Goal: Task Accomplishment & Management: Manage account settings

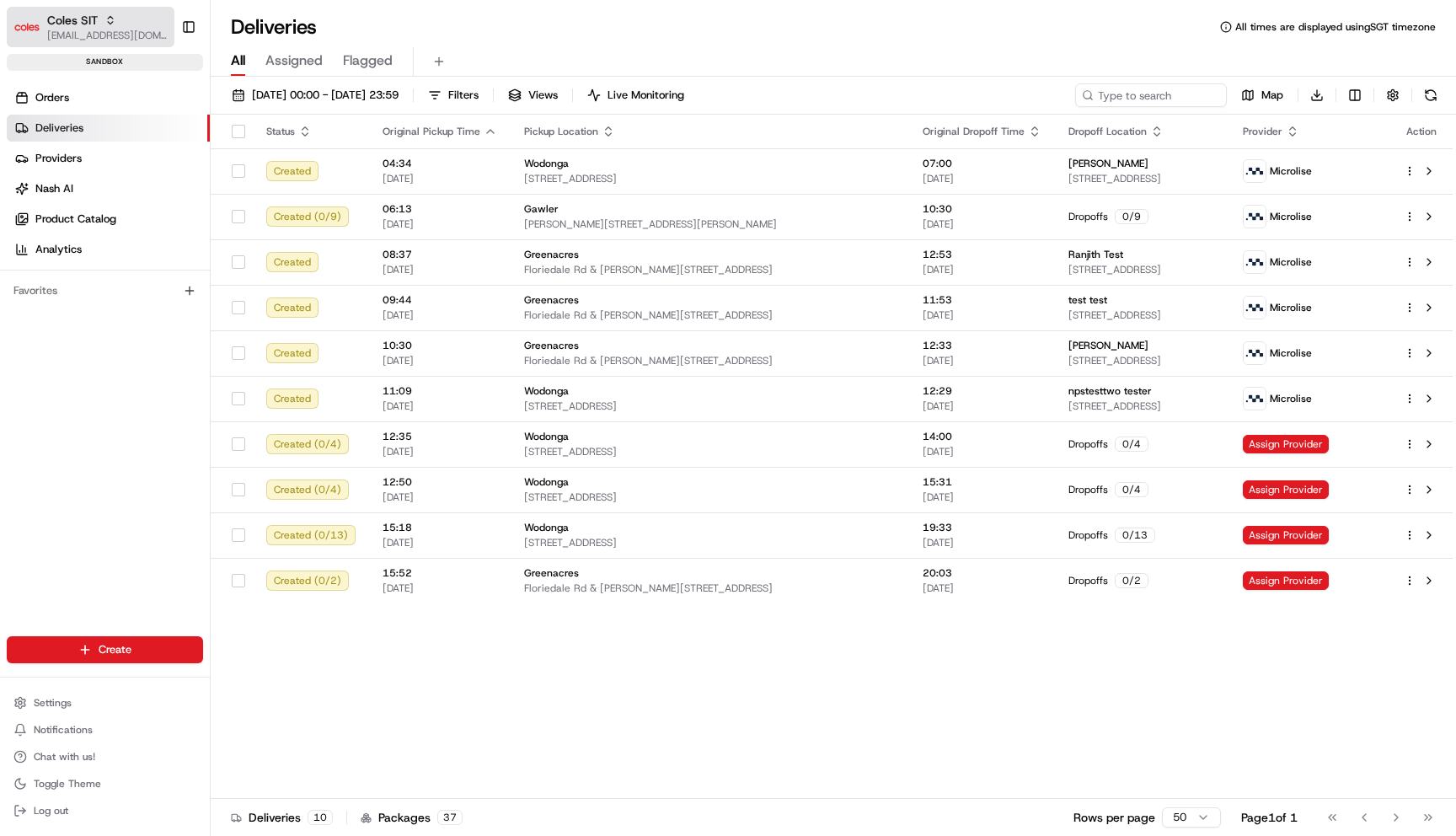
click at [109, 31] on span "[EMAIL_ADDRESS][DOMAIN_NAME]" at bounding box center [107, 36] width 121 height 14
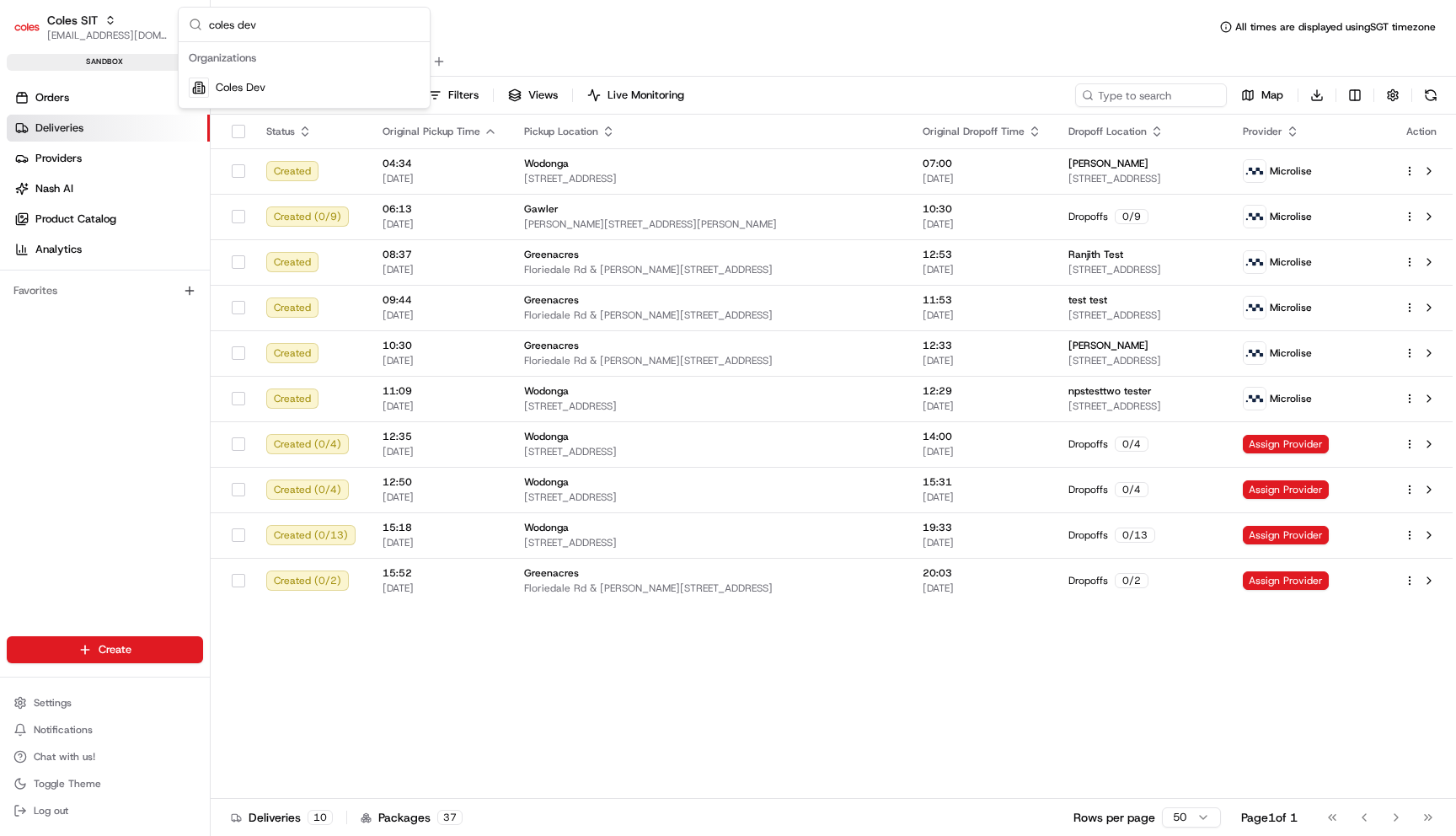
type input "coles dev"
click at [278, 90] on div "Coles Dev" at bounding box center [303, 88] width 244 height 34
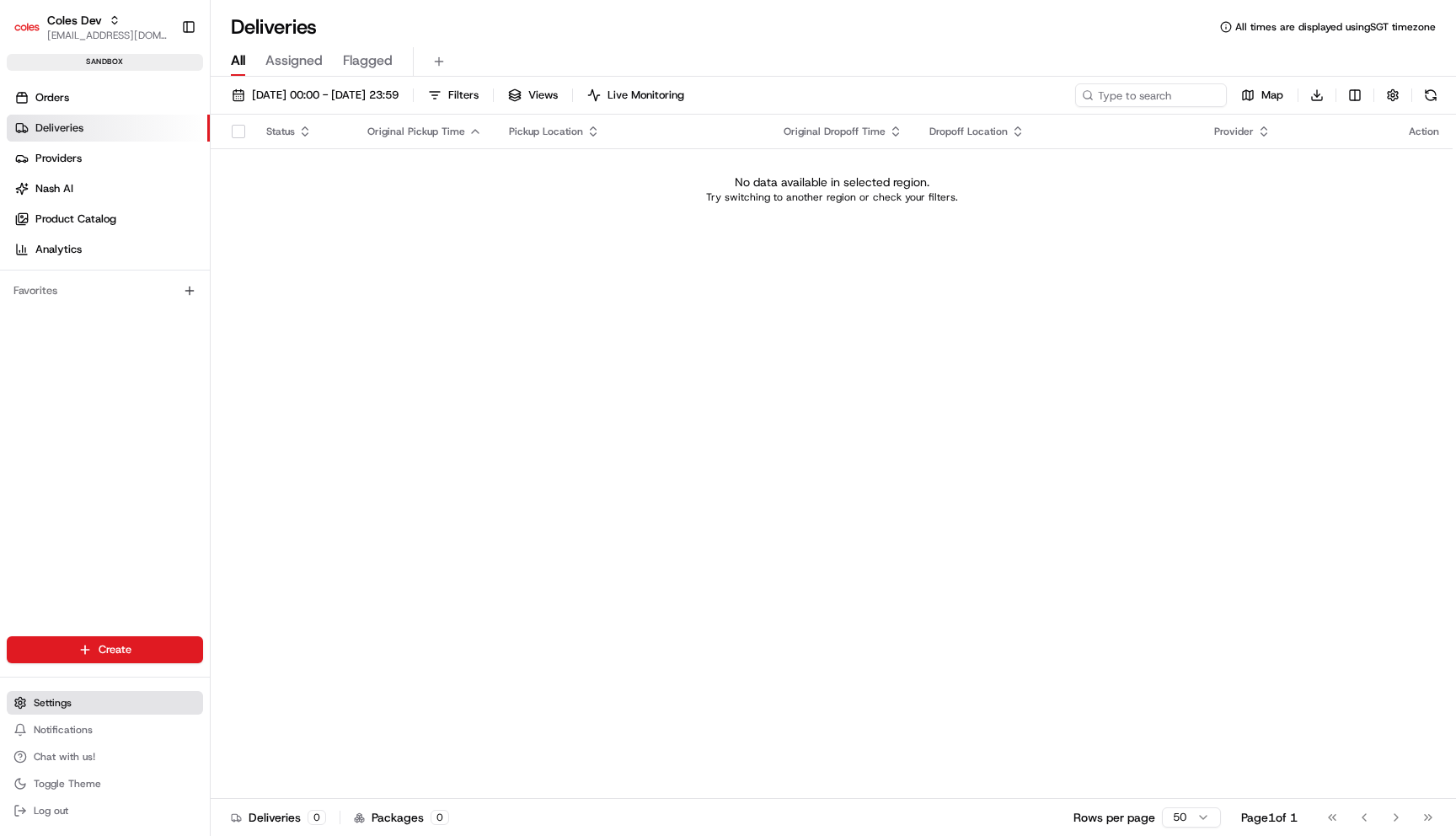
click at [79, 699] on button "Settings" at bounding box center [105, 703] width 196 height 24
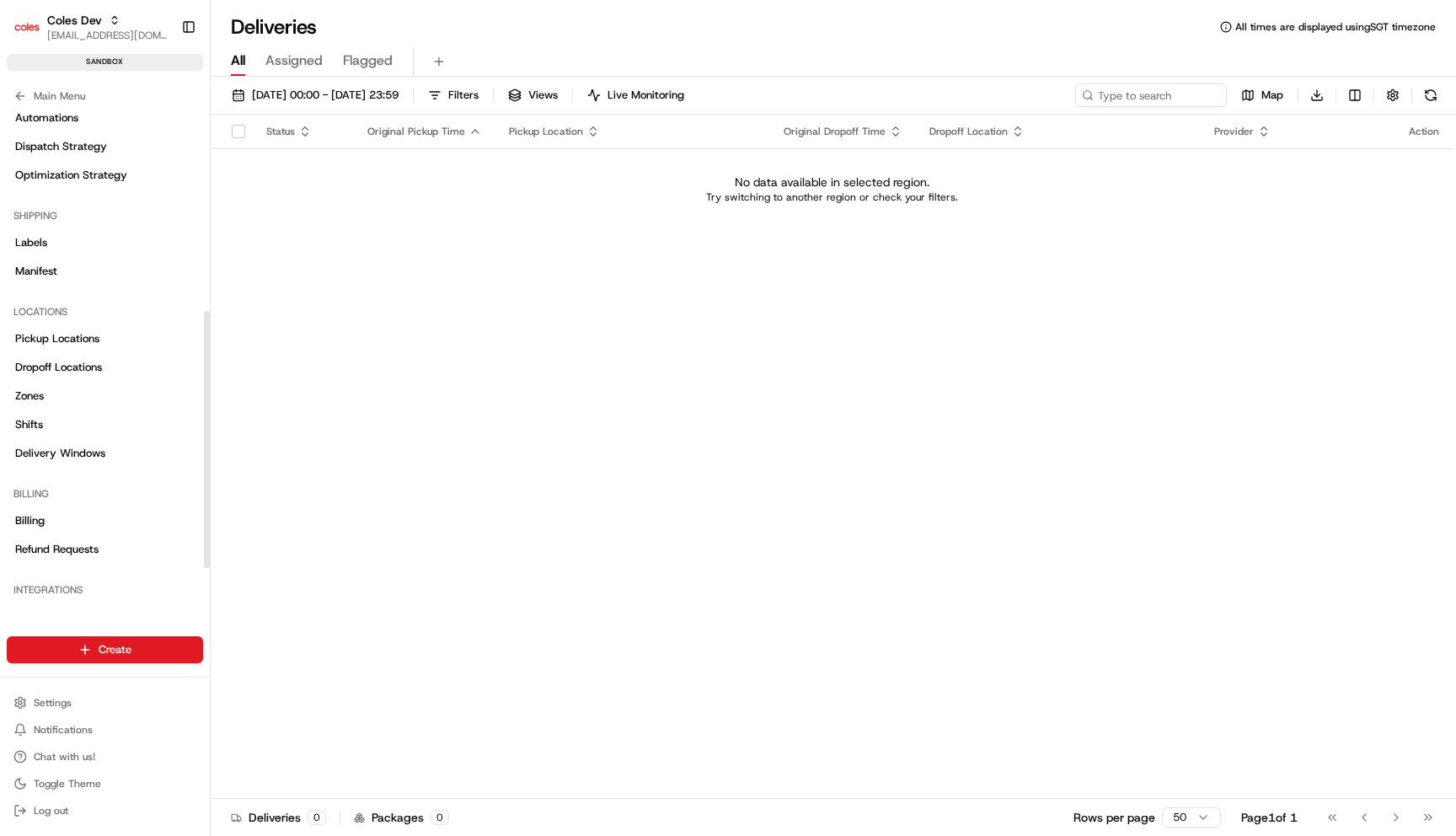
scroll to position [284, 0]
click at [71, 428] on link "Shifts" at bounding box center [105, 427] width 196 height 27
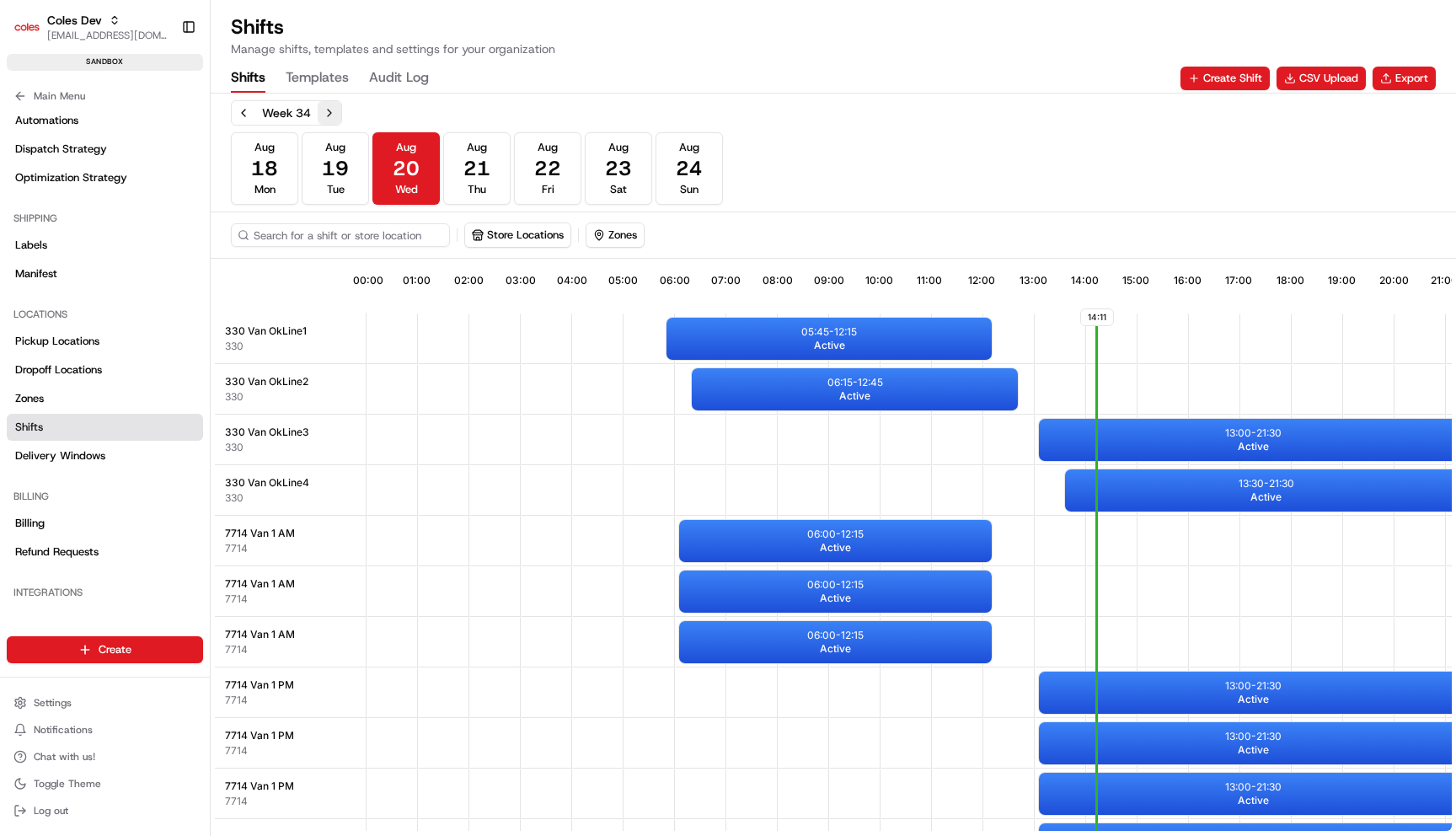
click at [325, 111] on button "Next week" at bounding box center [329, 113] width 24 height 24
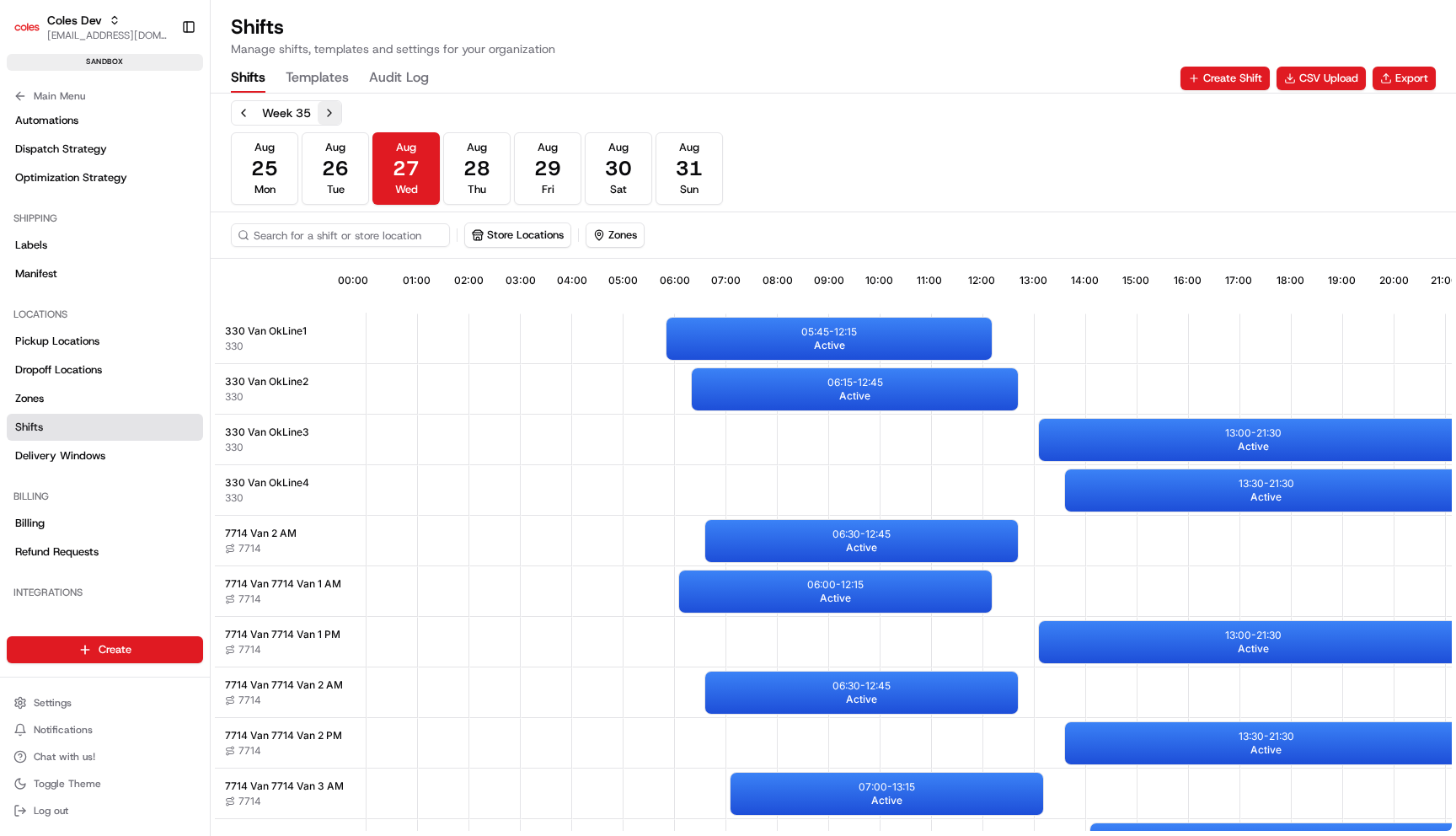
click at [325, 111] on button "Next week" at bounding box center [329, 113] width 24 height 24
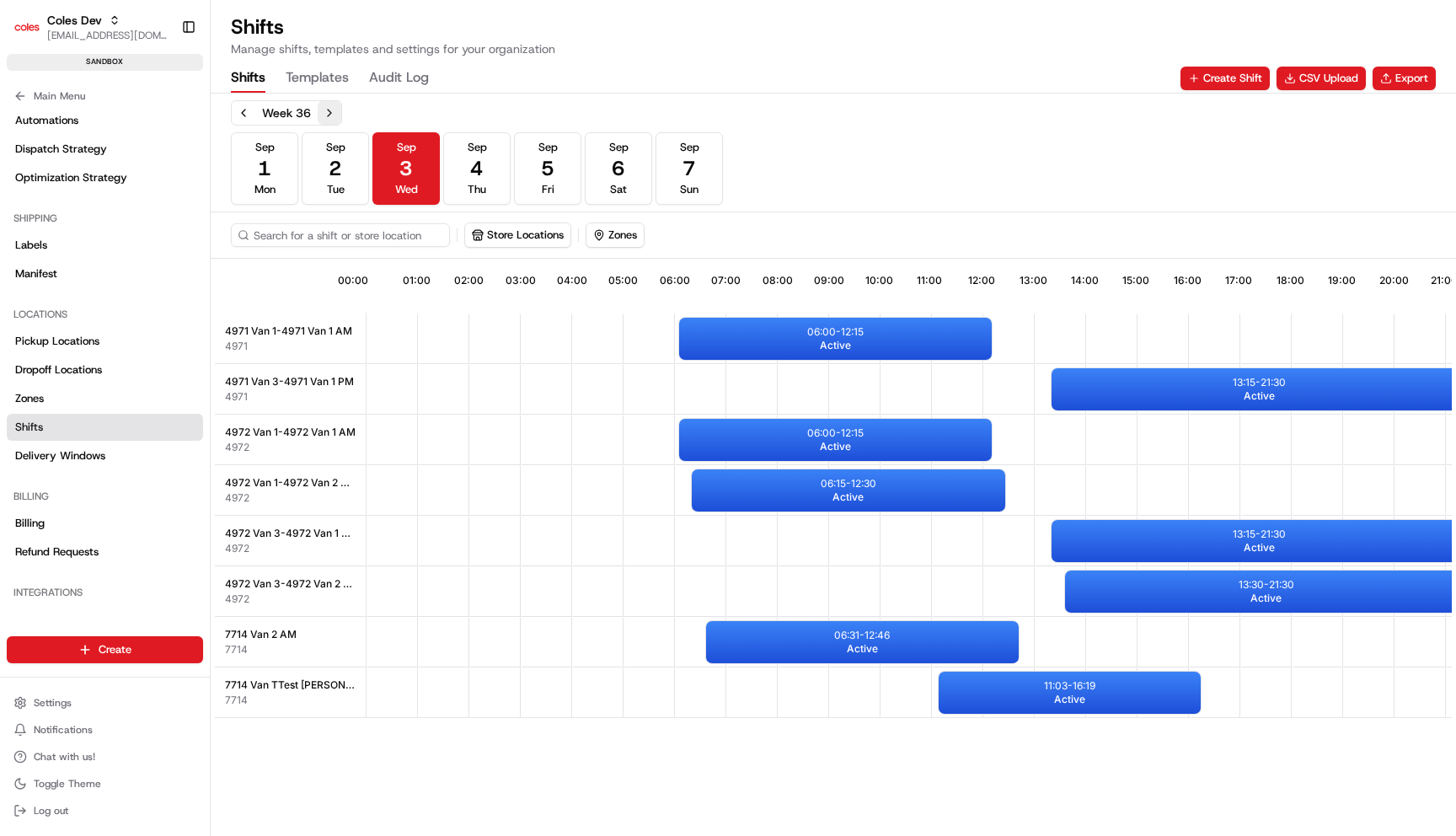
click at [325, 111] on button "Next week" at bounding box center [329, 113] width 24 height 24
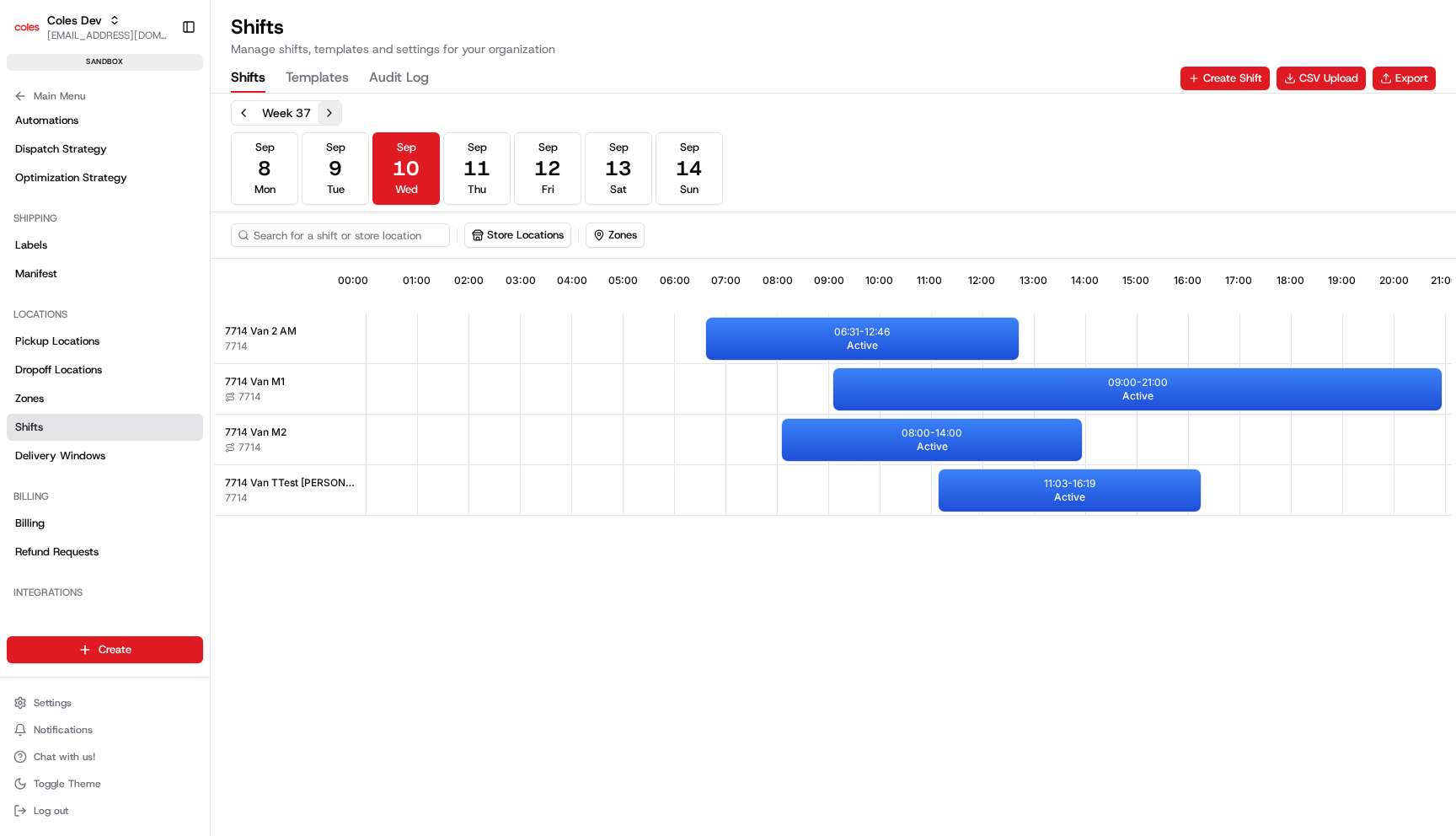
click at [325, 111] on button "Next week" at bounding box center [329, 113] width 24 height 24
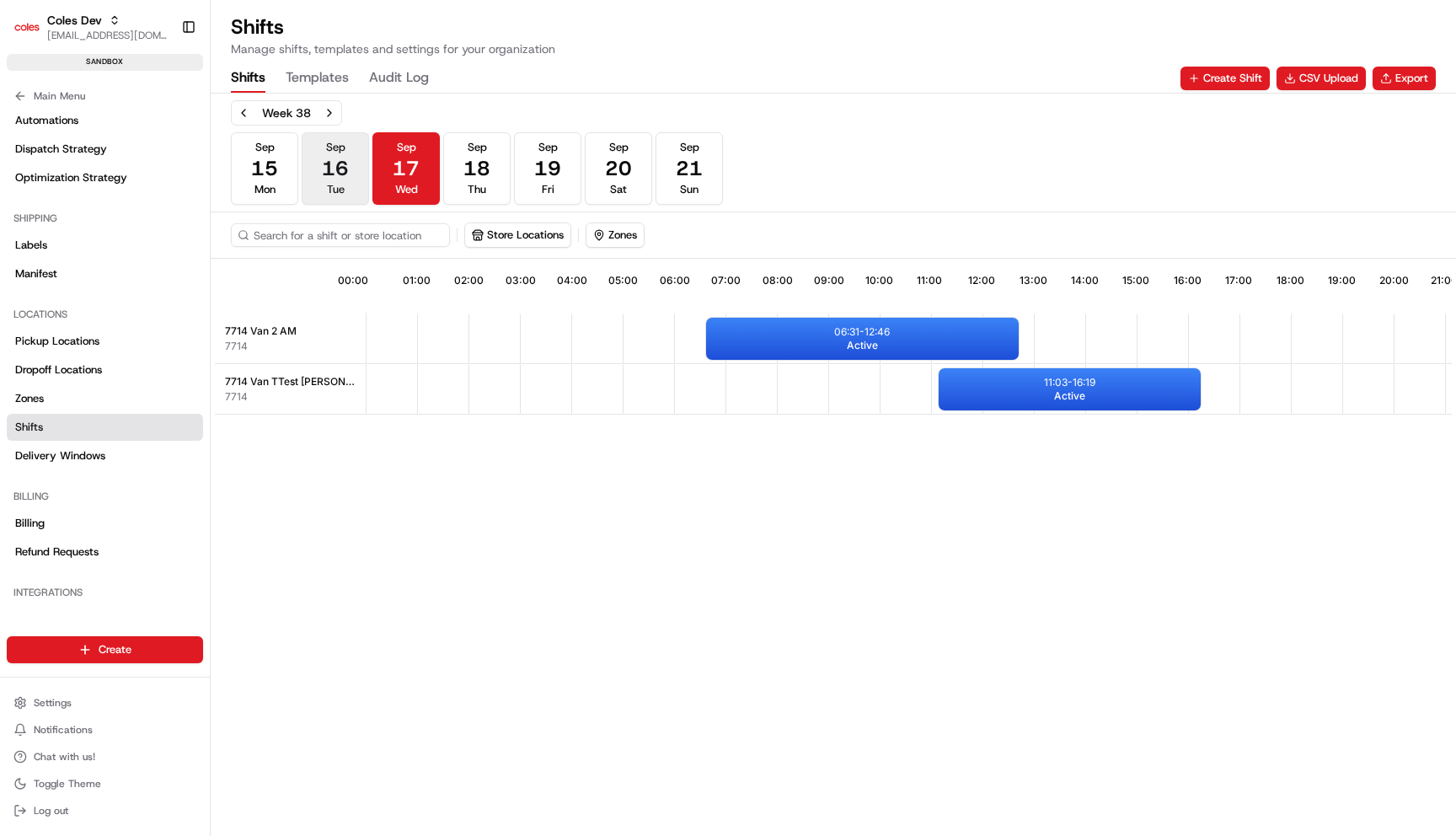
click at [345, 172] on span "16" at bounding box center [335, 168] width 27 height 27
click at [434, 174] on button "[DATE] Wed" at bounding box center [406, 169] width 68 height 73
click at [482, 177] on span "18" at bounding box center [477, 168] width 27 height 27
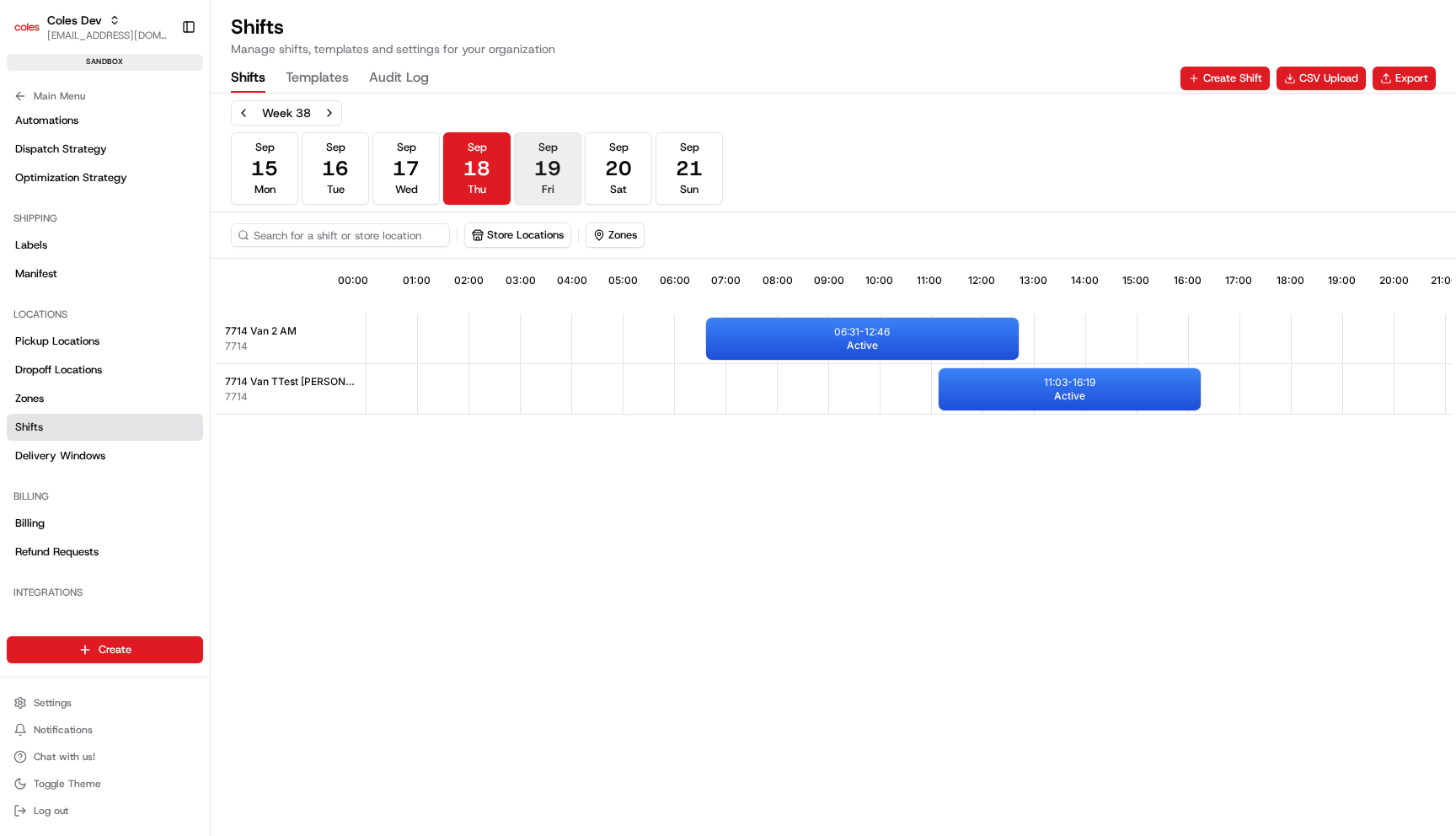
click at [529, 182] on button "[DATE] Fri" at bounding box center [547, 169] width 68 height 73
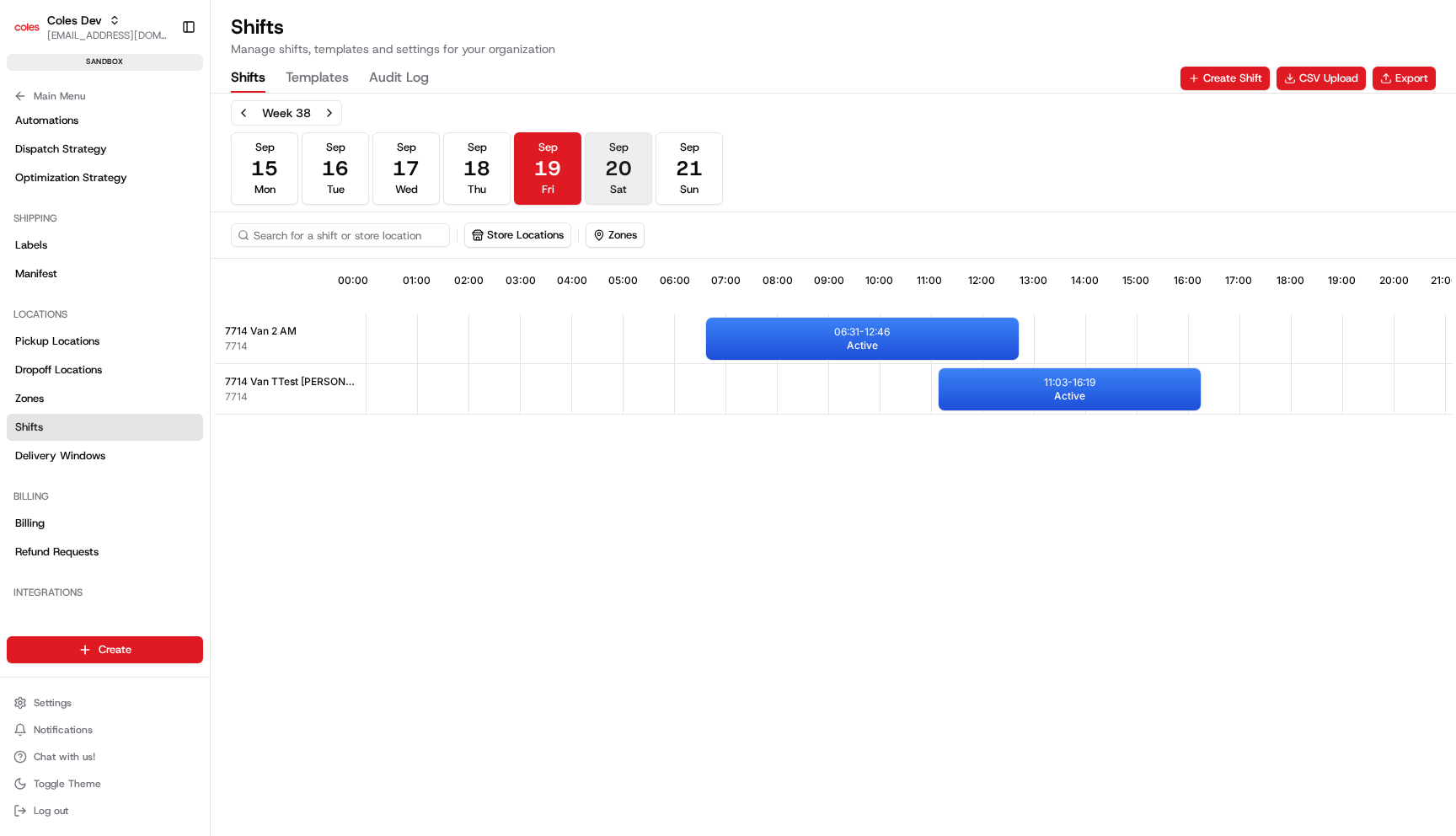
click at [625, 182] on span "Sat" at bounding box center [618, 189] width 17 height 15
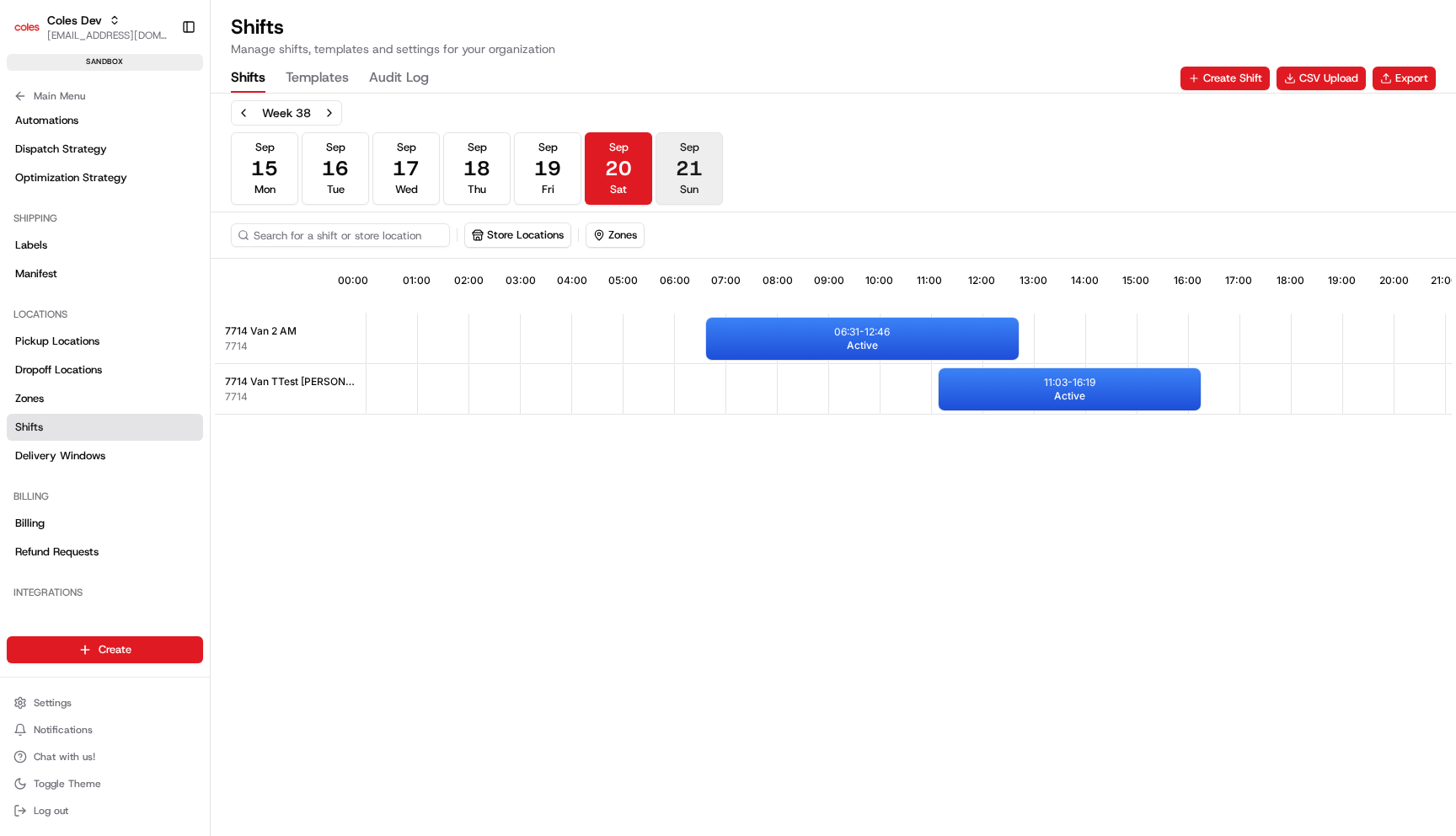
click at [696, 186] on span "Sun" at bounding box center [689, 189] width 19 height 15
click at [316, 112] on div "Week 38" at bounding box center [286, 113] width 112 height 25
click at [323, 104] on button "Next week" at bounding box center [329, 113] width 24 height 24
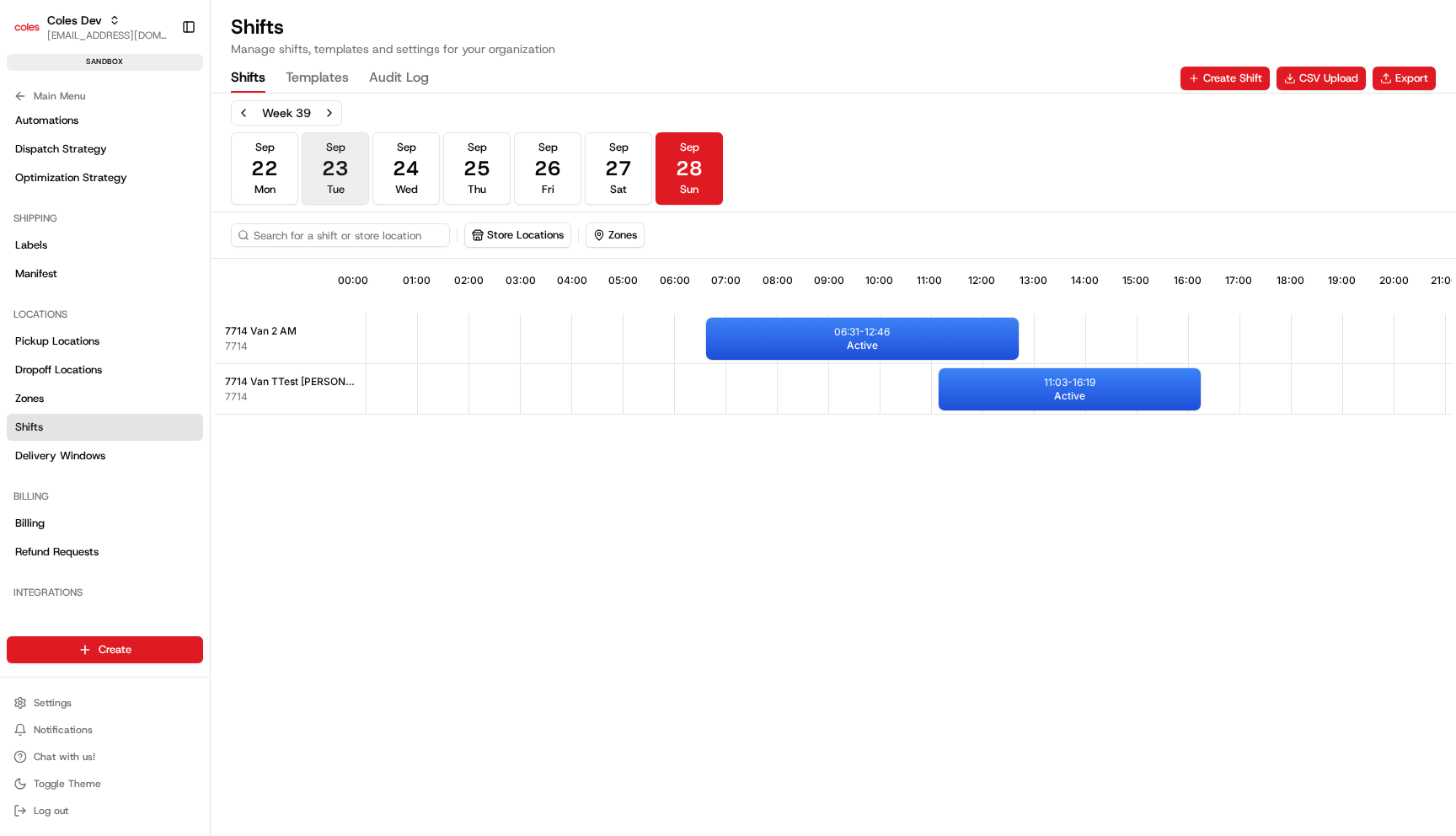
click at [323, 182] on button "[DATE] Tue" at bounding box center [335, 169] width 68 height 73
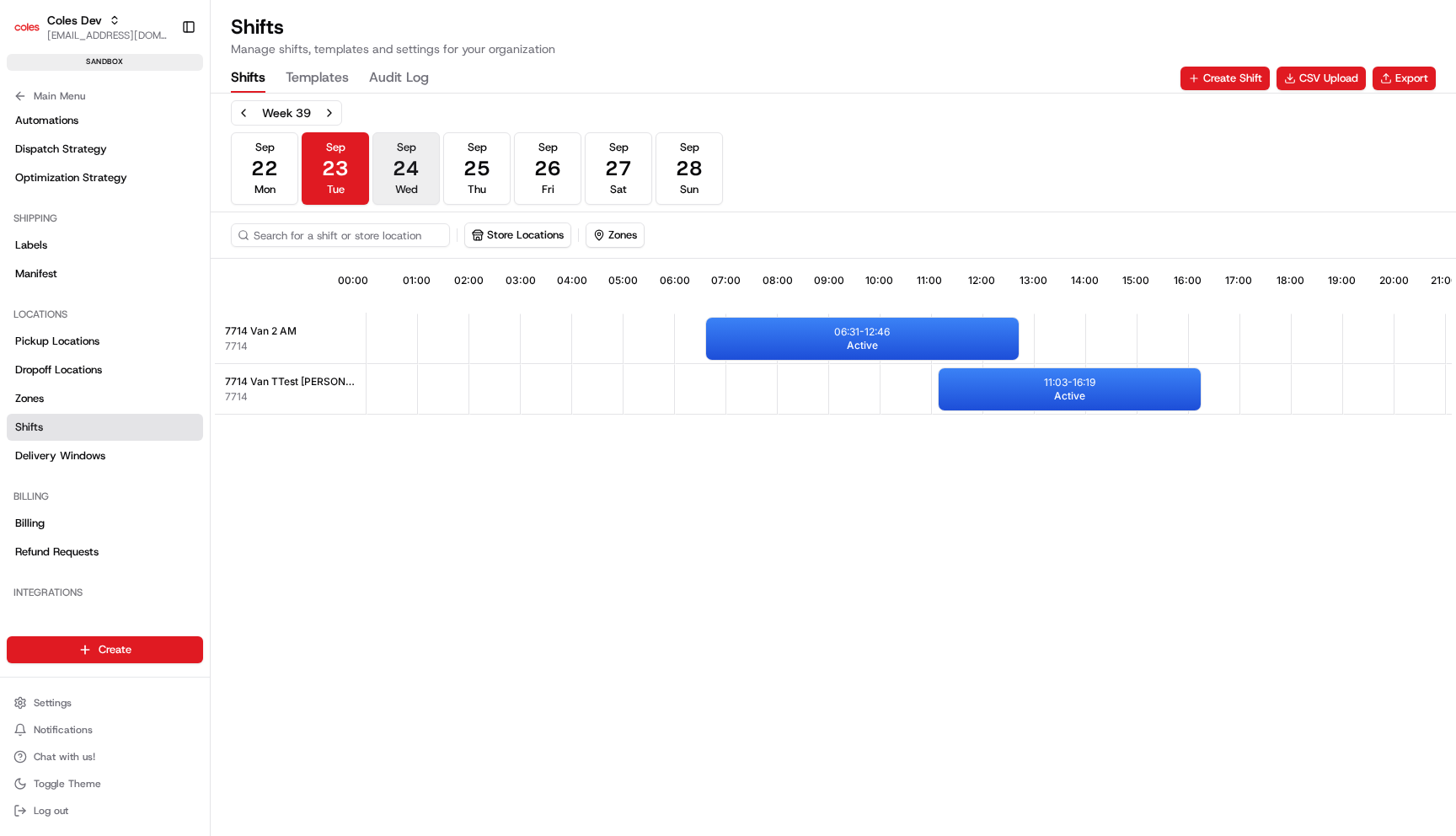
click at [416, 182] on span "Wed" at bounding box center [406, 189] width 23 height 15
click at [244, 114] on button "Previous week" at bounding box center [243, 113] width 24 height 24
click at [426, 176] on button "[DATE] Wed" at bounding box center [406, 169] width 68 height 73
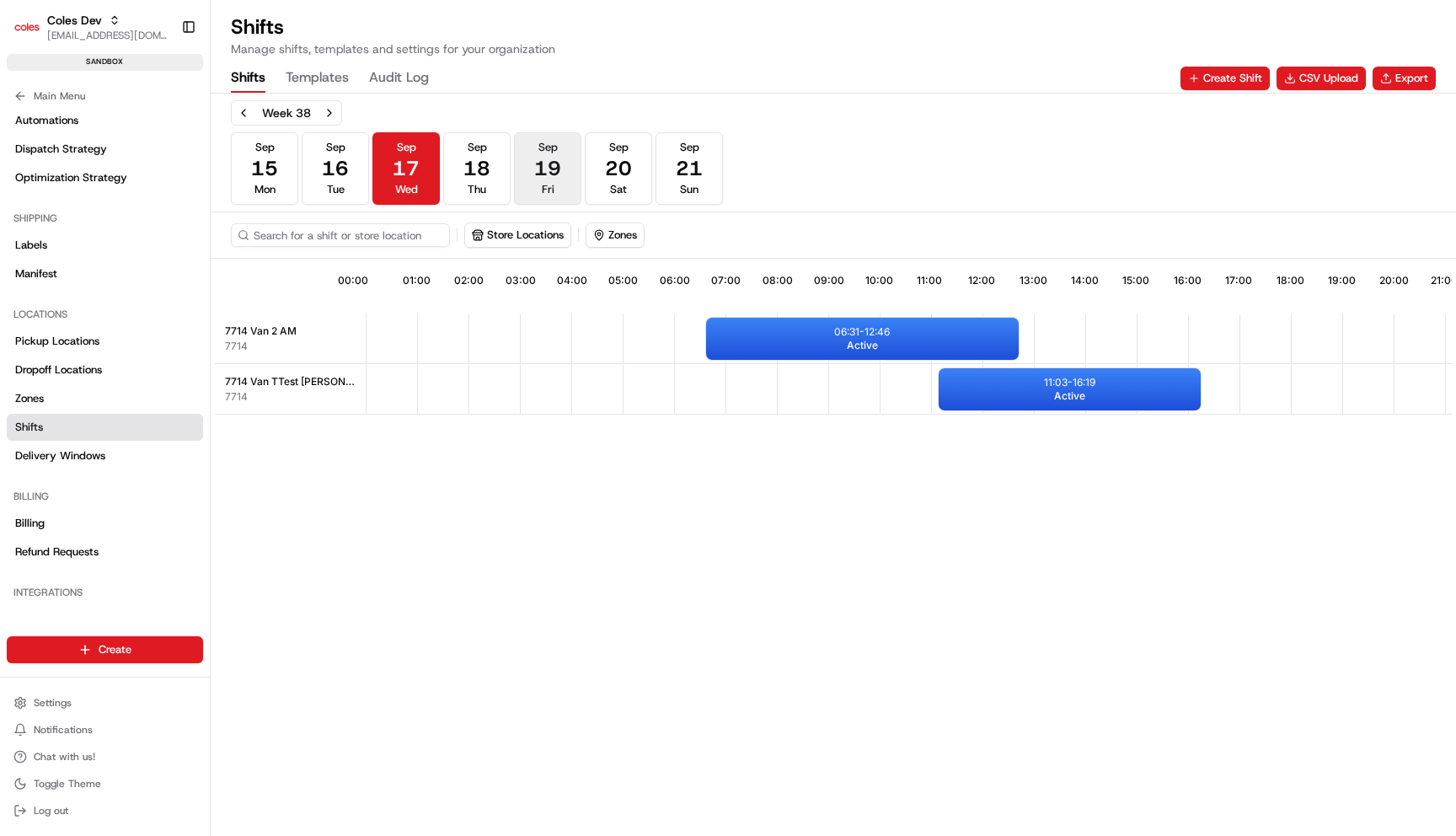
click at [527, 176] on button "[DATE] Fri" at bounding box center [547, 169] width 68 height 73
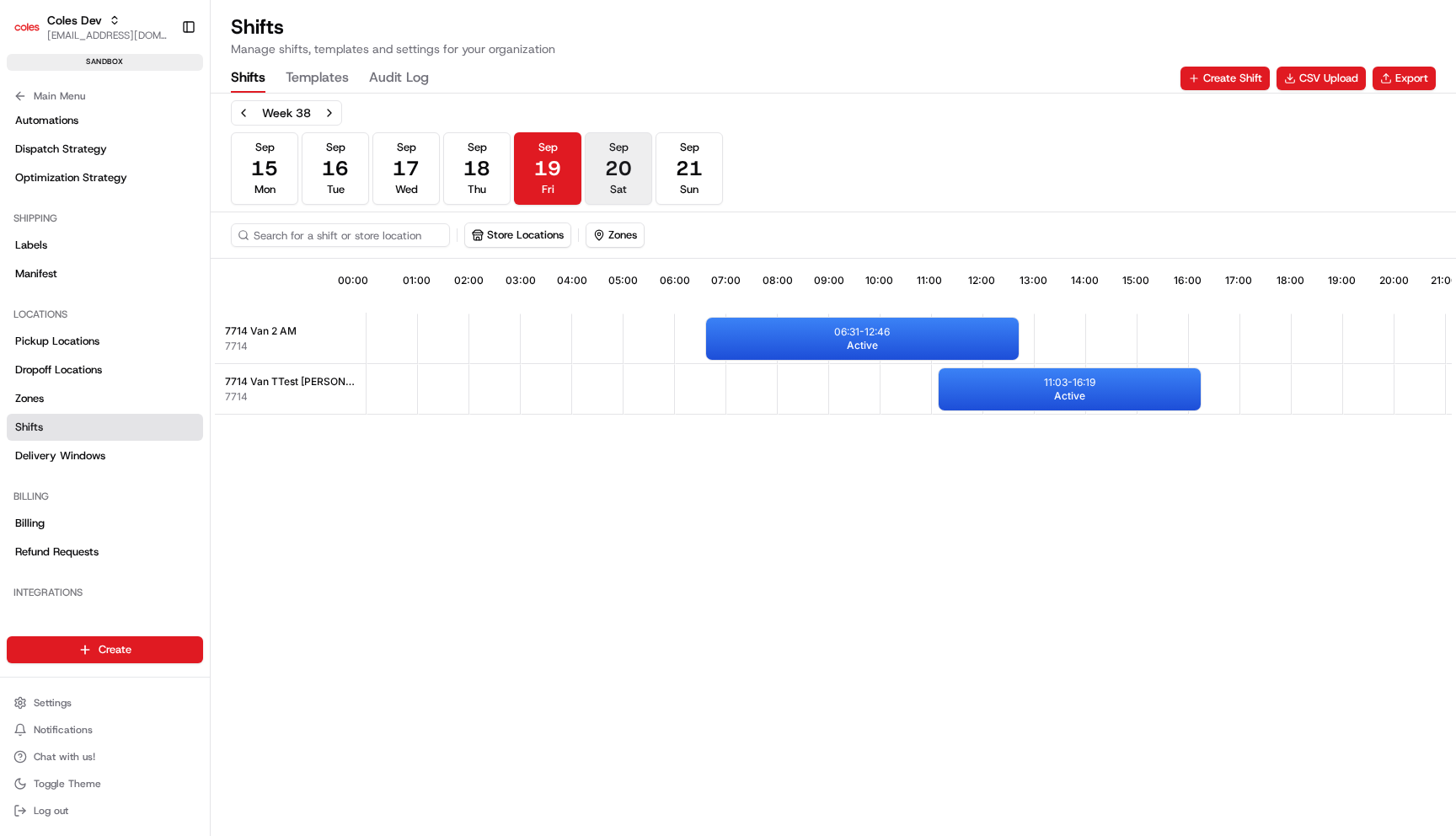
click at [601, 180] on button "[DATE] Sat" at bounding box center [618, 169] width 68 height 73
click at [823, 331] on div "06:31 - 12:46 Active" at bounding box center [862, 338] width 312 height 42
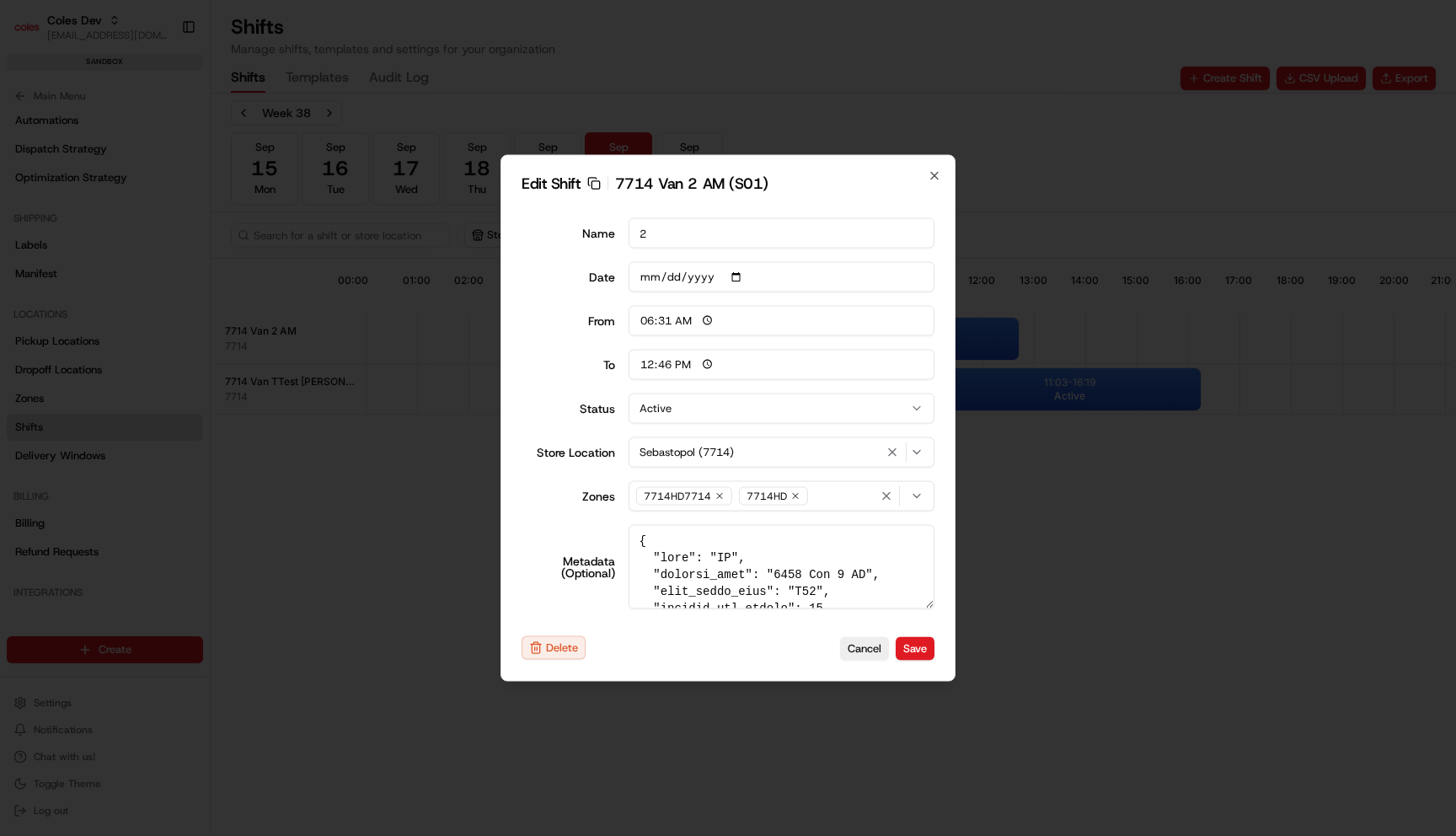
type input "06:00"
type input "14:00"
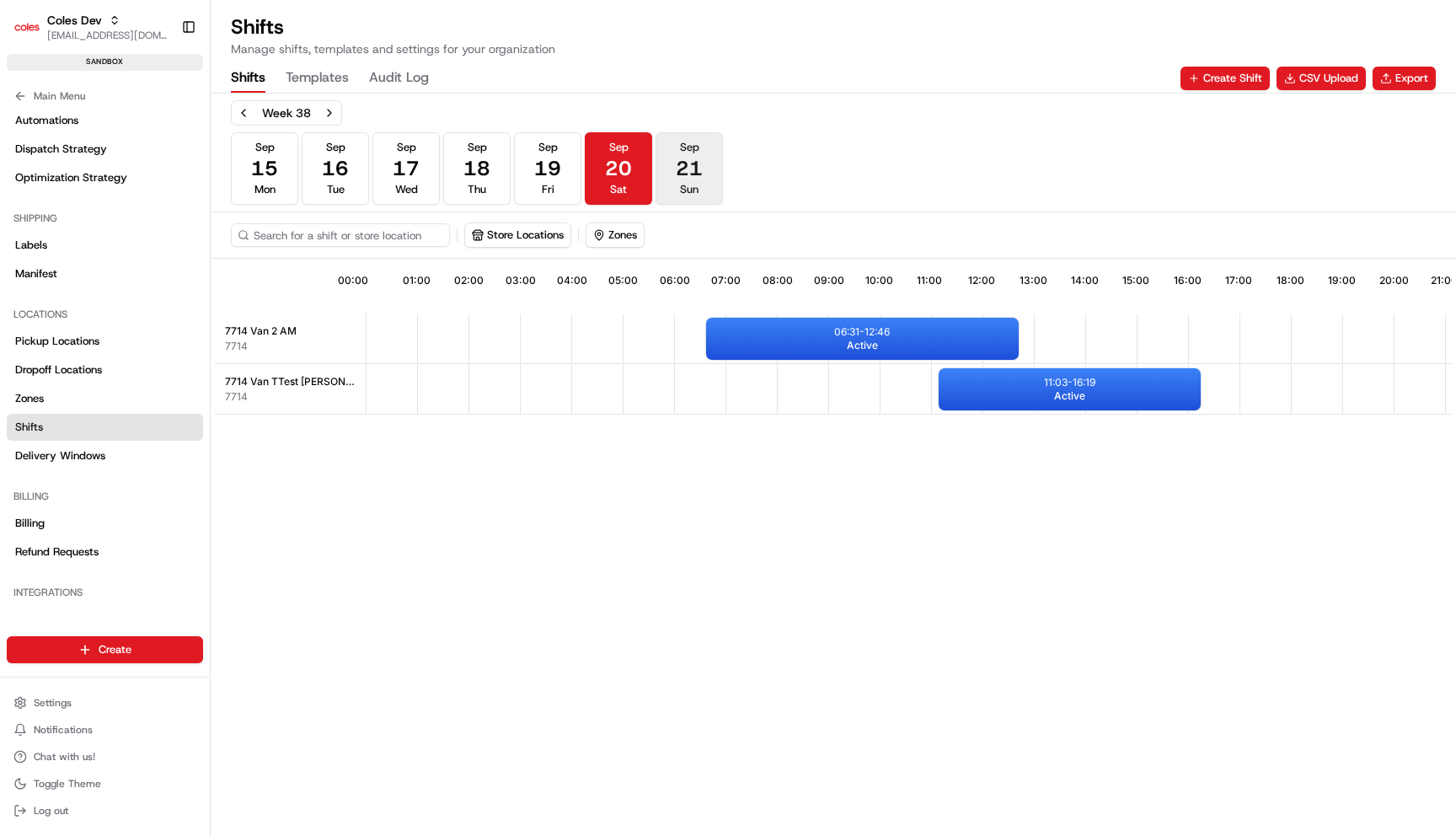
click at [668, 167] on button "[DATE] Sun" at bounding box center [689, 169] width 68 height 73
click at [576, 170] on button "[DATE] Fri" at bounding box center [547, 169] width 68 height 73
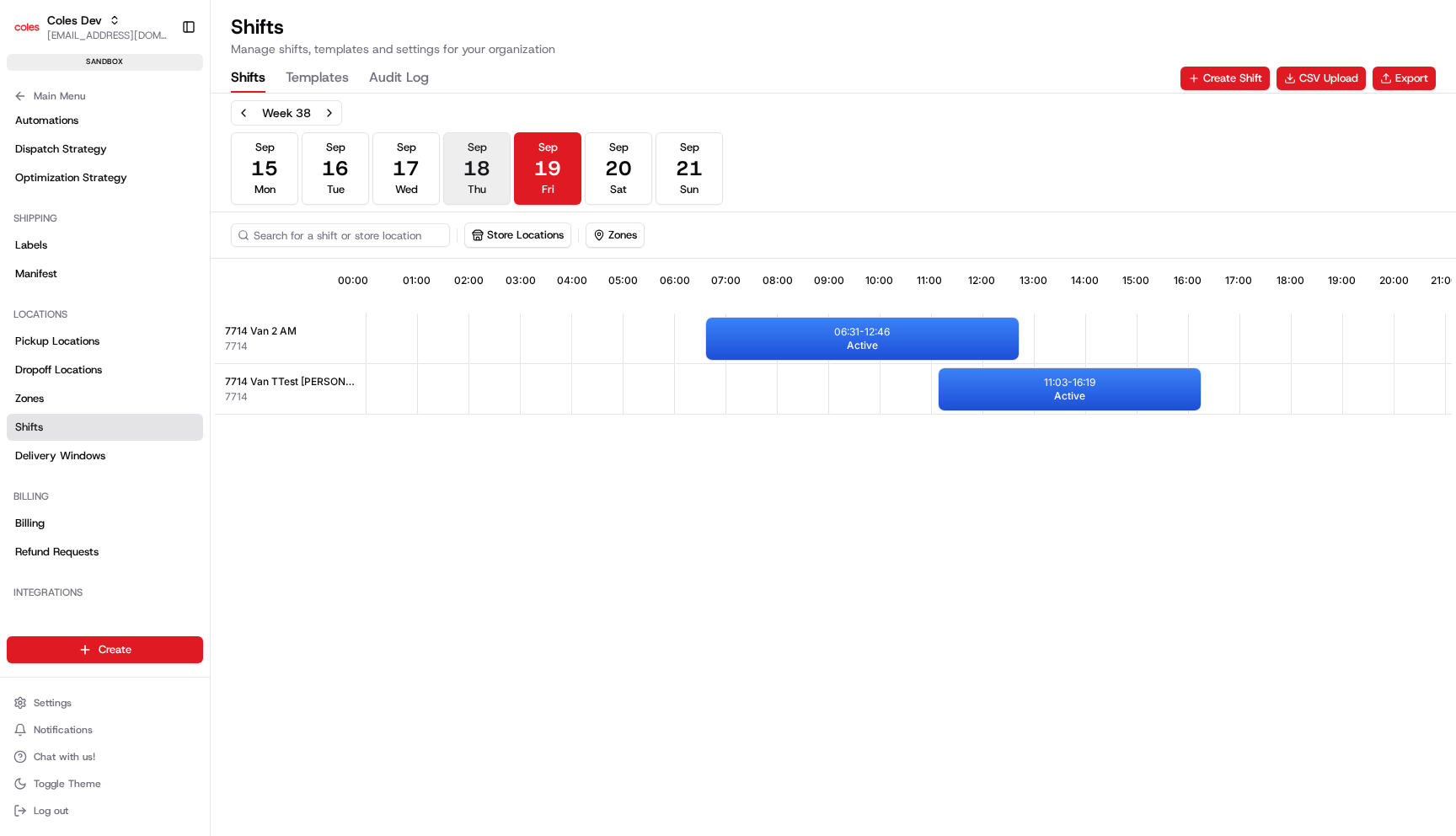
click at [459, 178] on button "[DATE] Thu" at bounding box center [477, 169] width 68 height 73
click at [407, 178] on span "17" at bounding box center [406, 168] width 27 height 27
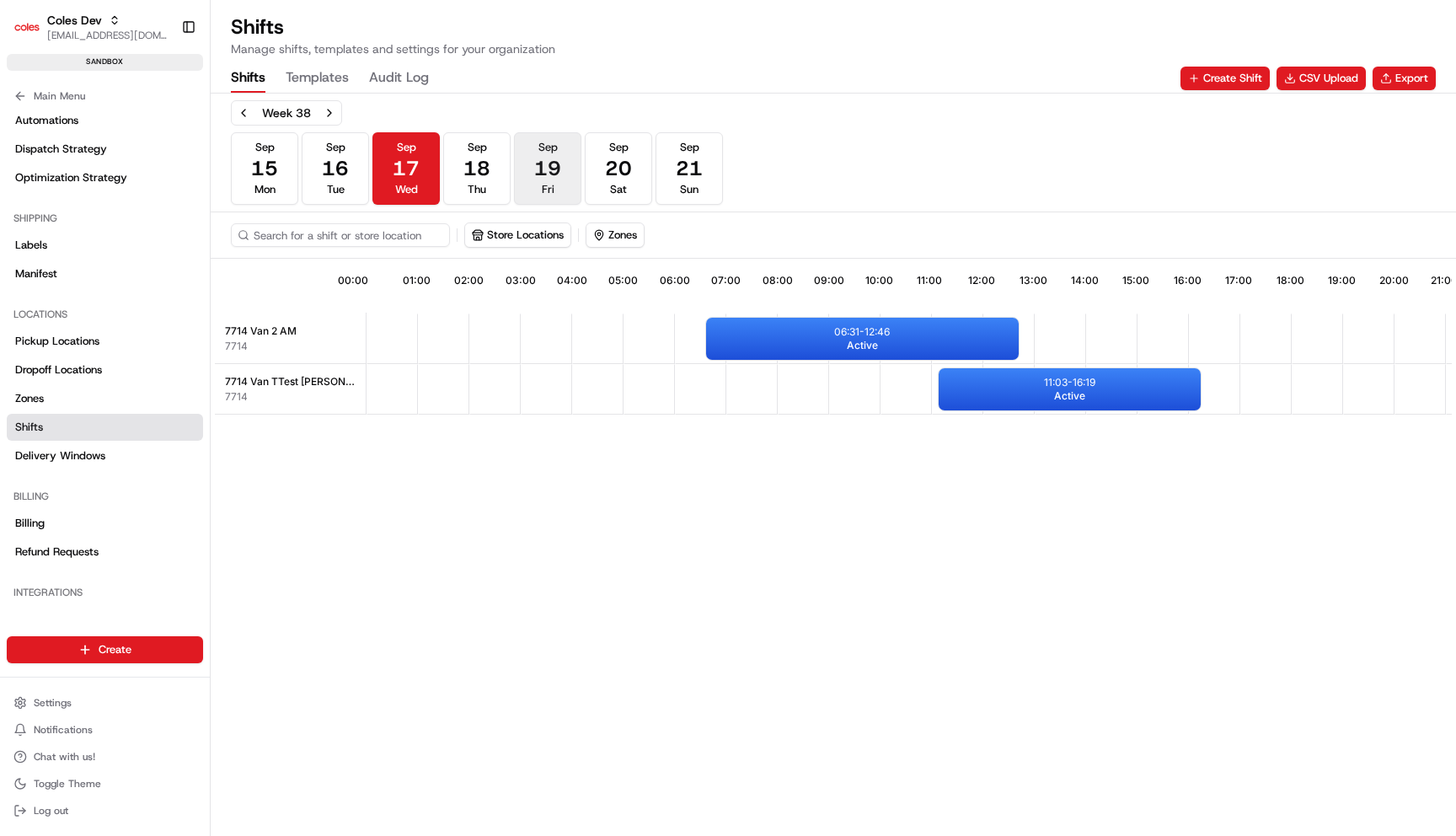
click at [572, 174] on button "[DATE] Fri" at bounding box center [547, 169] width 68 height 73
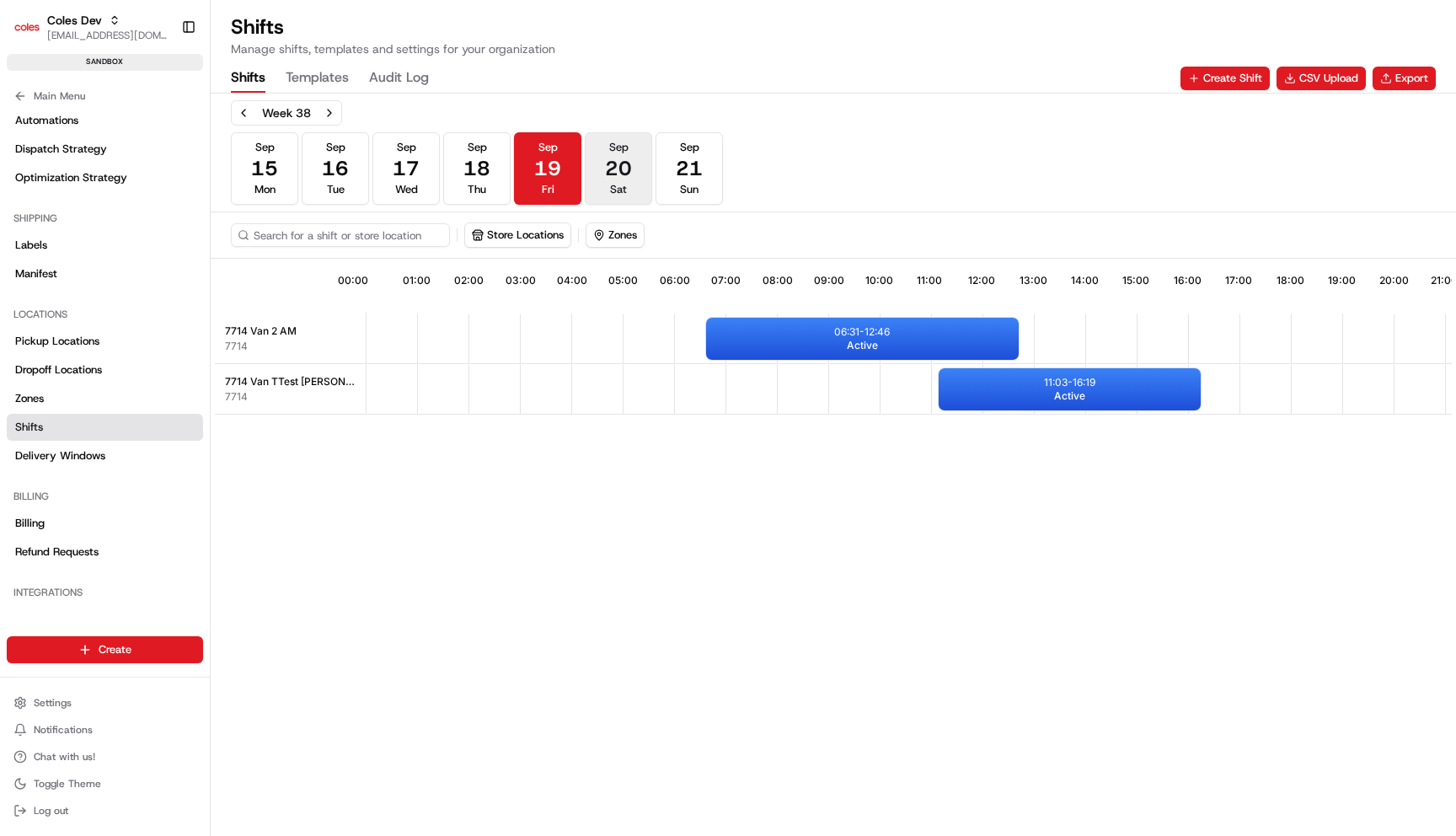
click at [616, 173] on span "20" at bounding box center [618, 168] width 27 height 27
click at [849, 333] on p "06:31 - 12:46" at bounding box center [862, 332] width 56 height 14
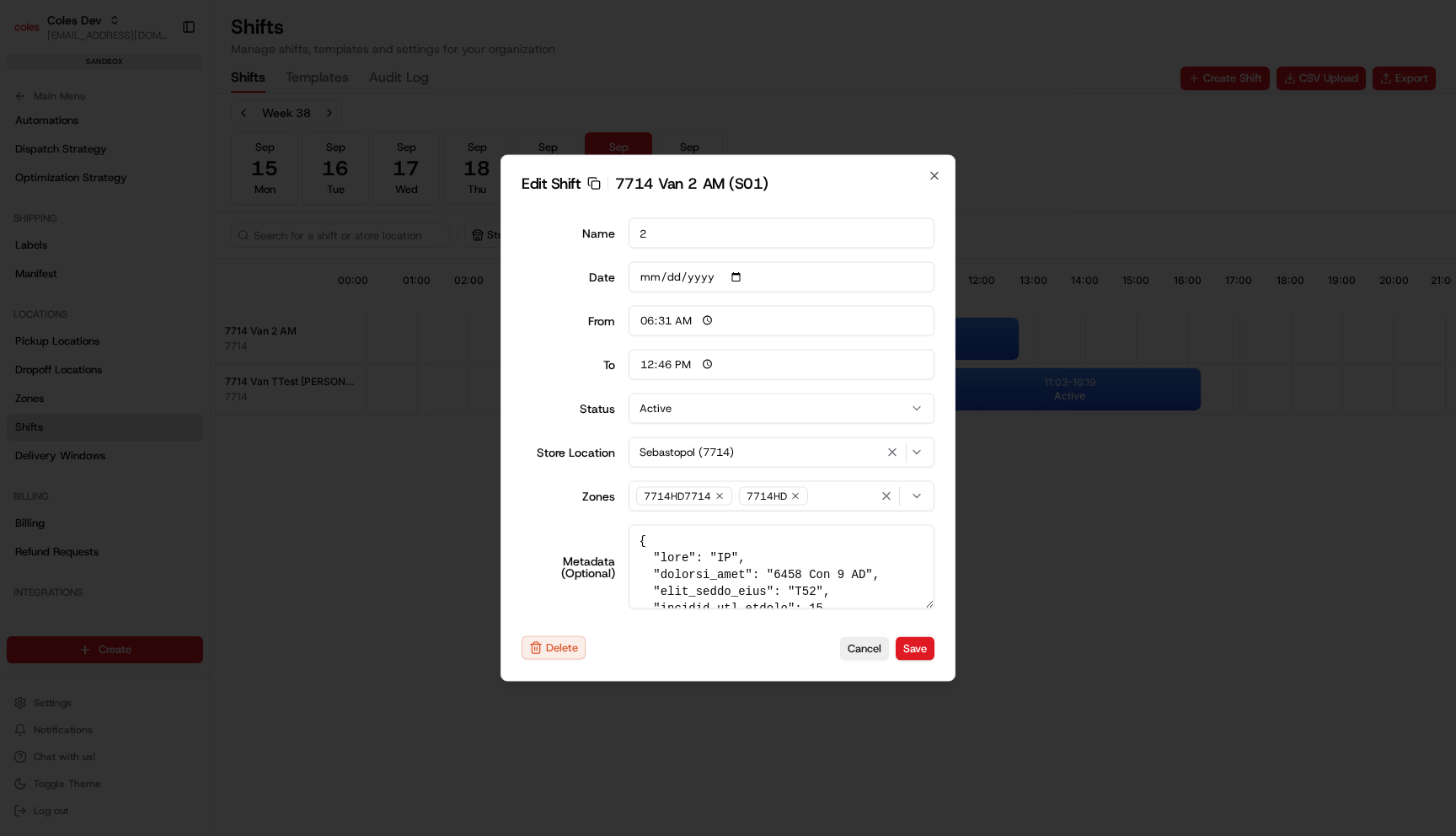
type input "06:00"
type input "14:00"
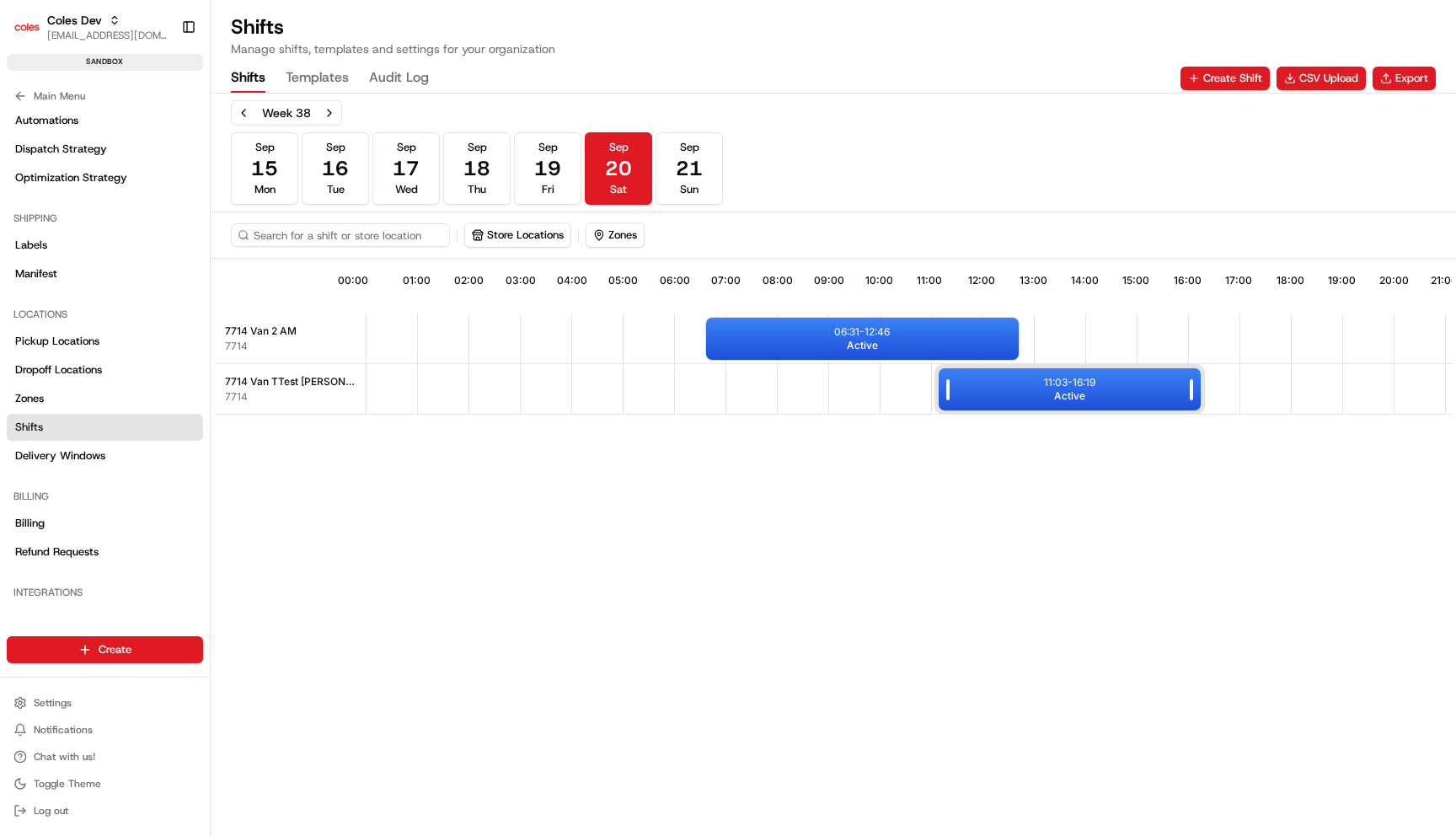
click at [1014, 400] on div "11:03 - 16:19 Active" at bounding box center [1069, 389] width 262 height 42
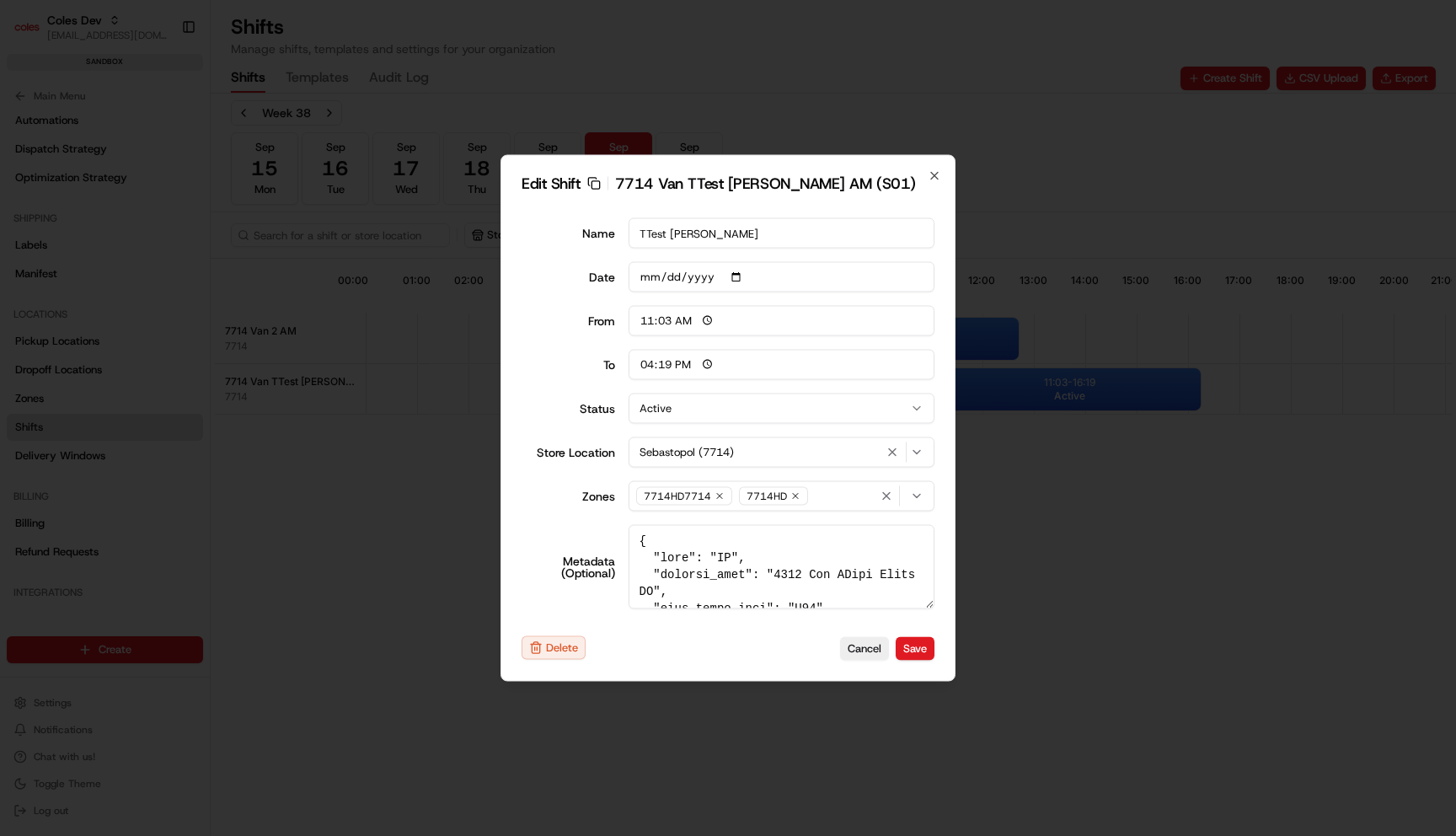
drag, startPoint x: 660, startPoint y: 321, endPoint x: 673, endPoint y: 321, distance: 13.0
click at [673, 321] on input "11:03" at bounding box center [781, 321] width 306 height 30
type input "06:00"
type input "14:00"
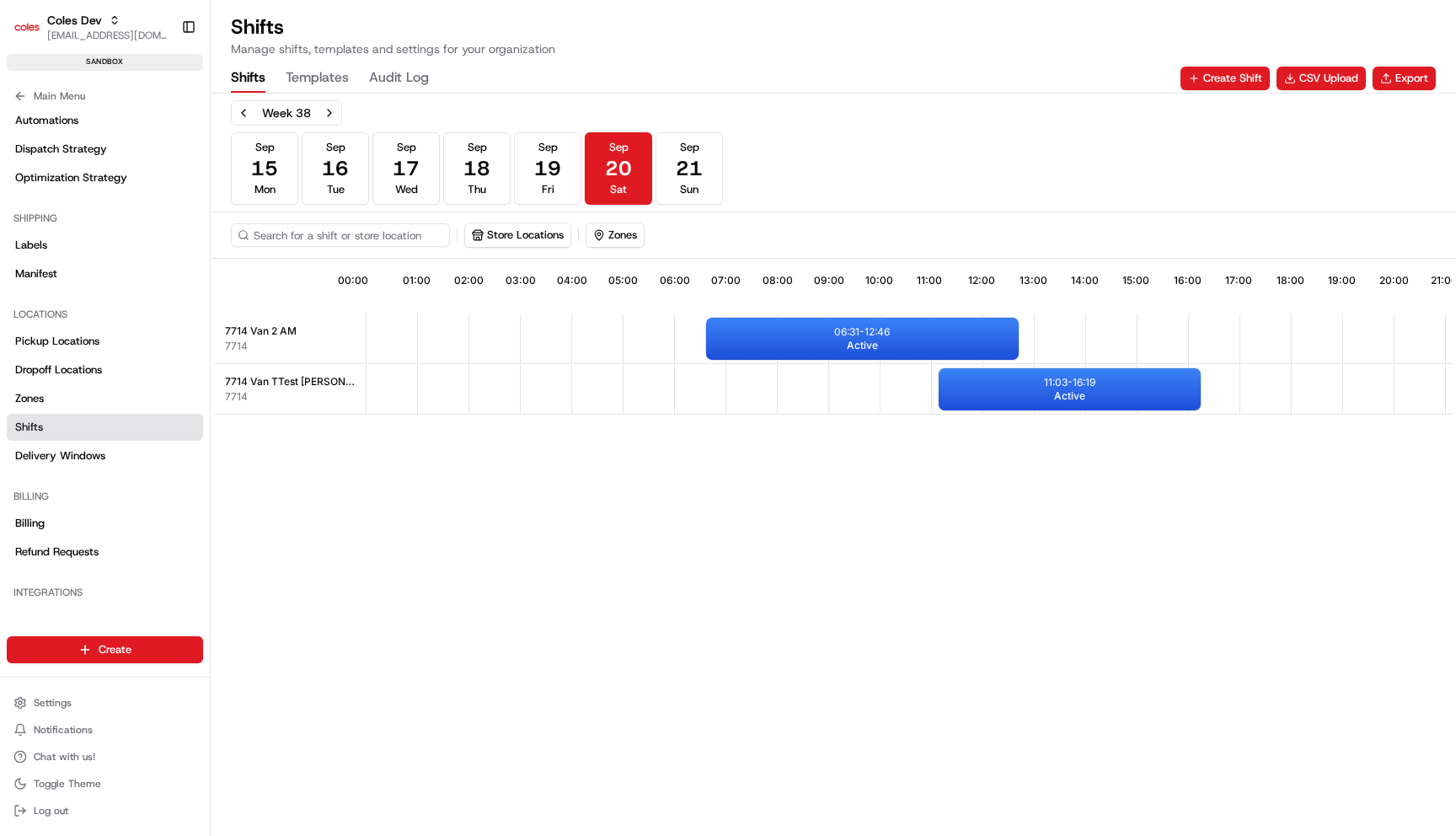
click at [339, 84] on button "Templates" at bounding box center [316, 78] width 63 height 29
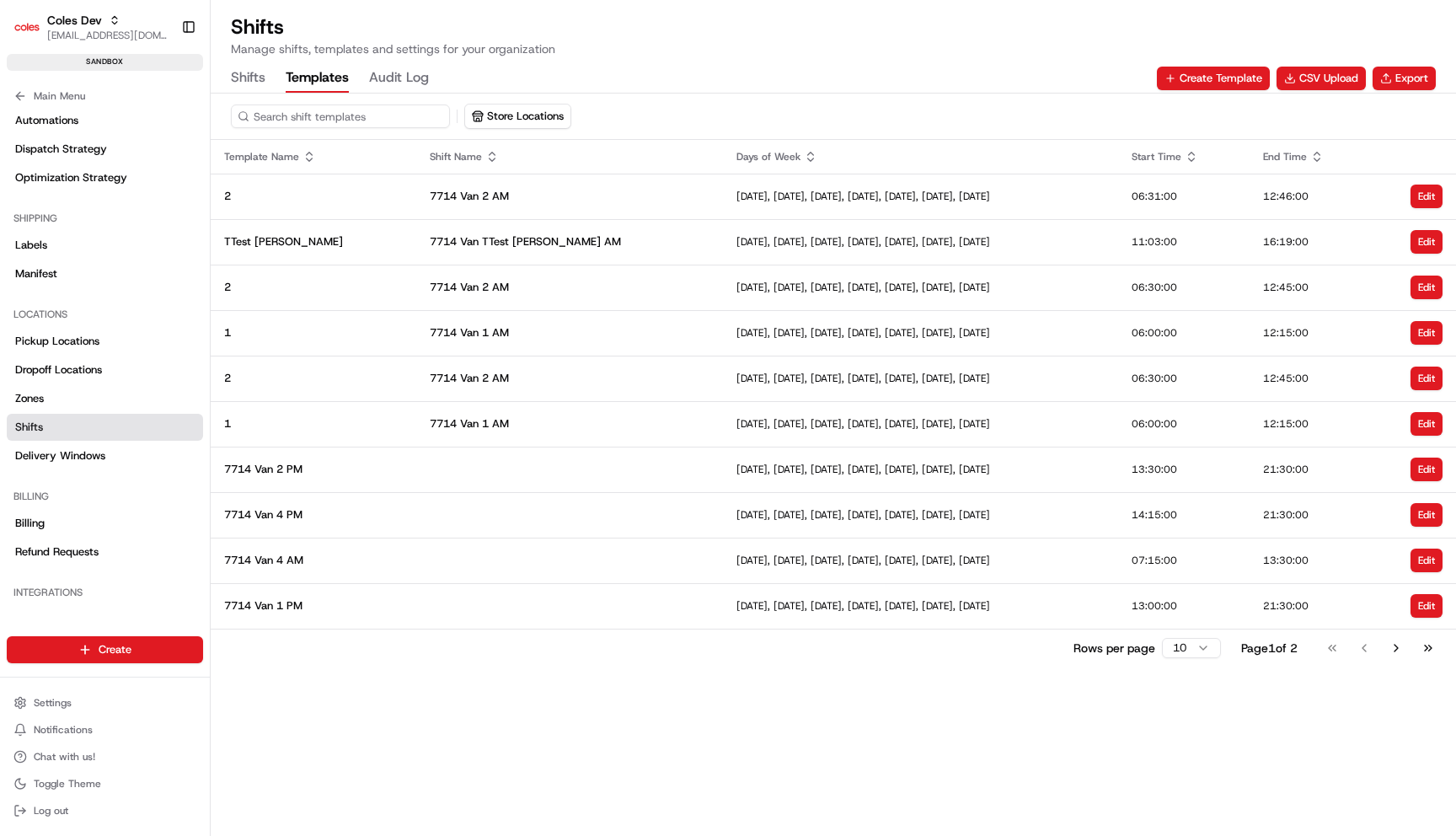
click at [225, 75] on div "Shifts Manage shifts, templates and settings for your organization Shifts Templ…" at bounding box center [833, 53] width 1246 height 79
click at [245, 75] on button "Shifts" at bounding box center [247, 78] width 35 height 29
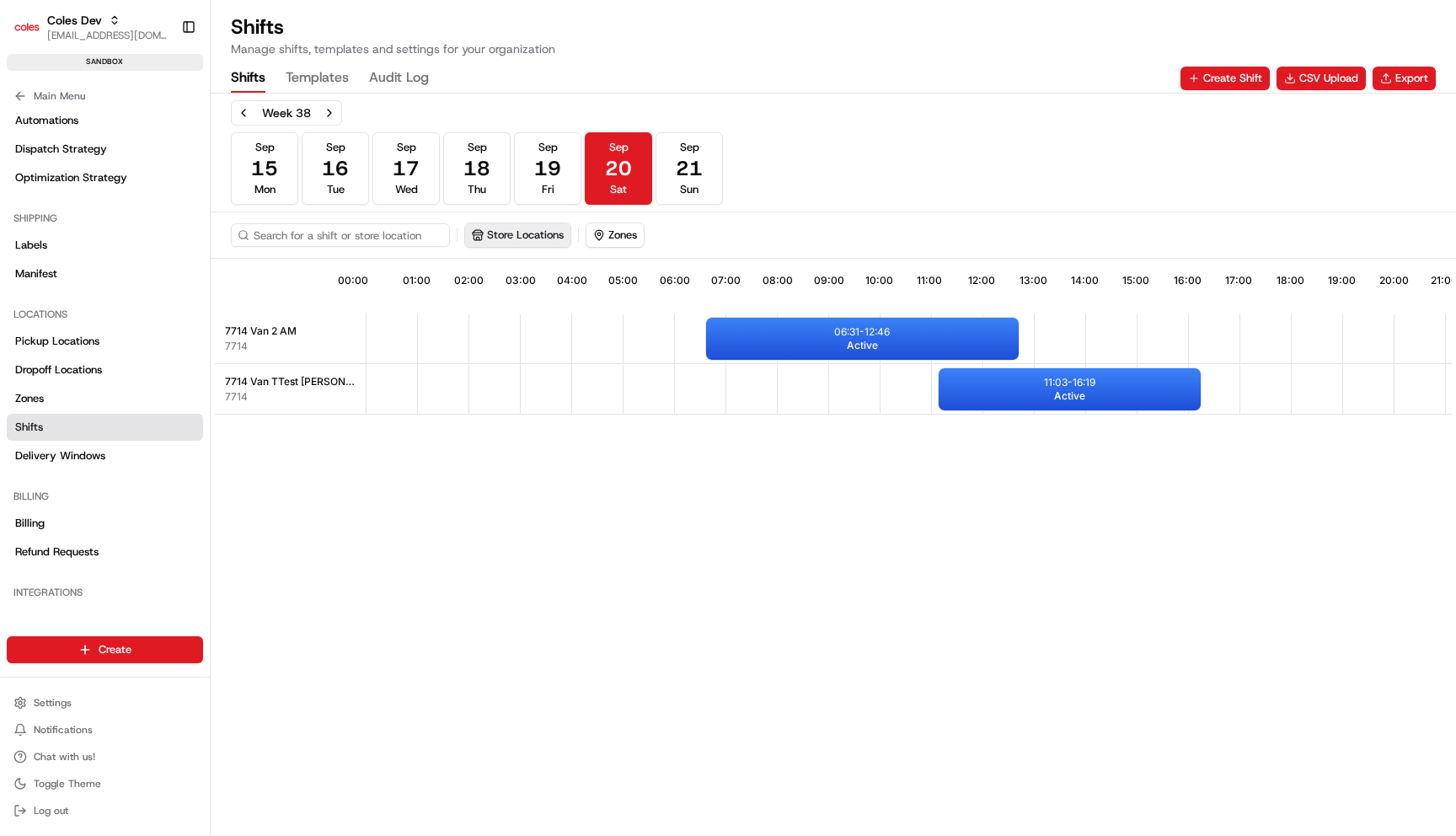
scroll to position [0, 149]
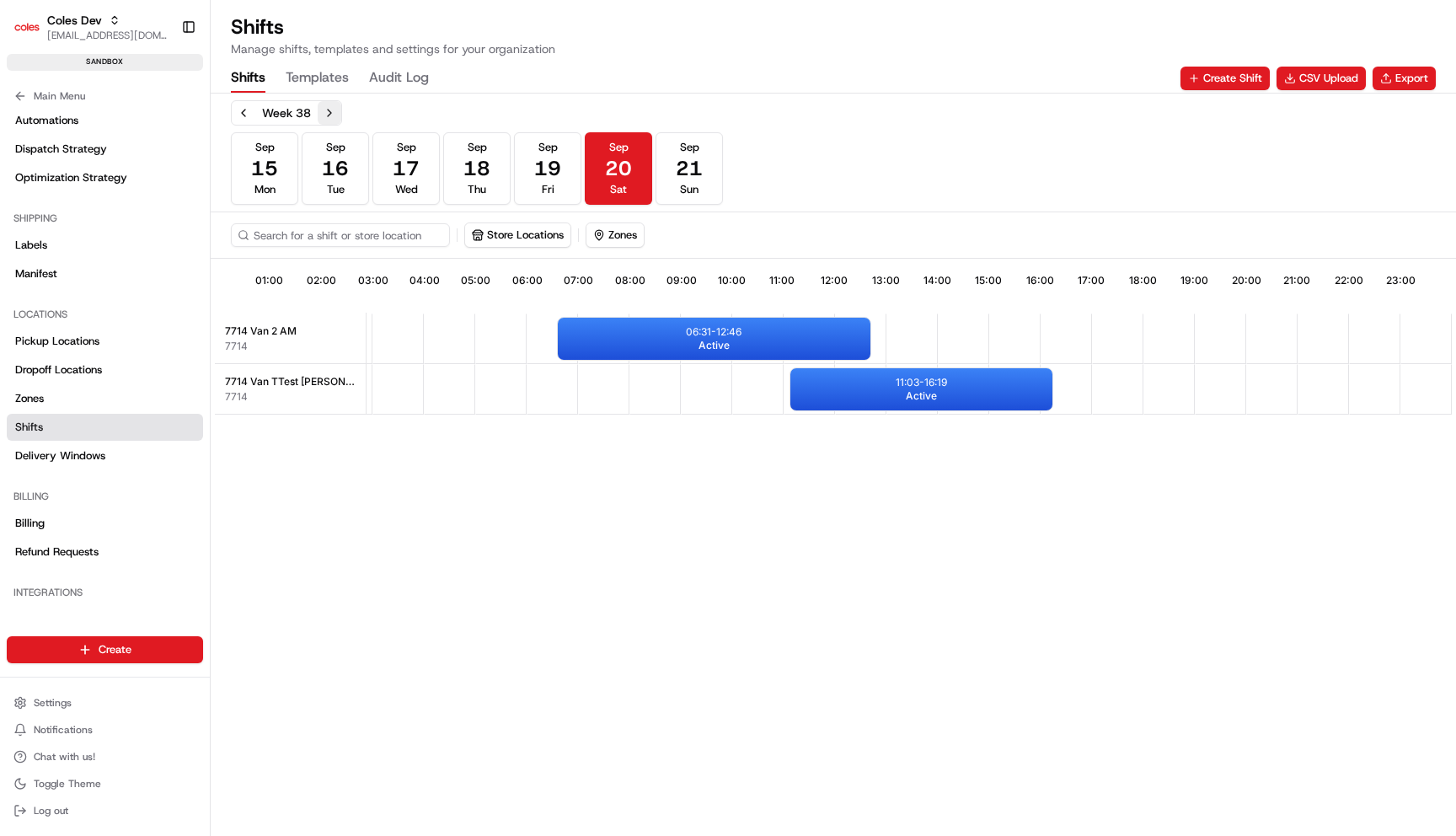
click at [323, 105] on button "Next week" at bounding box center [329, 113] width 24 height 24
click at [271, 163] on span "22" at bounding box center [264, 168] width 27 height 27
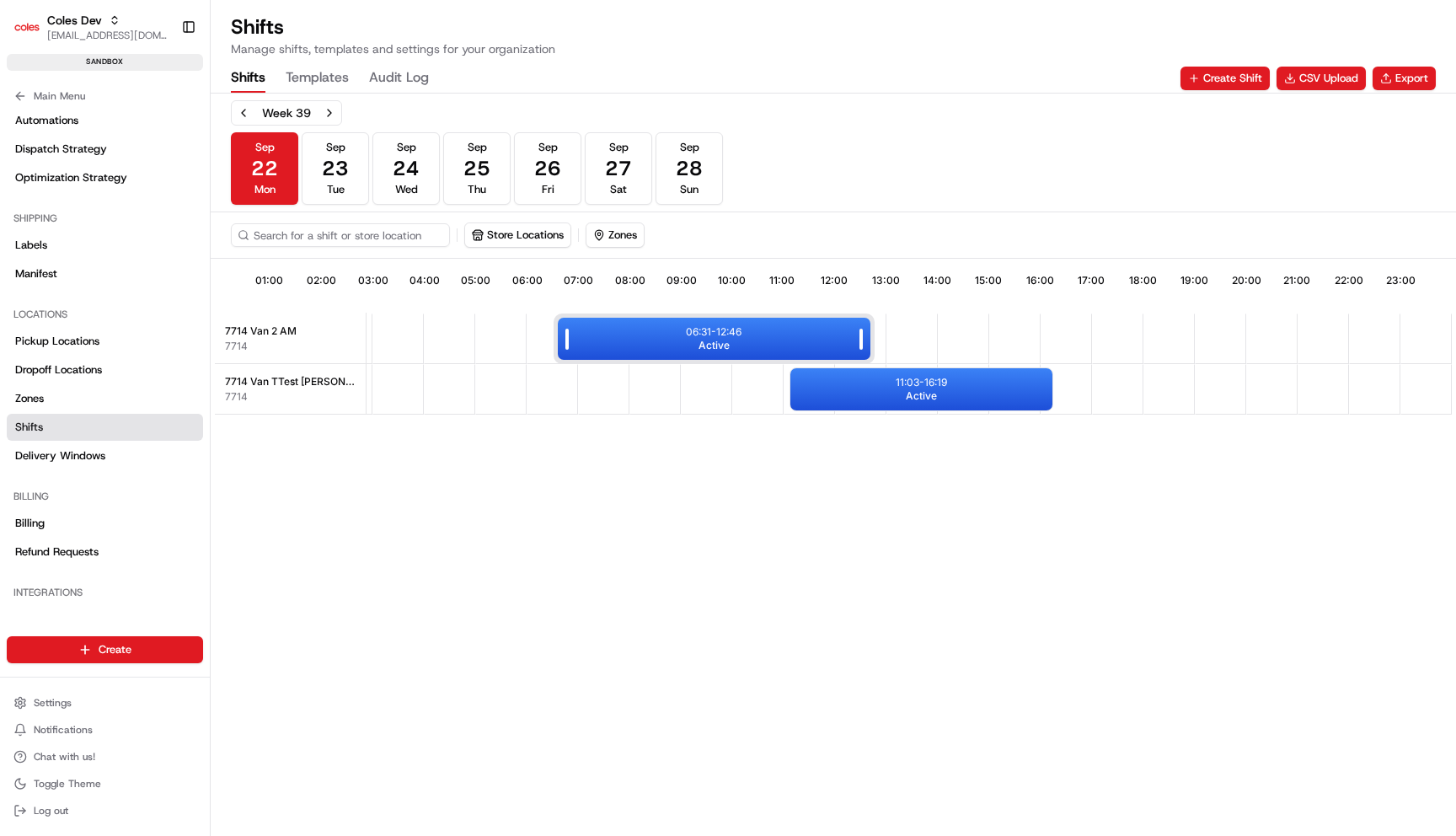
click at [658, 339] on div "06:31 - 12:46 Active" at bounding box center [713, 338] width 312 height 42
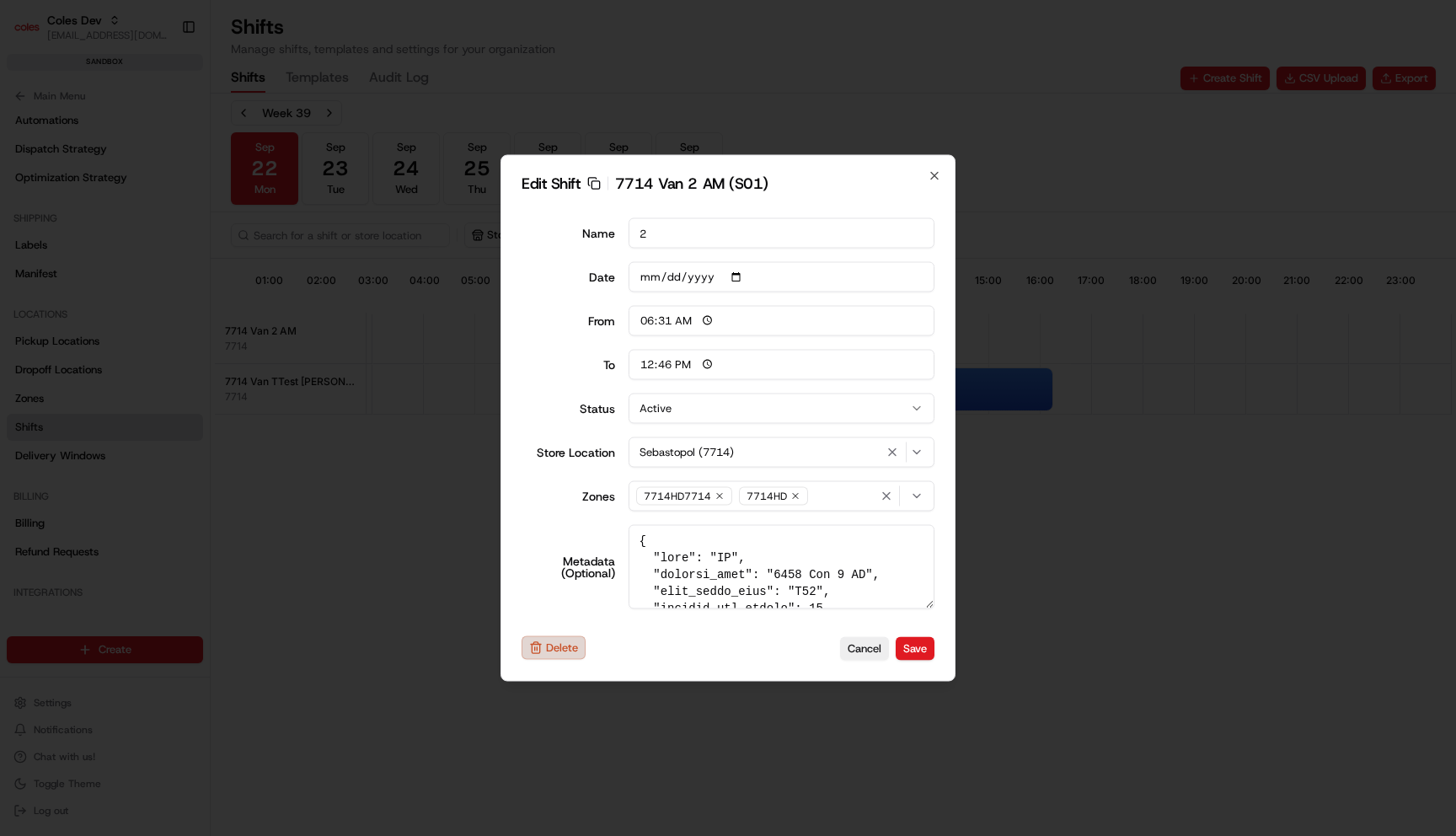
click at [556, 638] on button "Delete" at bounding box center [553, 648] width 64 height 24
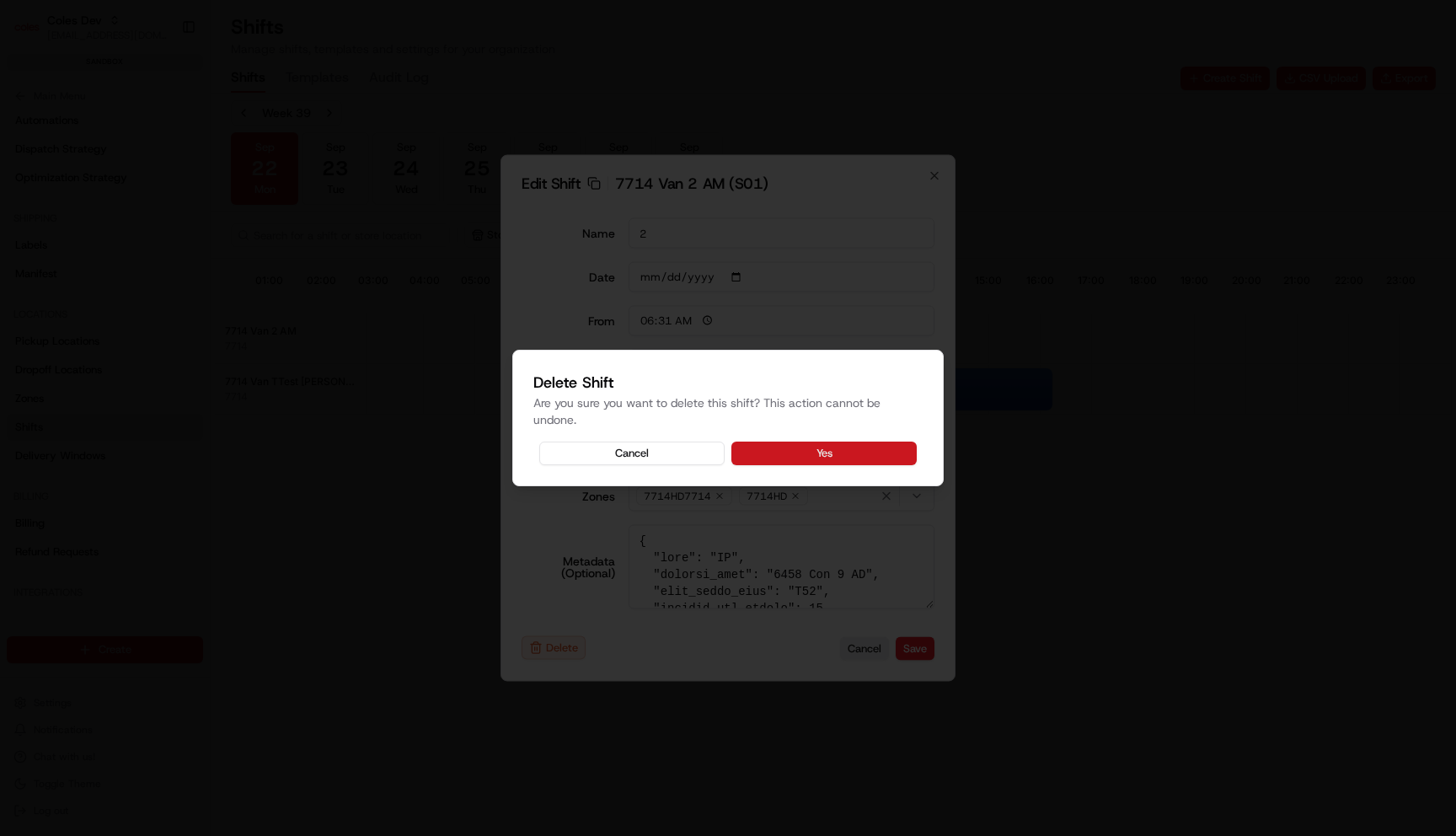
click at [819, 451] on button "Yes" at bounding box center [824, 454] width 185 height 24
type input "06:00"
type input "14:00"
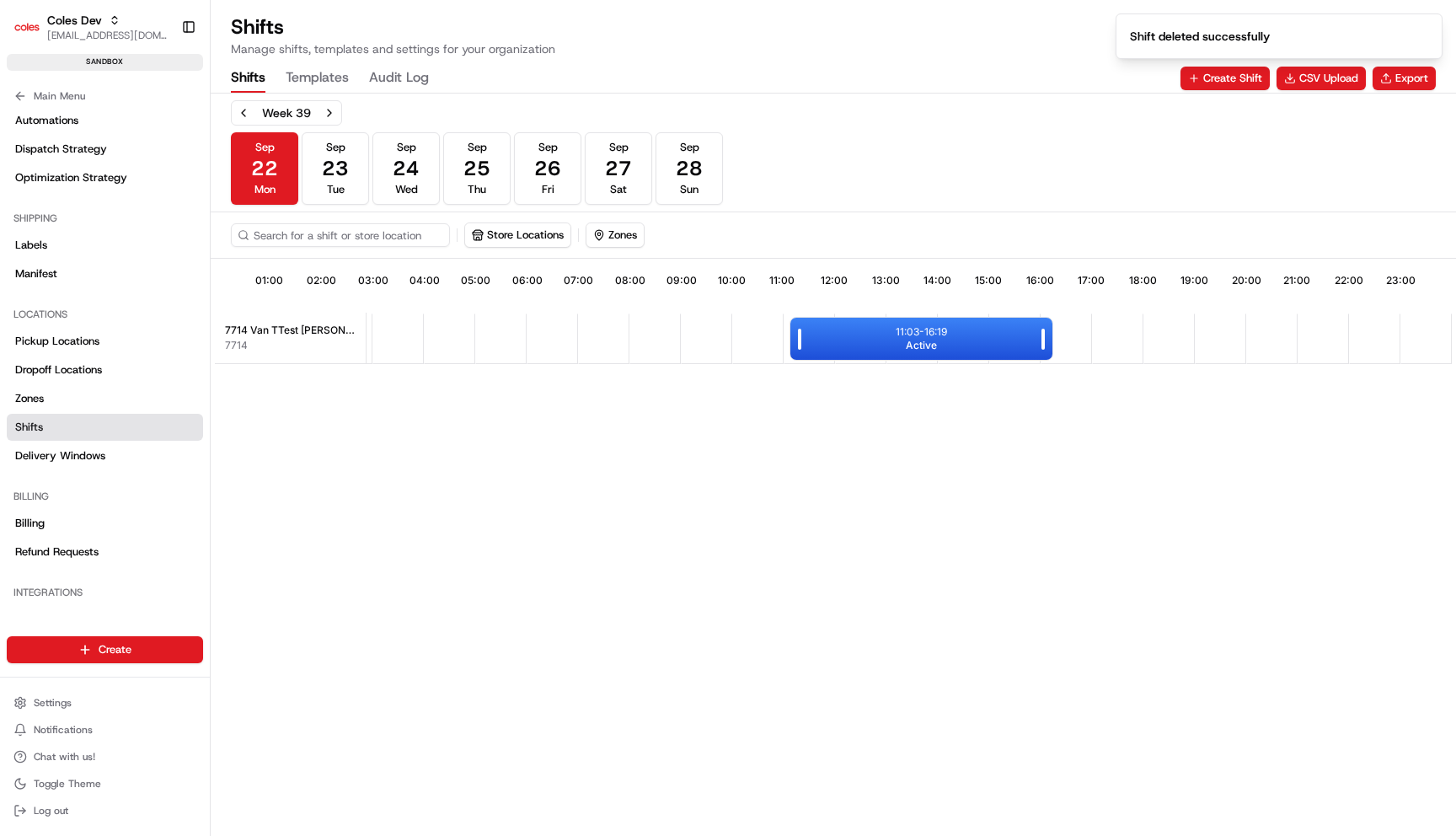
click at [862, 347] on div "11:03 - 16:19 Active" at bounding box center [920, 338] width 262 height 42
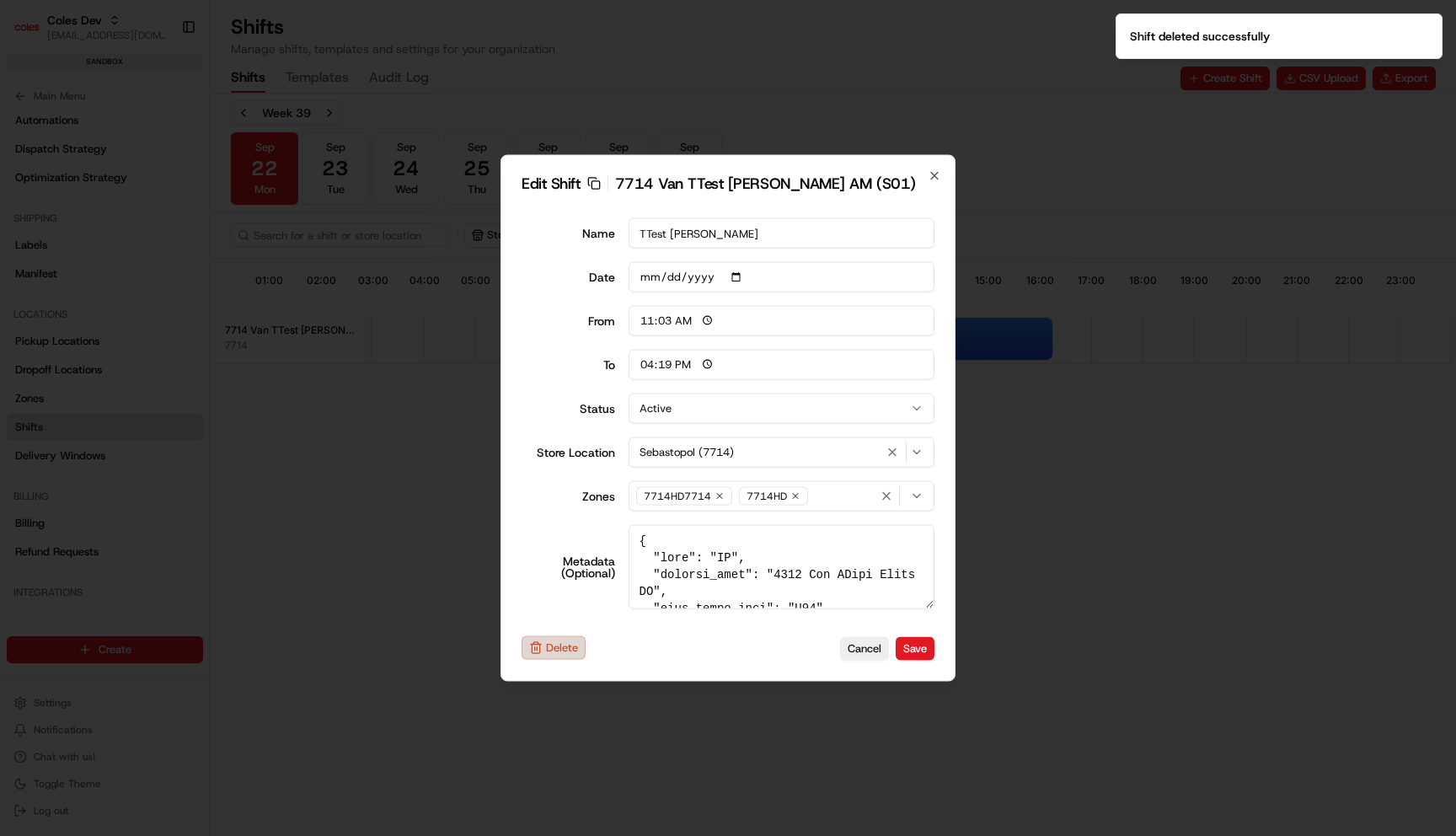
click at [556, 652] on button "Delete" at bounding box center [553, 648] width 64 height 24
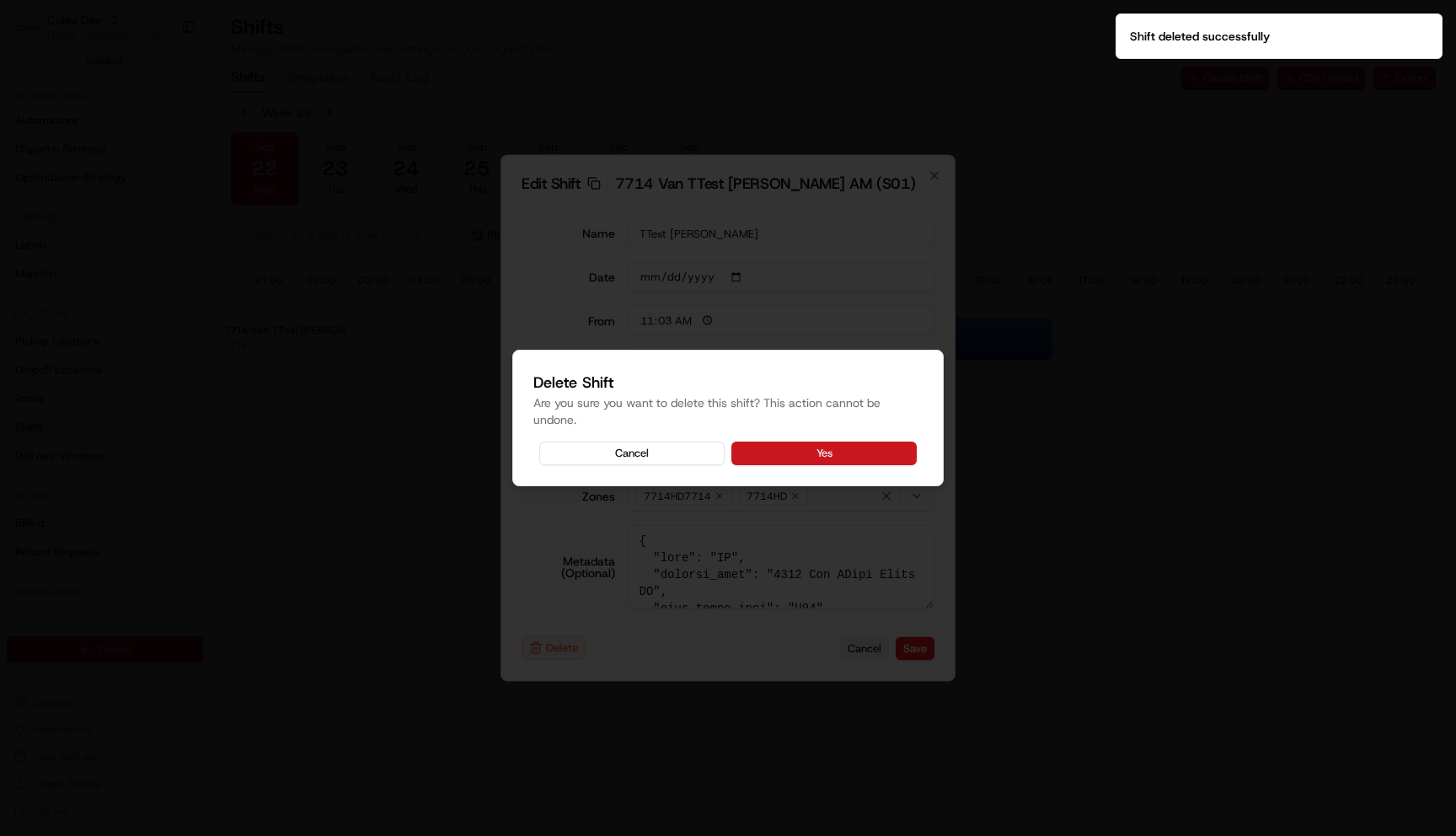
click at [889, 464] on button "Yes" at bounding box center [824, 454] width 185 height 24
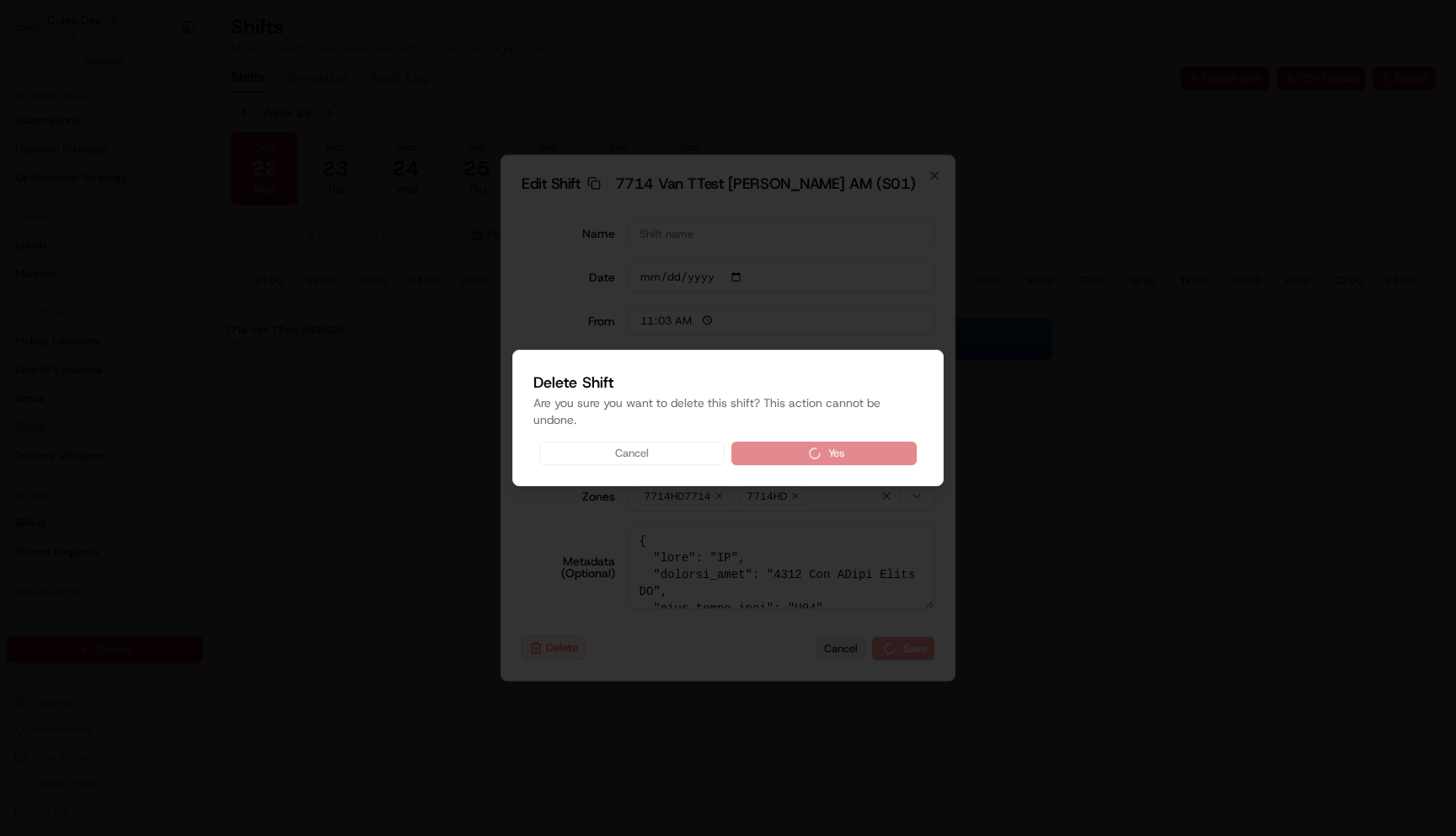
type input "06:00"
type input "14:00"
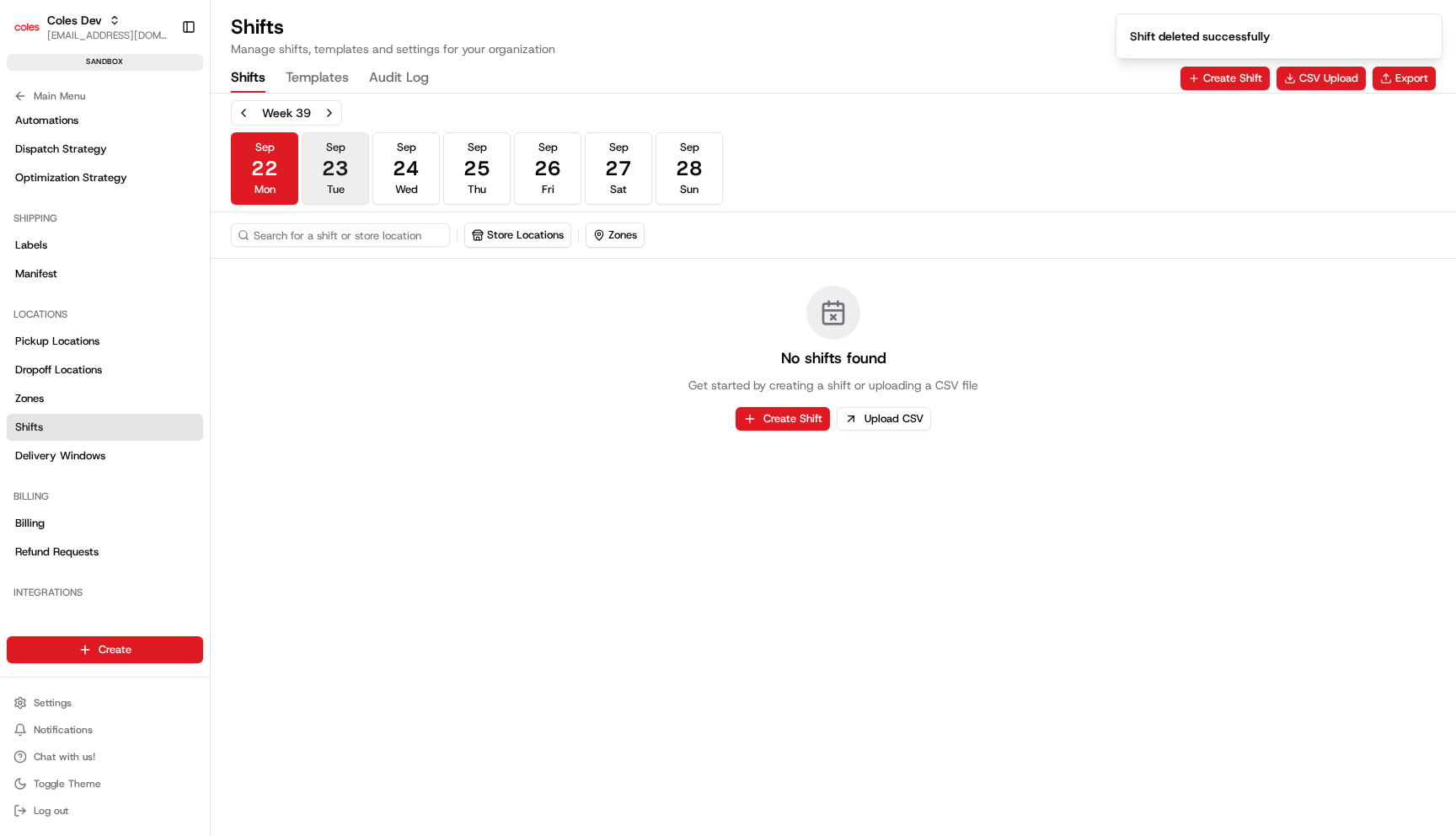
click at [328, 163] on span "23" at bounding box center [335, 168] width 27 height 27
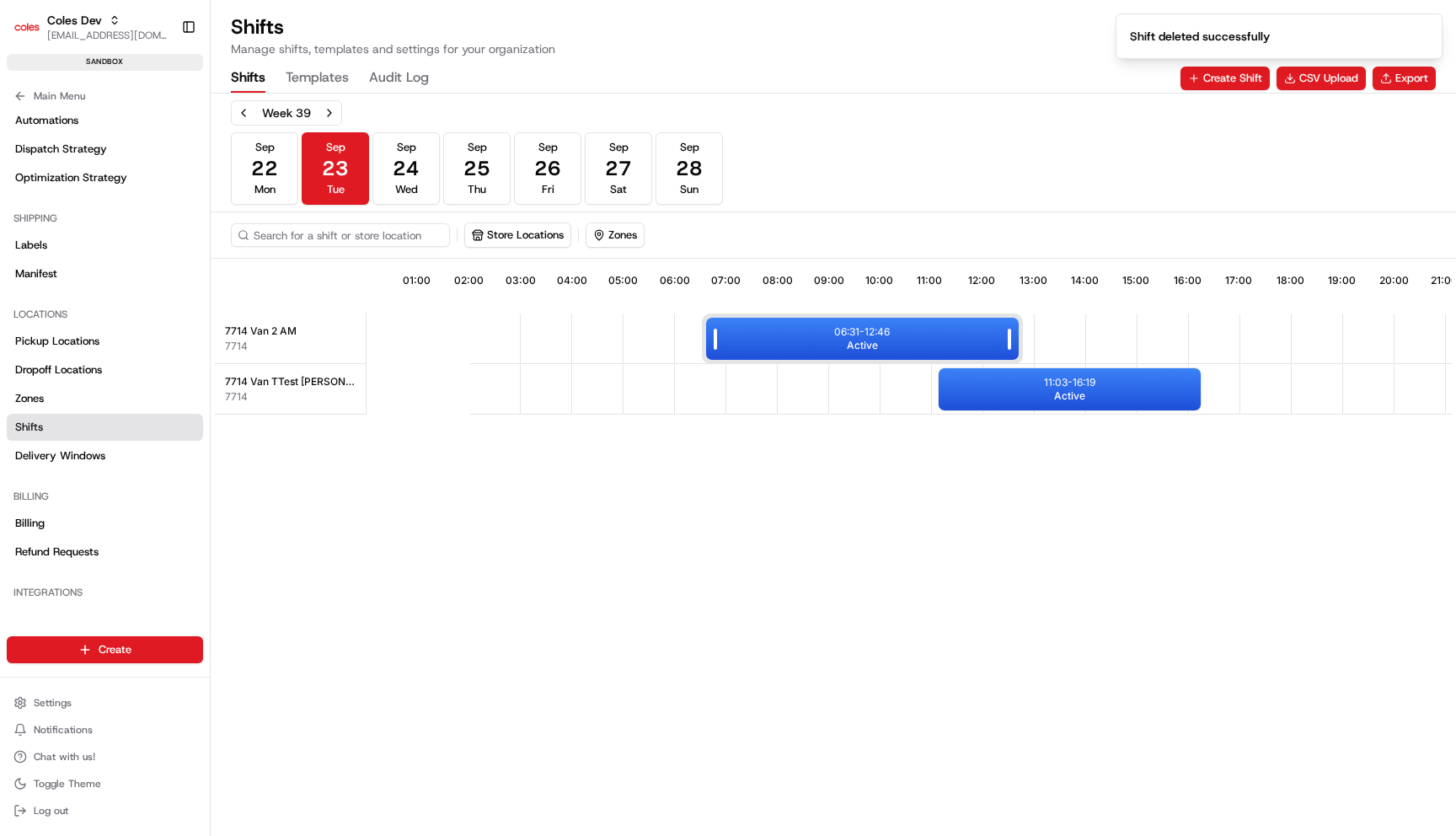
click at [818, 347] on div "06:31 - 12:46 Active" at bounding box center [862, 338] width 312 height 42
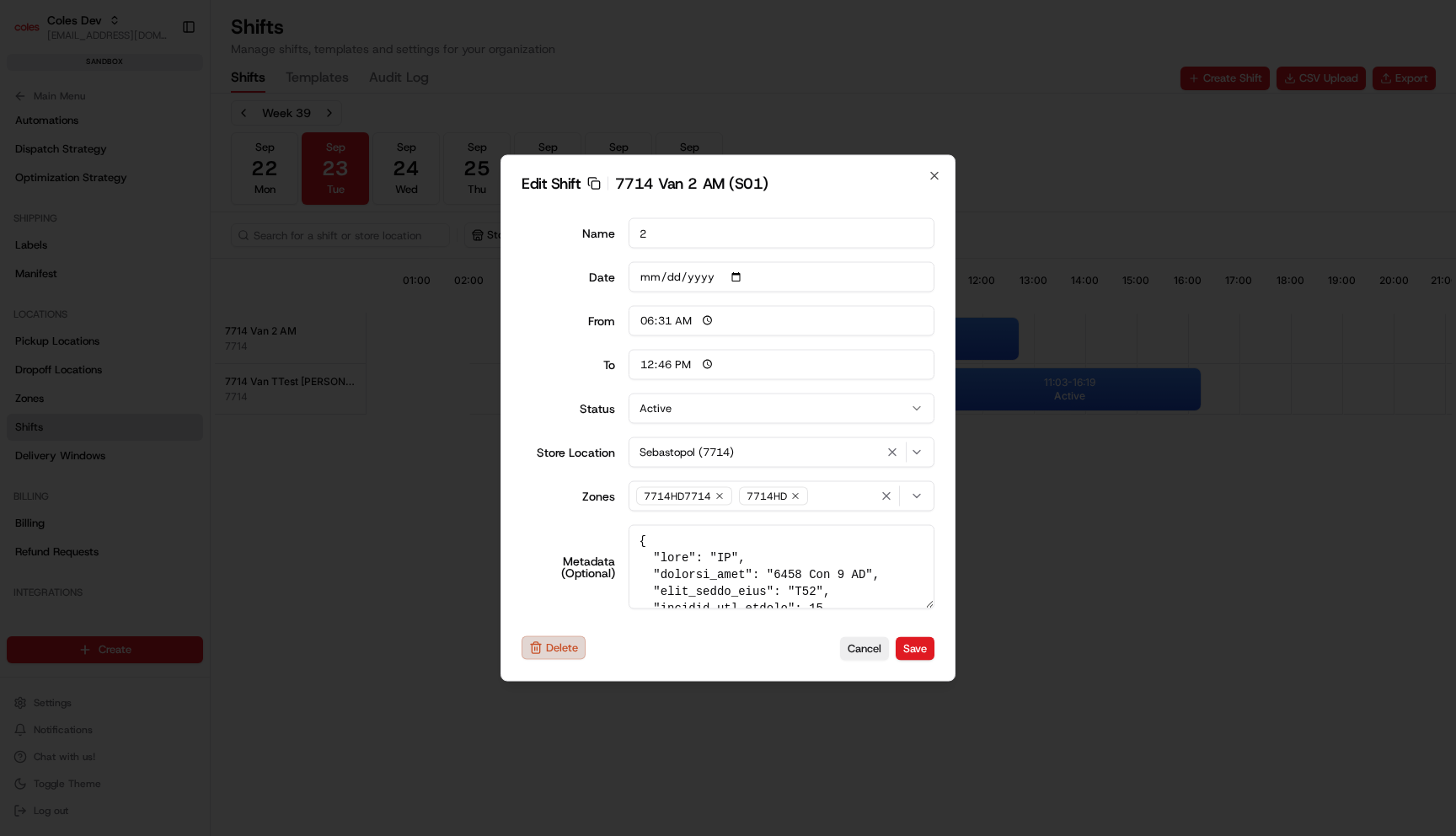
click at [570, 649] on button "Delete" at bounding box center [553, 648] width 64 height 24
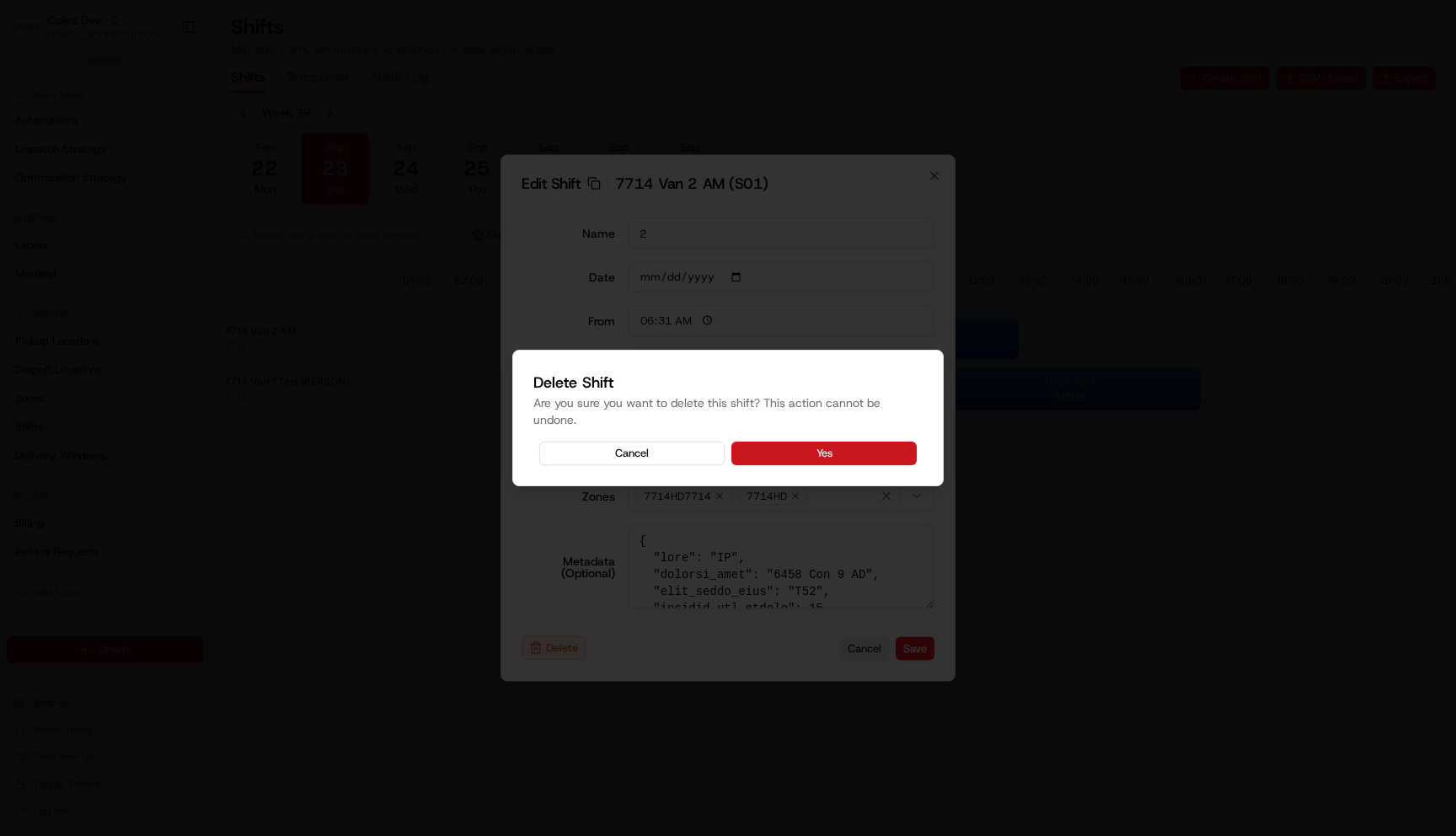
click at [853, 459] on button "Yes" at bounding box center [824, 454] width 185 height 24
type input "06:00"
type input "14:00"
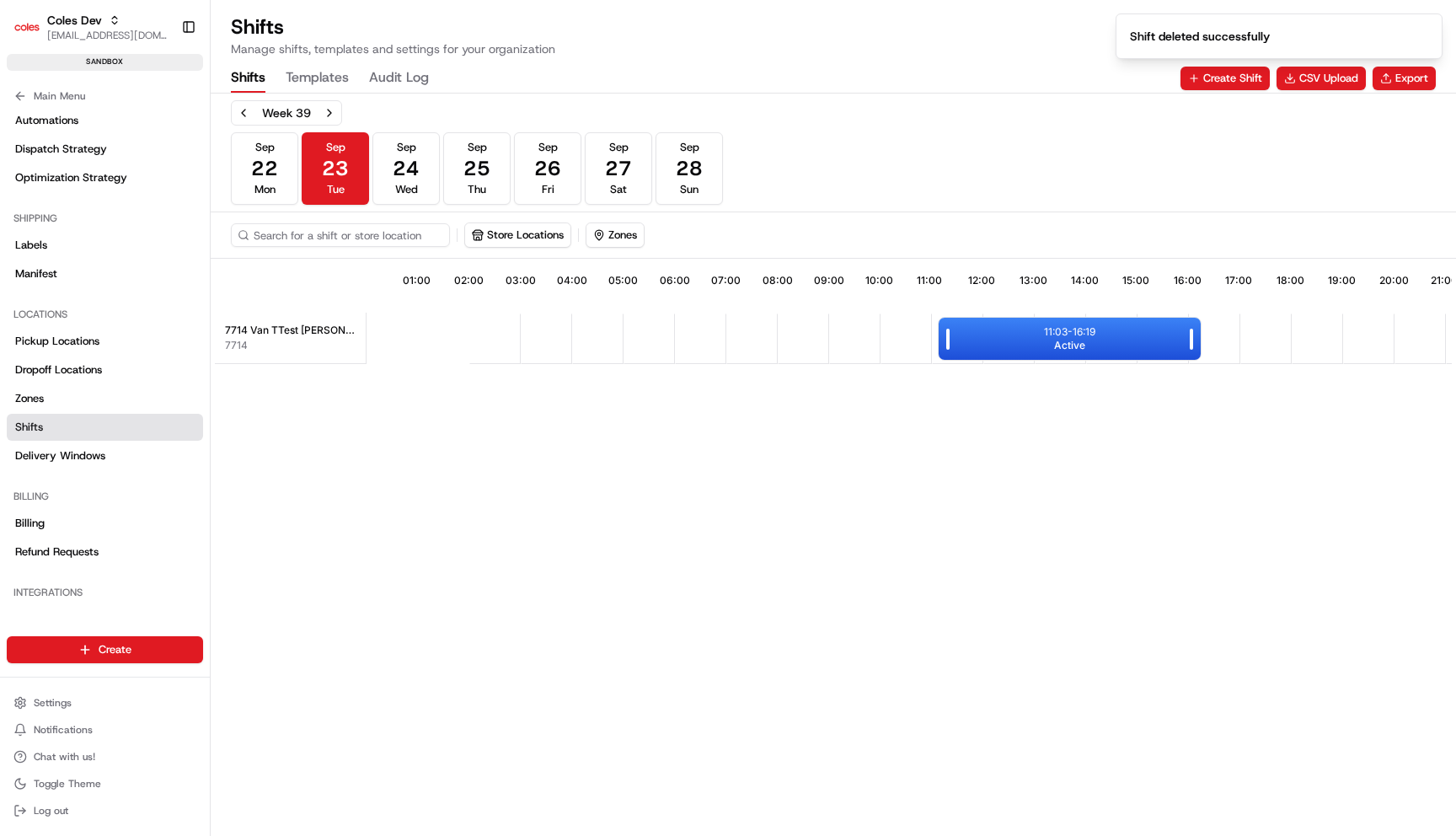
click at [1012, 353] on div "11:03 - 16:19 Active" at bounding box center [1069, 338] width 262 height 42
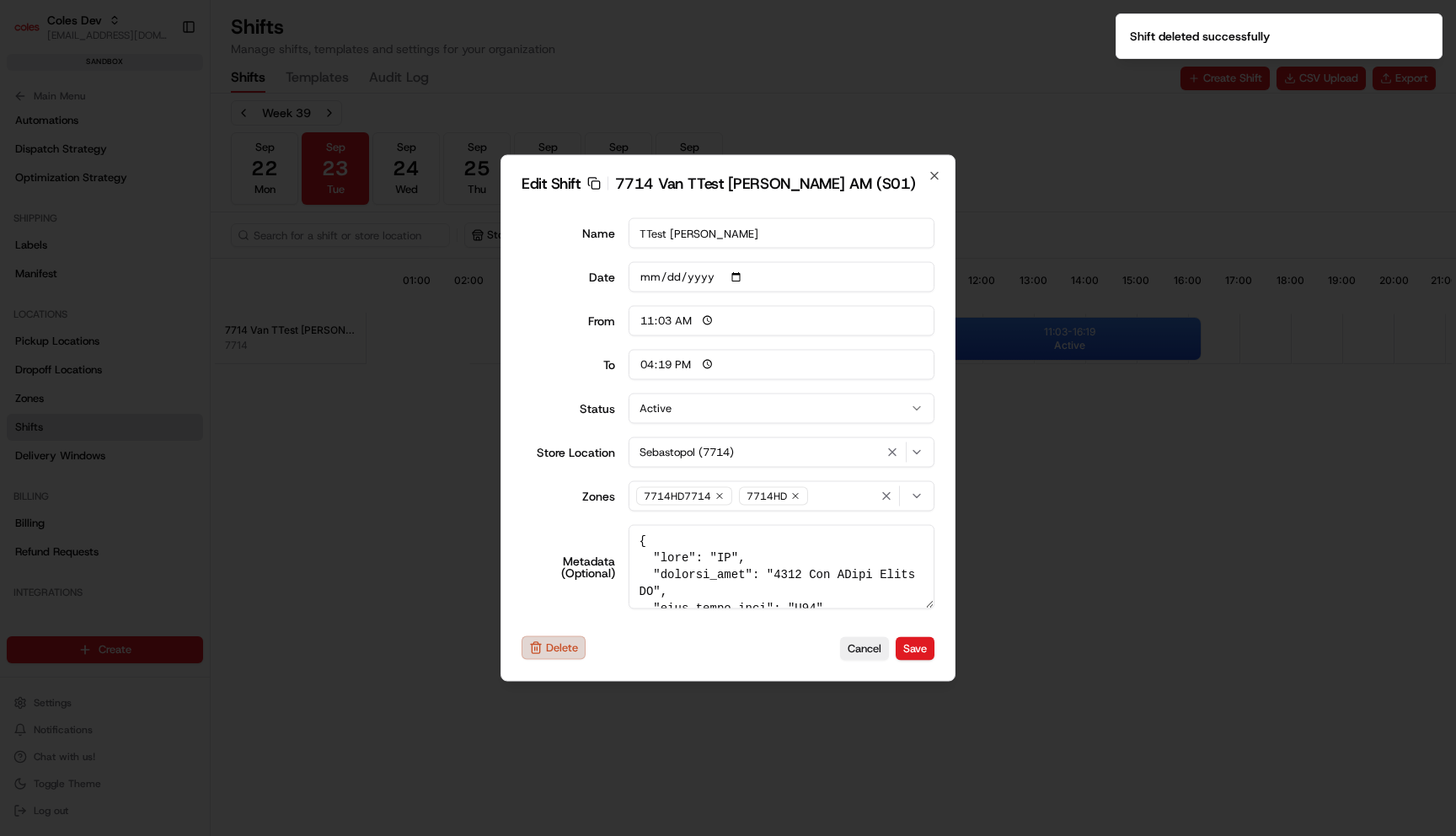
click at [558, 649] on button "Delete" at bounding box center [553, 648] width 64 height 24
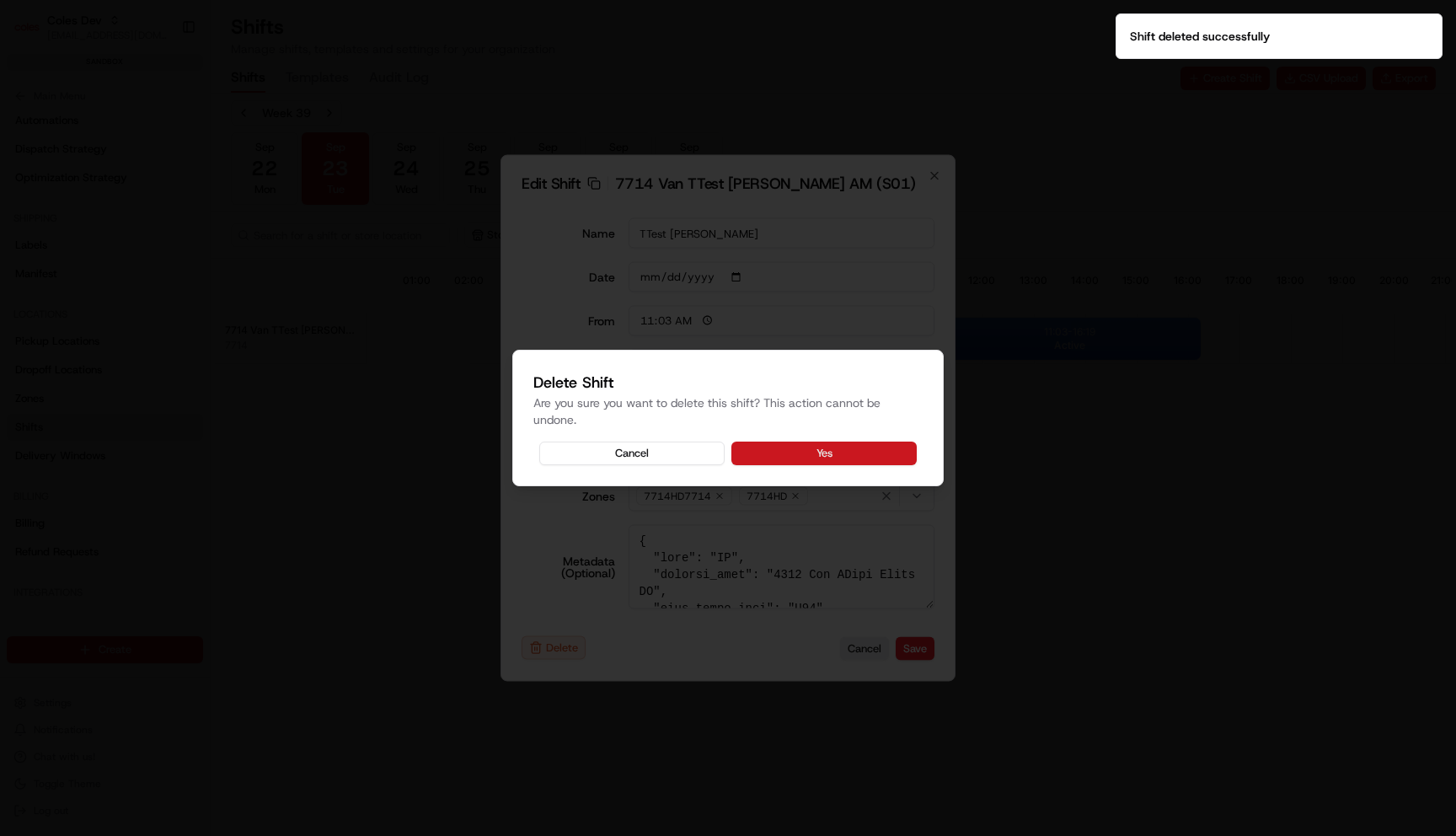
click at [882, 457] on button "Yes" at bounding box center [824, 454] width 185 height 24
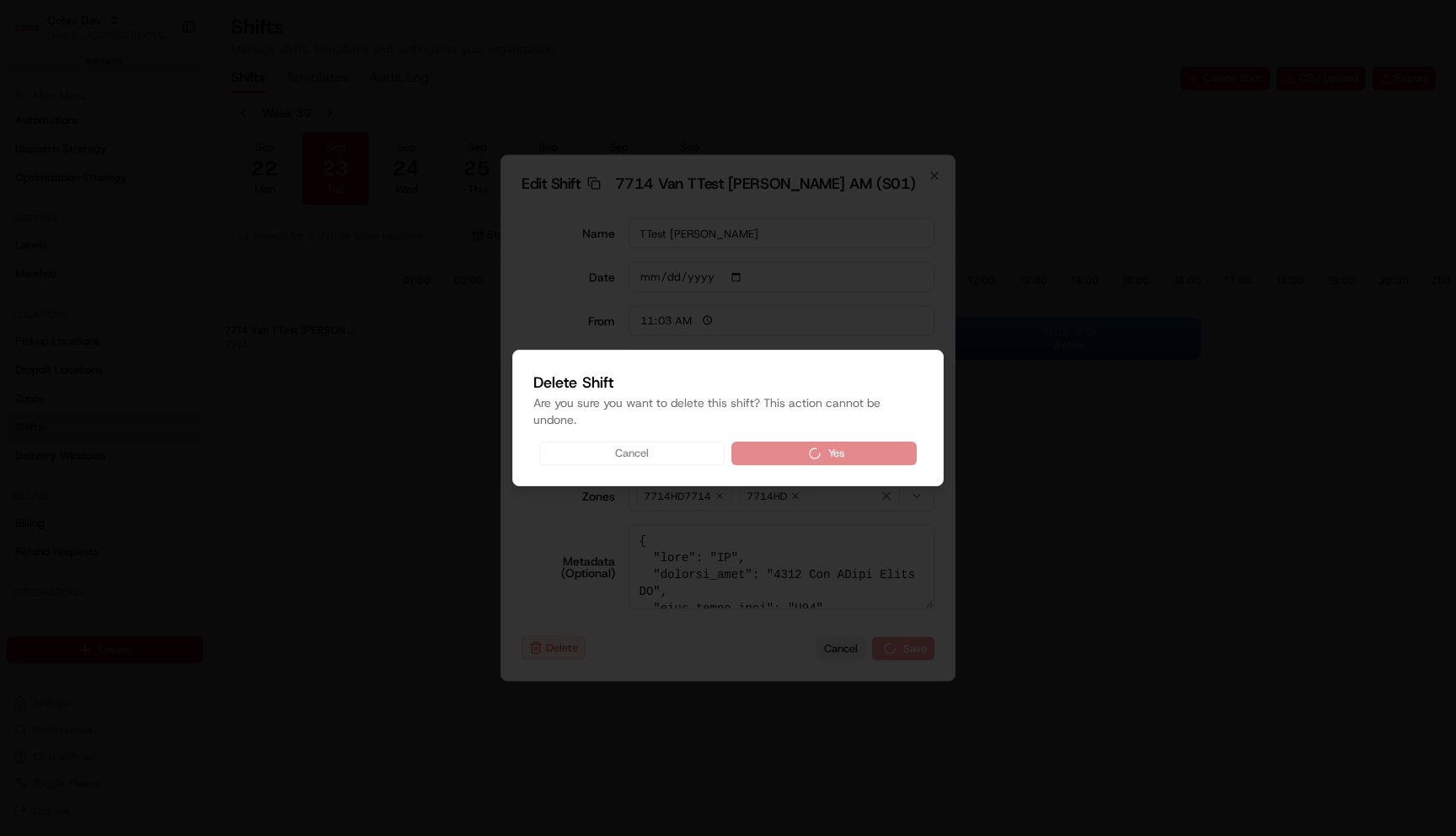
type input "06:00"
type input "14:00"
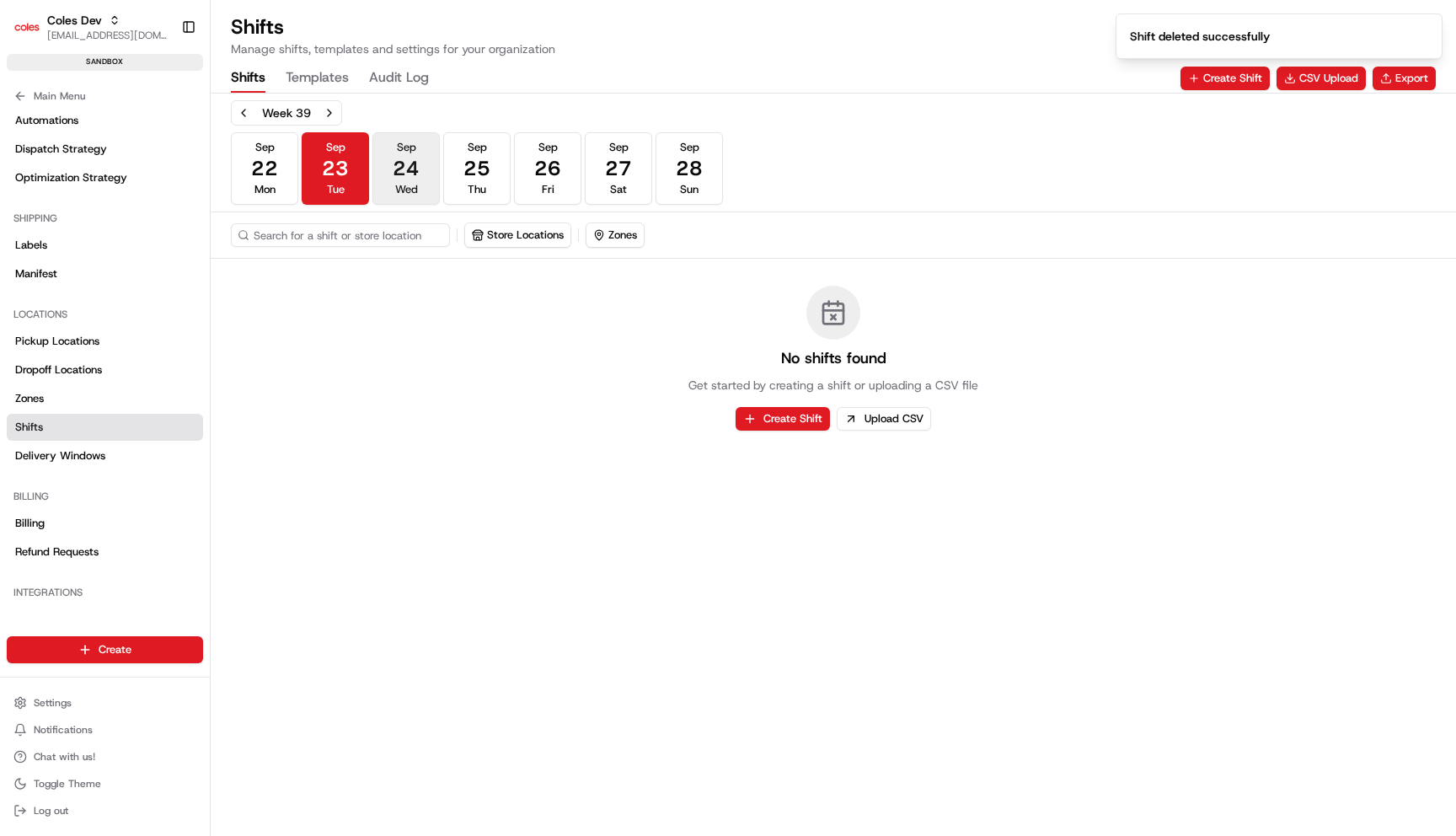
click at [422, 193] on button "[DATE] Wed" at bounding box center [406, 169] width 68 height 73
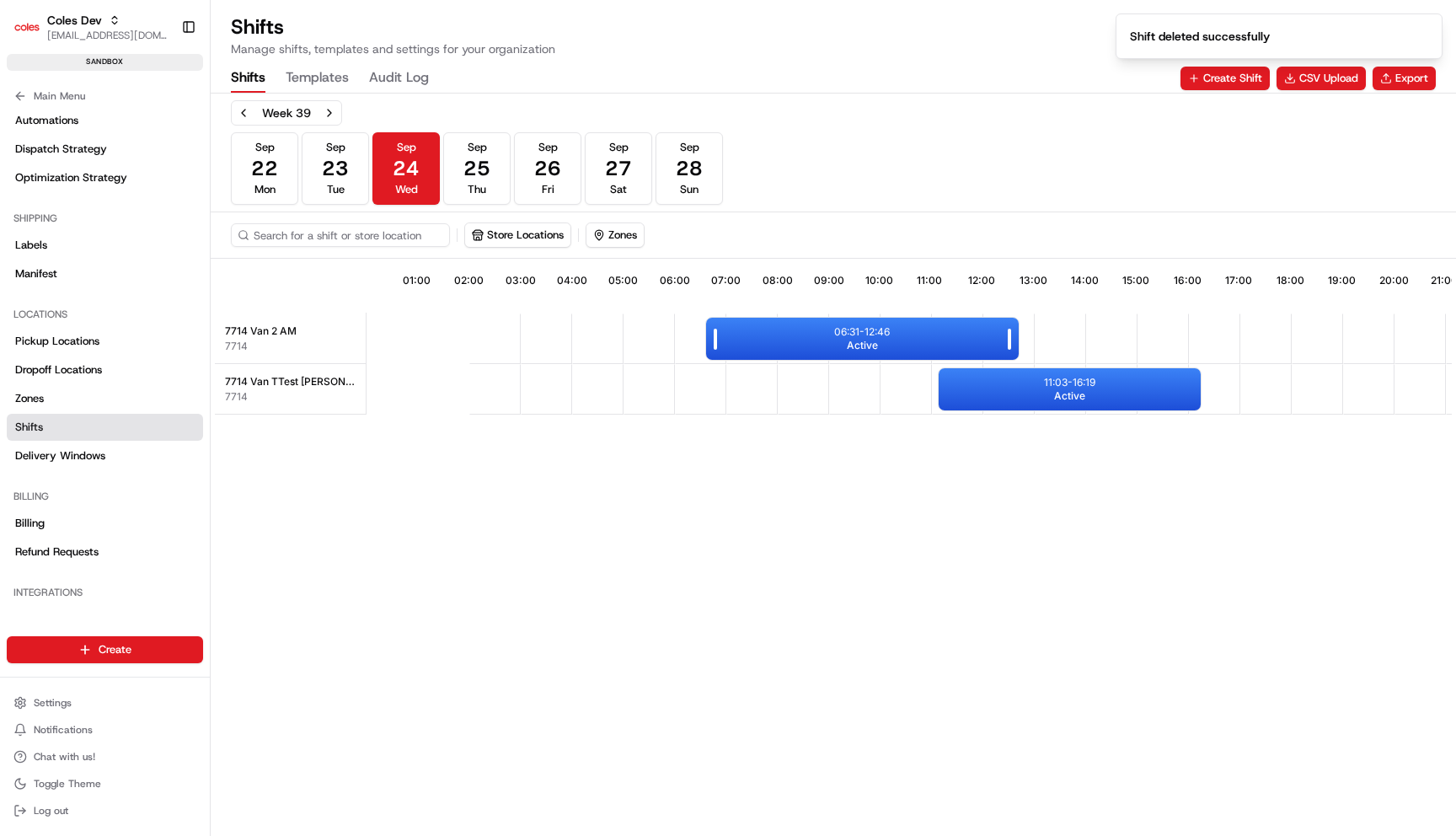
click at [784, 334] on div "06:31 - 12:46 Active" at bounding box center [862, 338] width 312 height 42
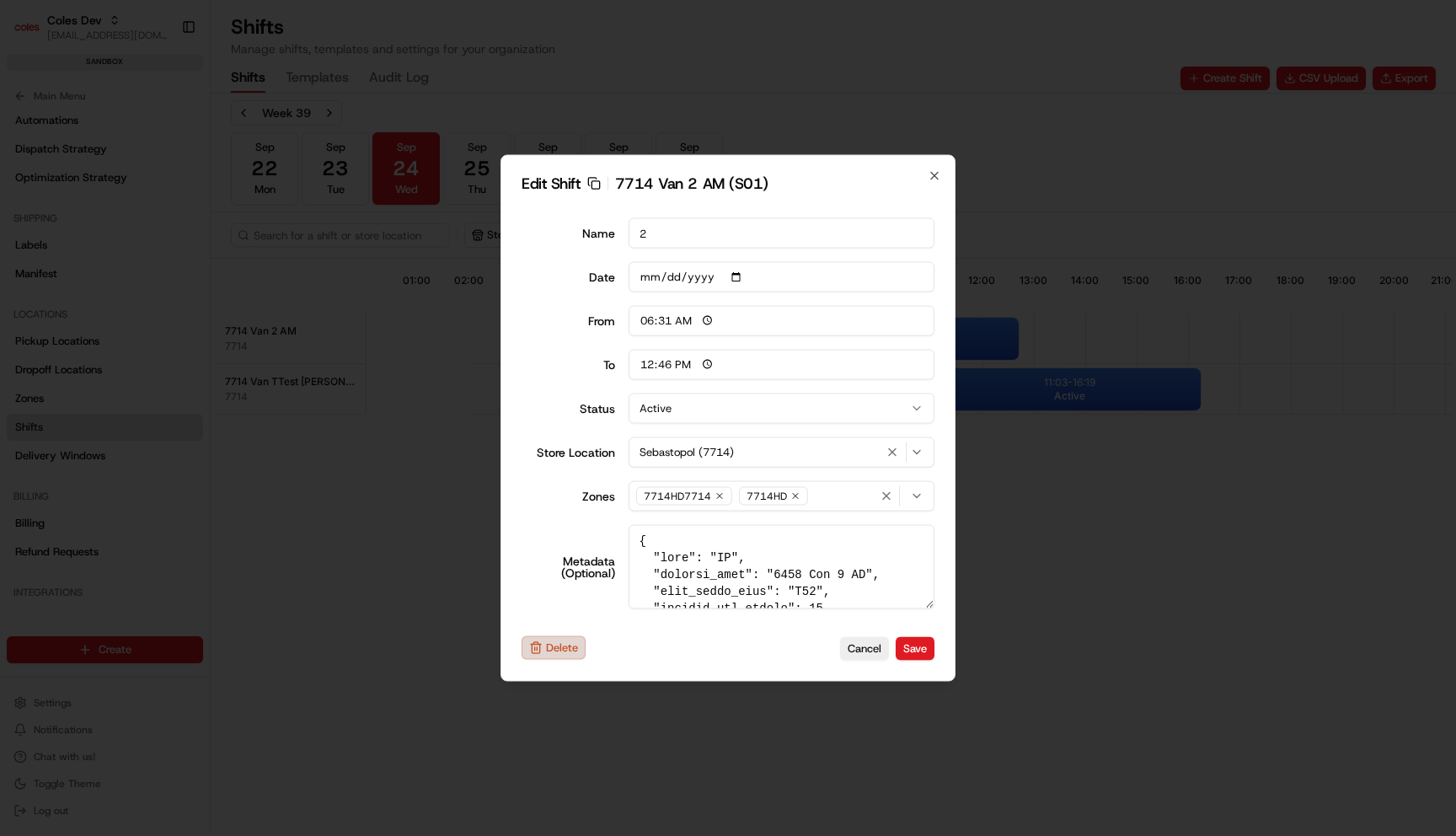
click at [561, 646] on button "Delete" at bounding box center [553, 648] width 64 height 24
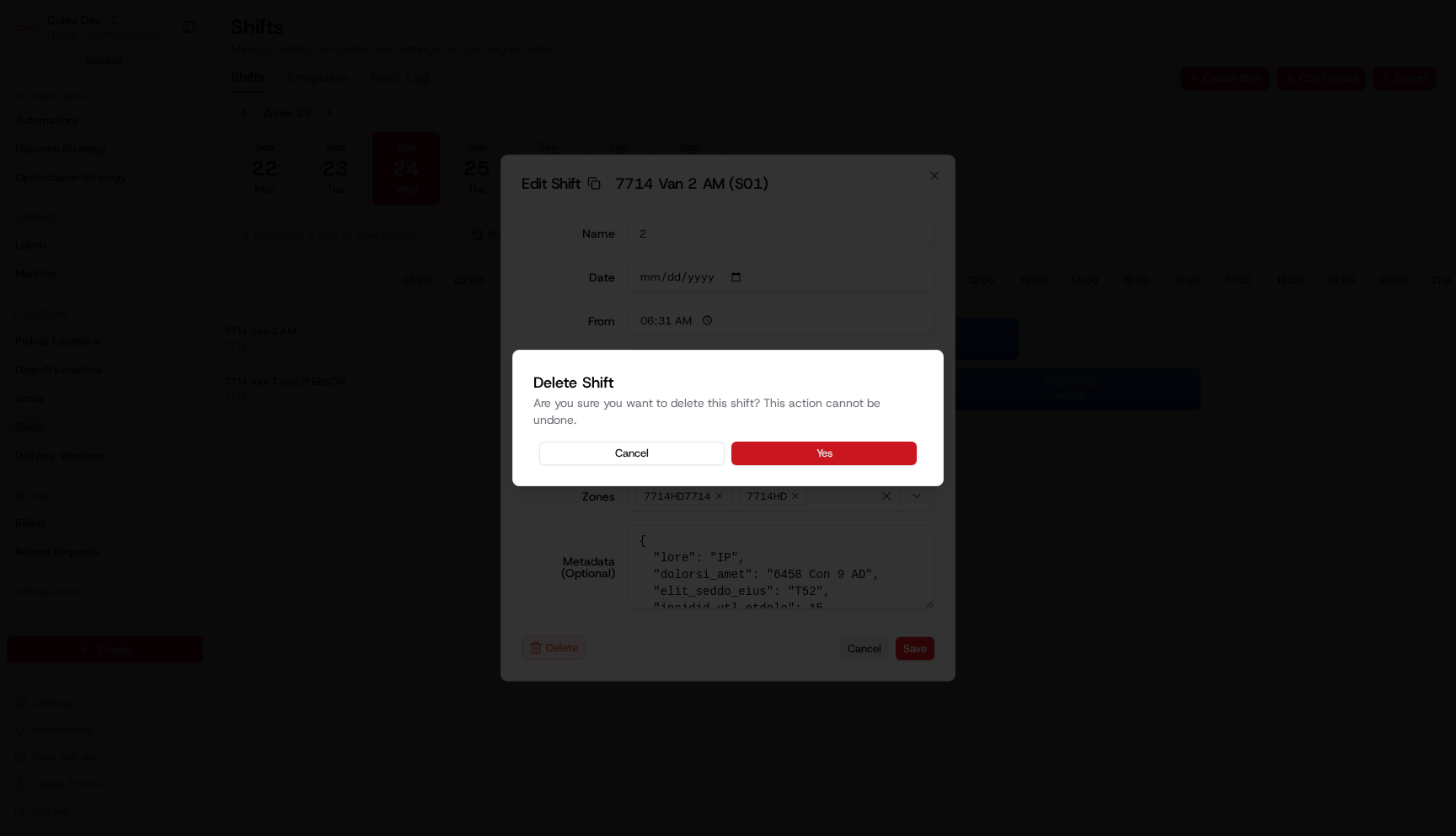
click at [796, 455] on button "Yes" at bounding box center [824, 454] width 185 height 24
type input "06:00"
type input "14:00"
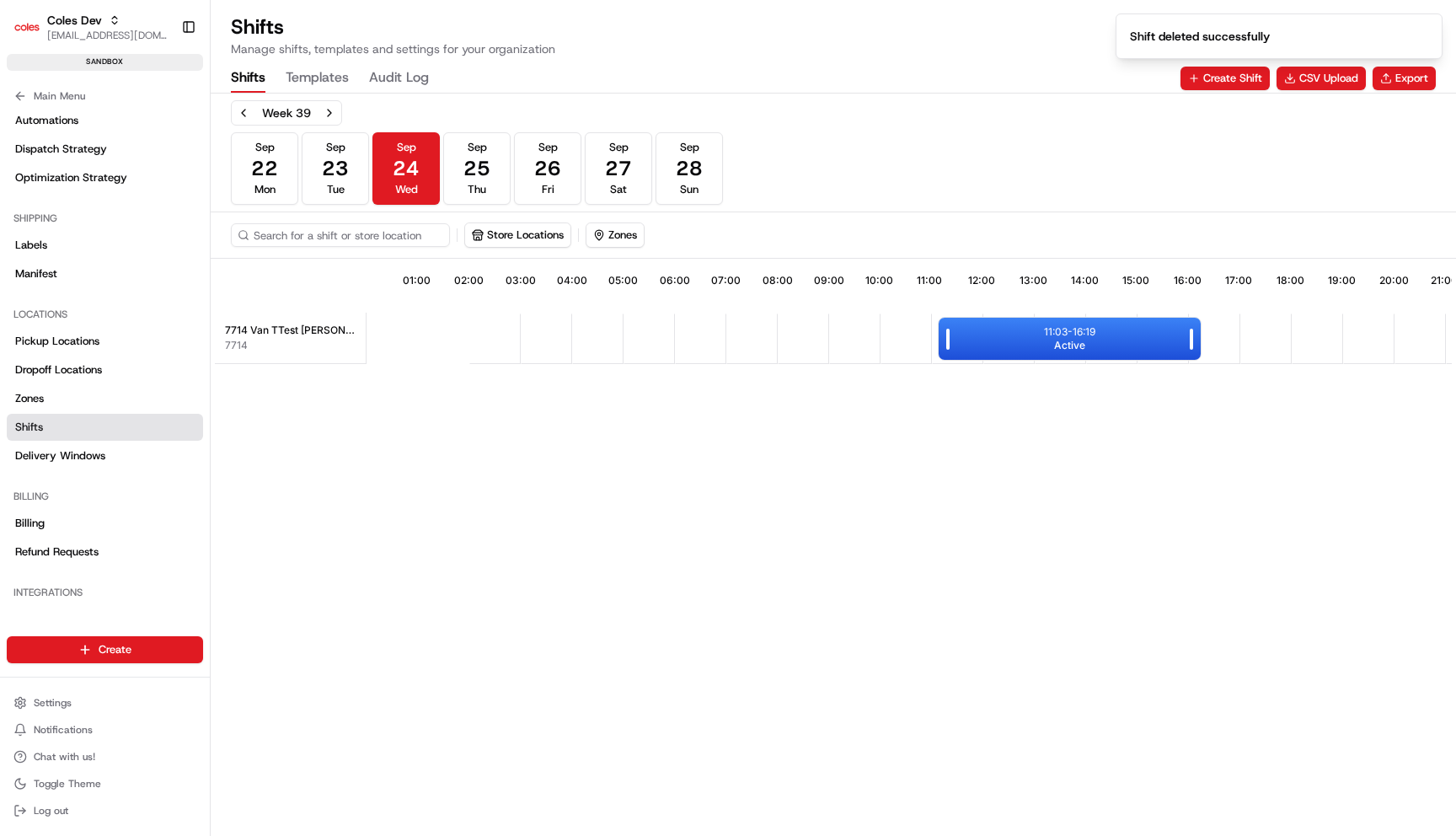
click at [979, 339] on div "11:03 - 16:19 Active" at bounding box center [1069, 338] width 262 height 42
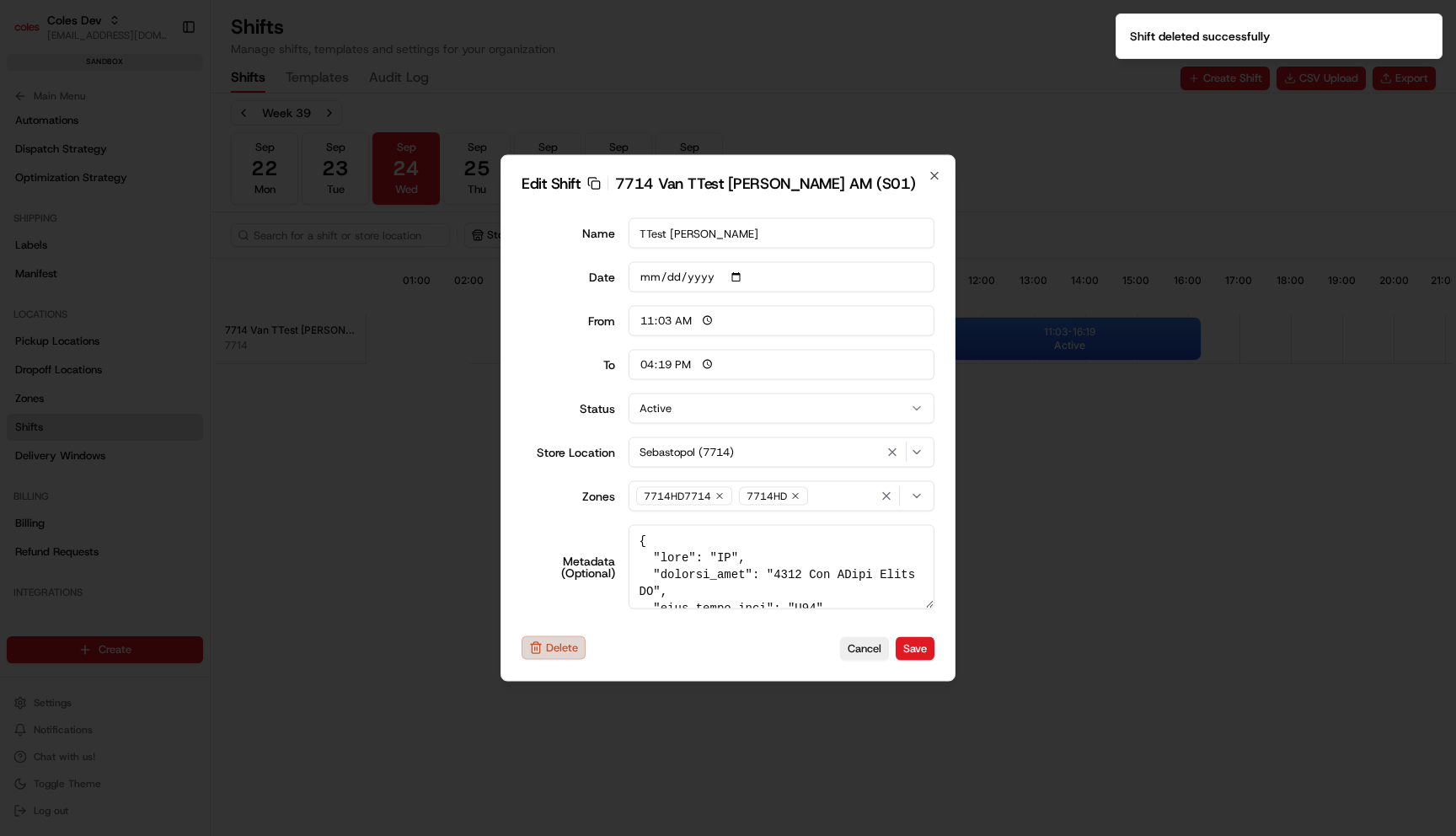
click at [564, 650] on button "Delete" at bounding box center [553, 648] width 64 height 24
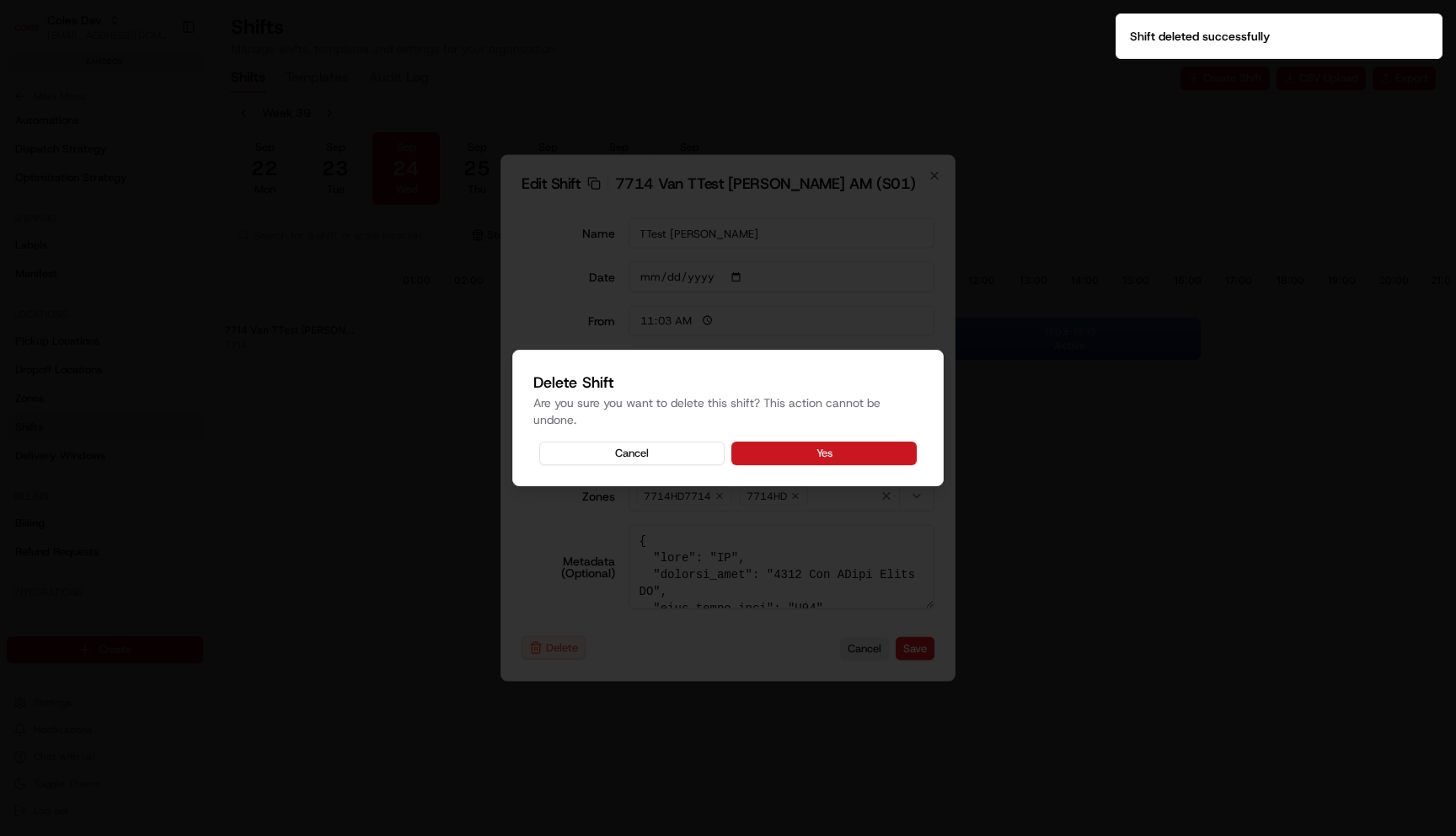
click at [802, 448] on button "Yes" at bounding box center [824, 454] width 185 height 24
type input "06:00"
type input "14:00"
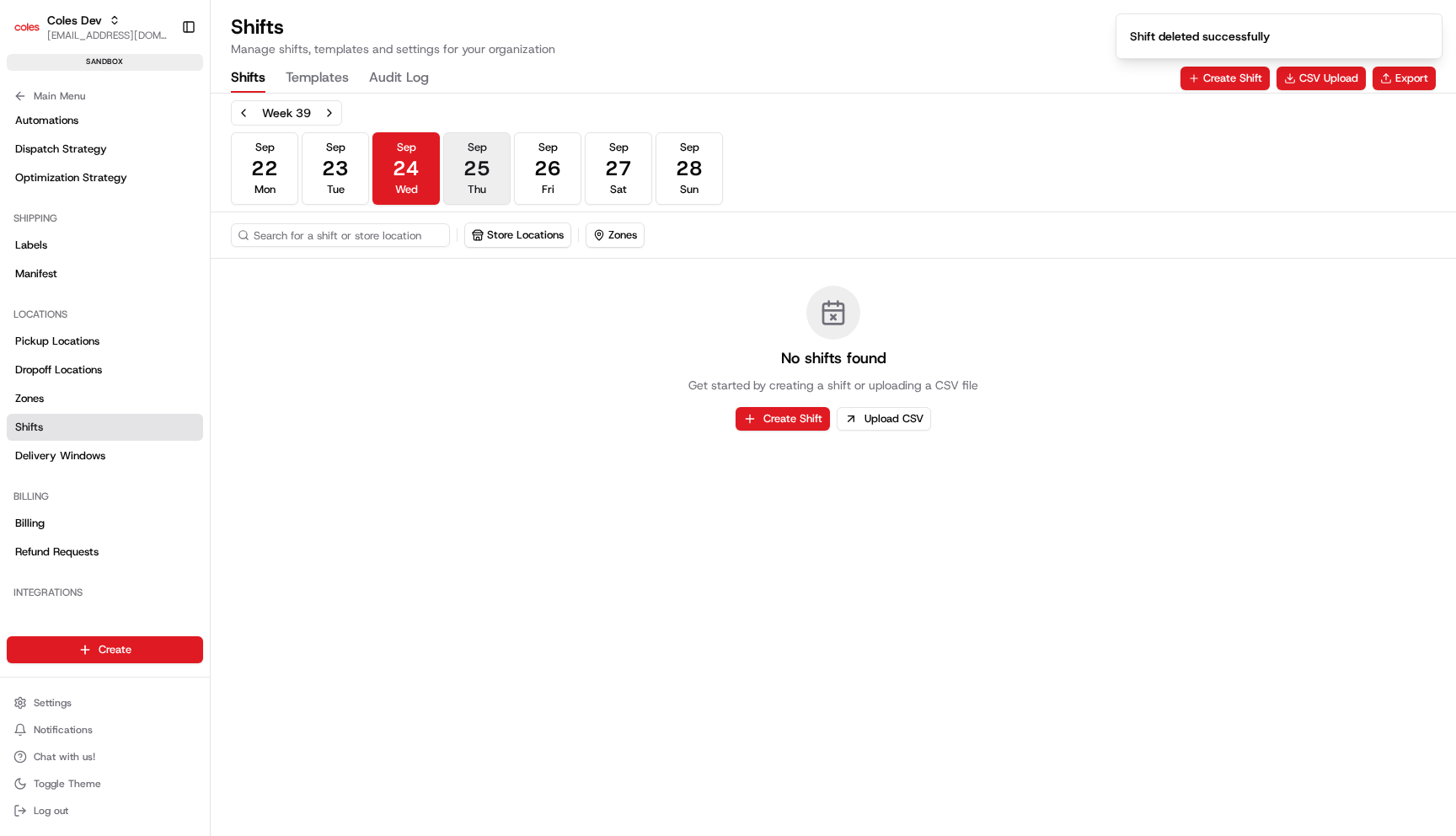
click at [460, 169] on button "[DATE] Thu" at bounding box center [477, 169] width 68 height 73
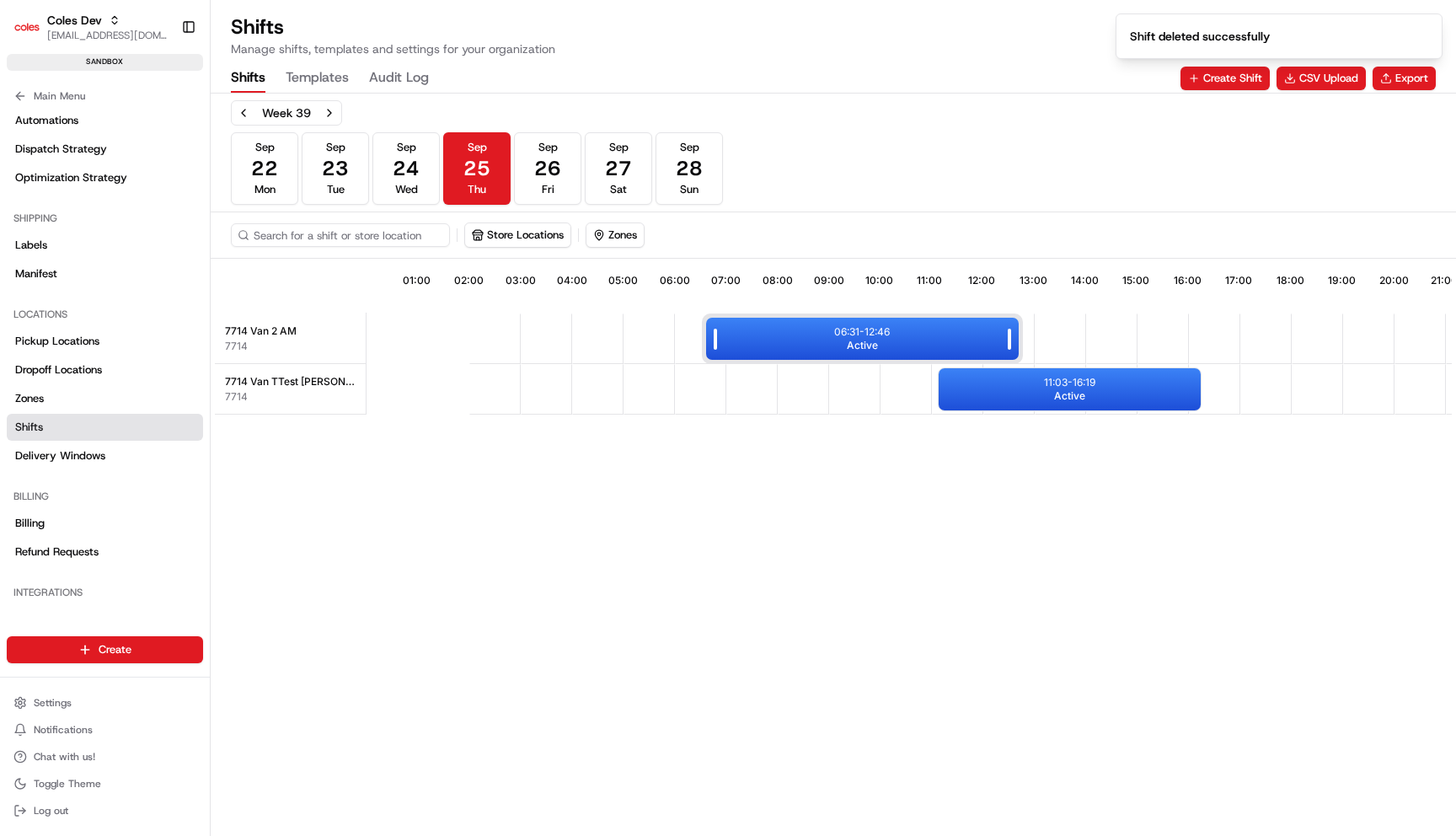
click at [784, 354] on div "06:31 - 12:46 Active" at bounding box center [862, 338] width 312 height 42
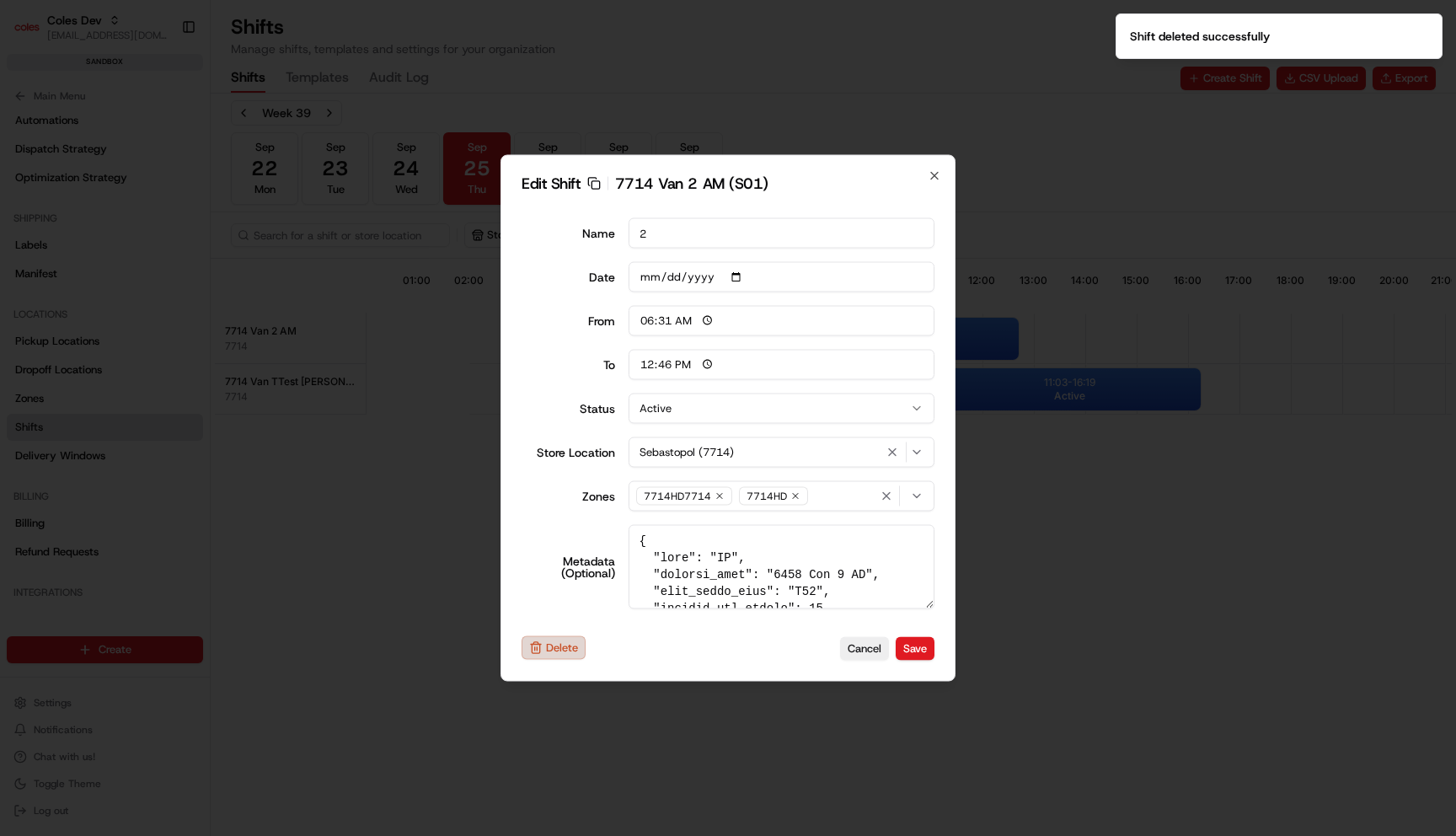
click at [560, 653] on button "Delete" at bounding box center [553, 648] width 64 height 24
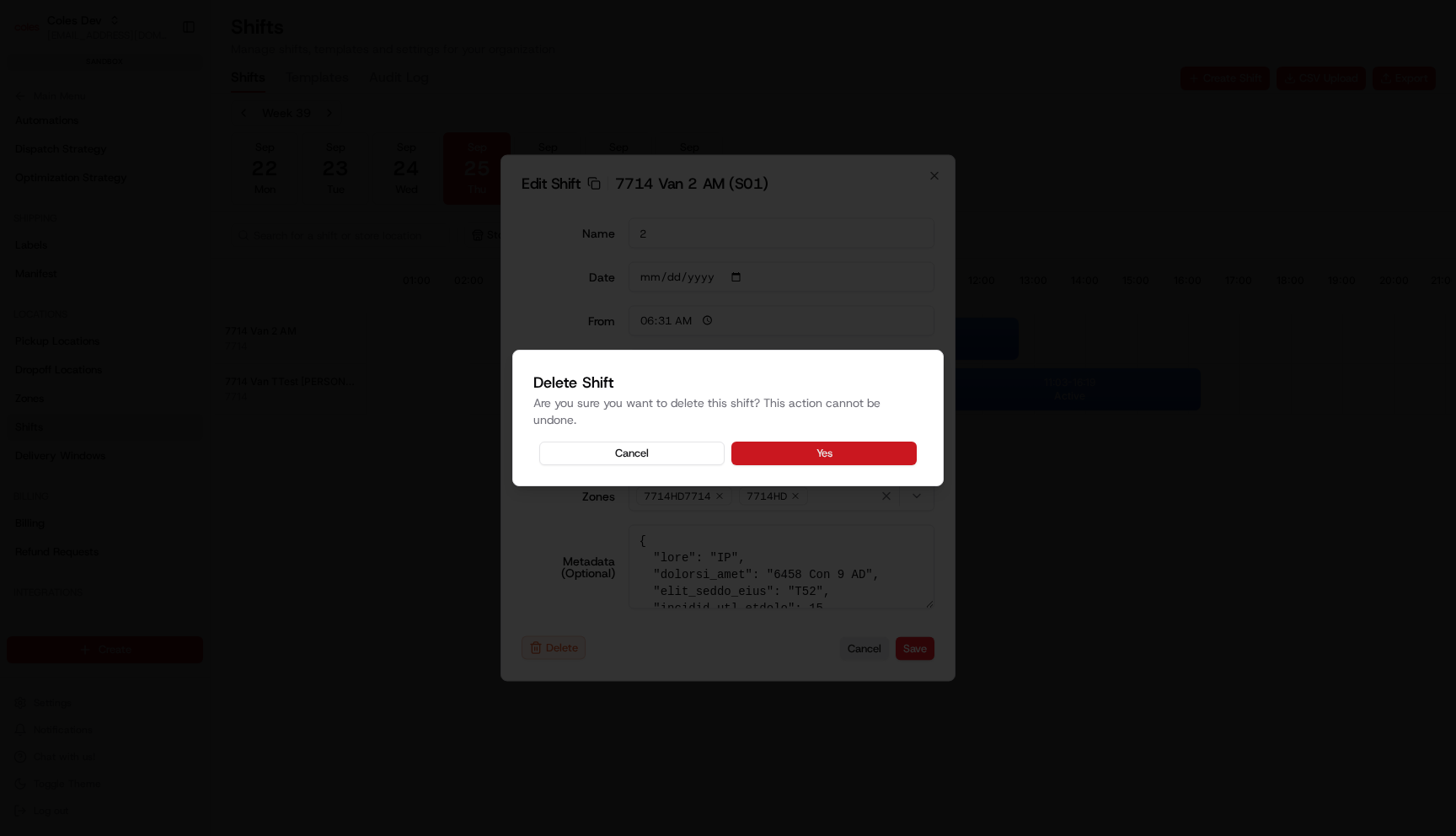
click at [892, 442] on button "Yes" at bounding box center [824, 454] width 185 height 24
type input "06:00"
type input "14:00"
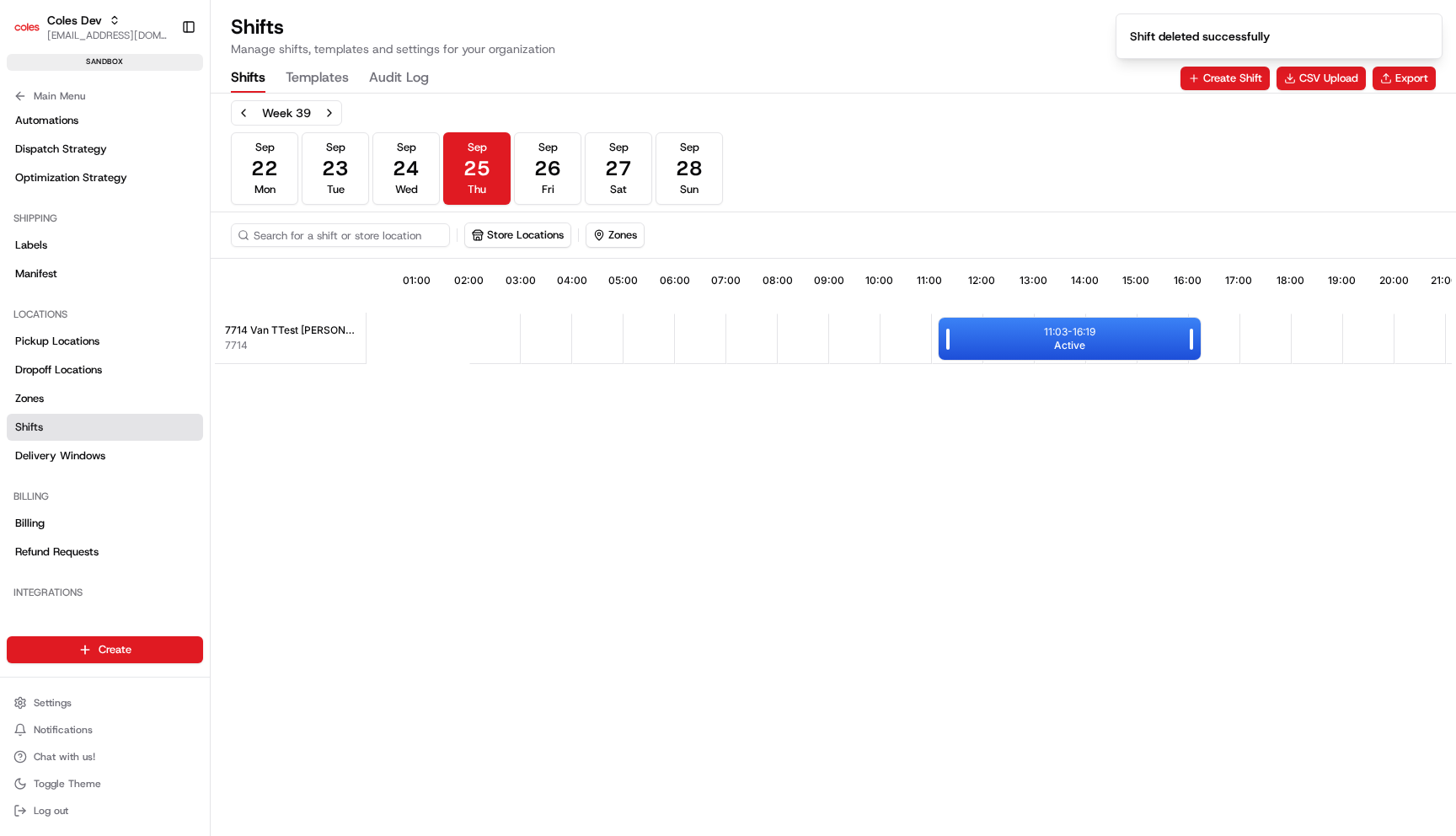
click at [983, 325] on div "11:03 - 16:19 Active" at bounding box center [1069, 338] width 262 height 42
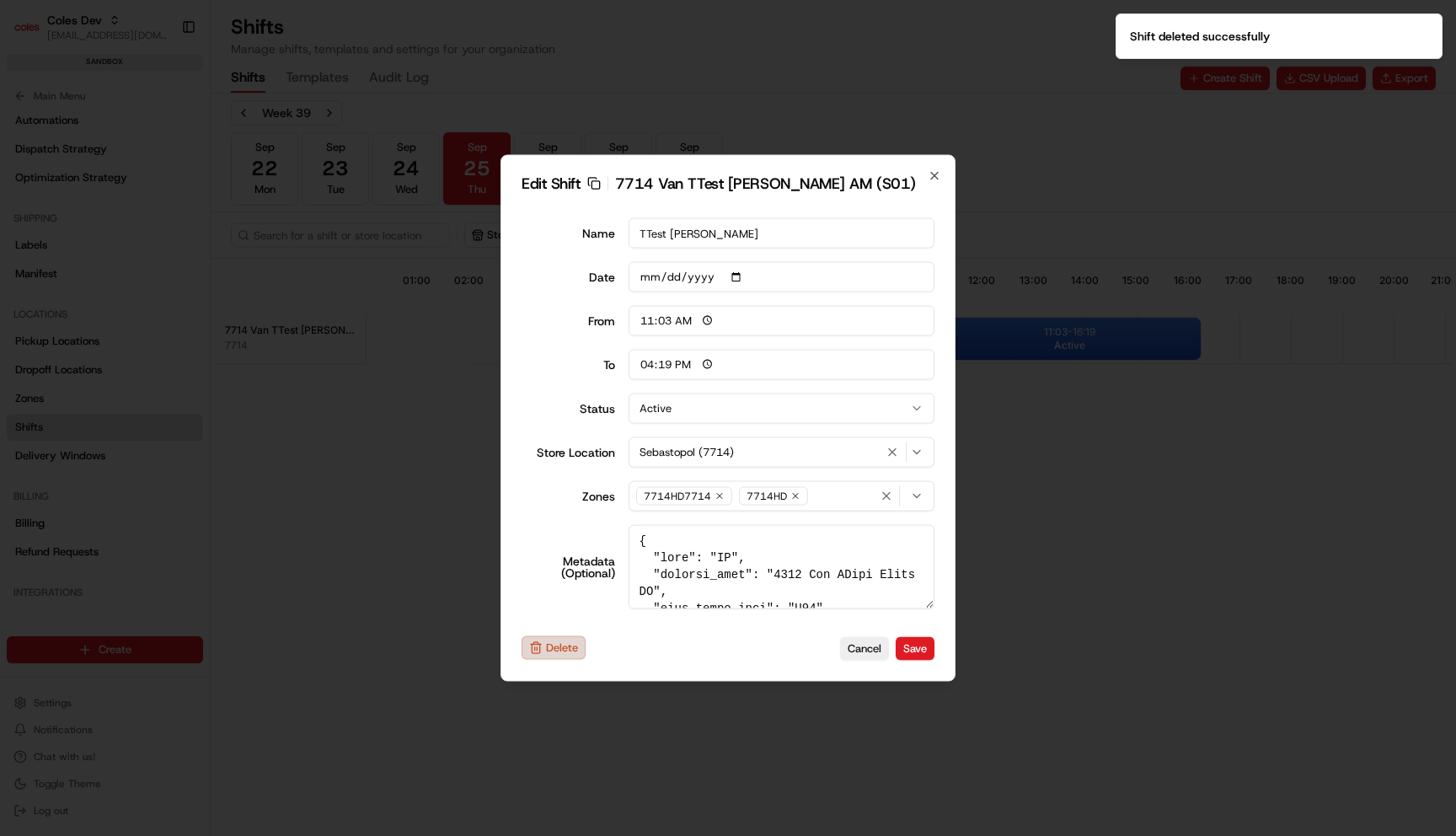
click at [573, 650] on button "Delete" at bounding box center [553, 648] width 64 height 24
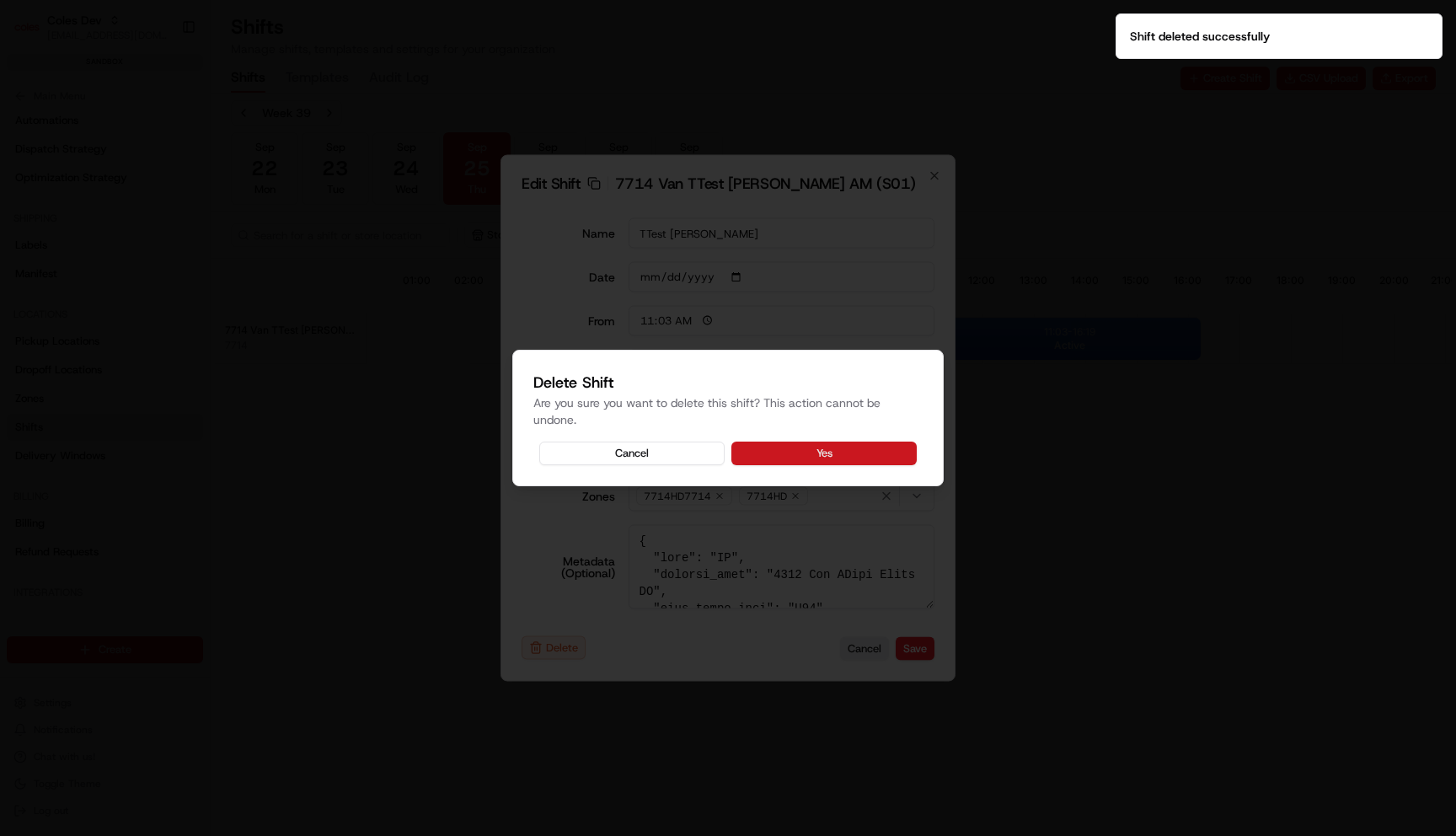
click at [851, 451] on button "Yes" at bounding box center [824, 454] width 185 height 24
type input "06:00"
type input "14:00"
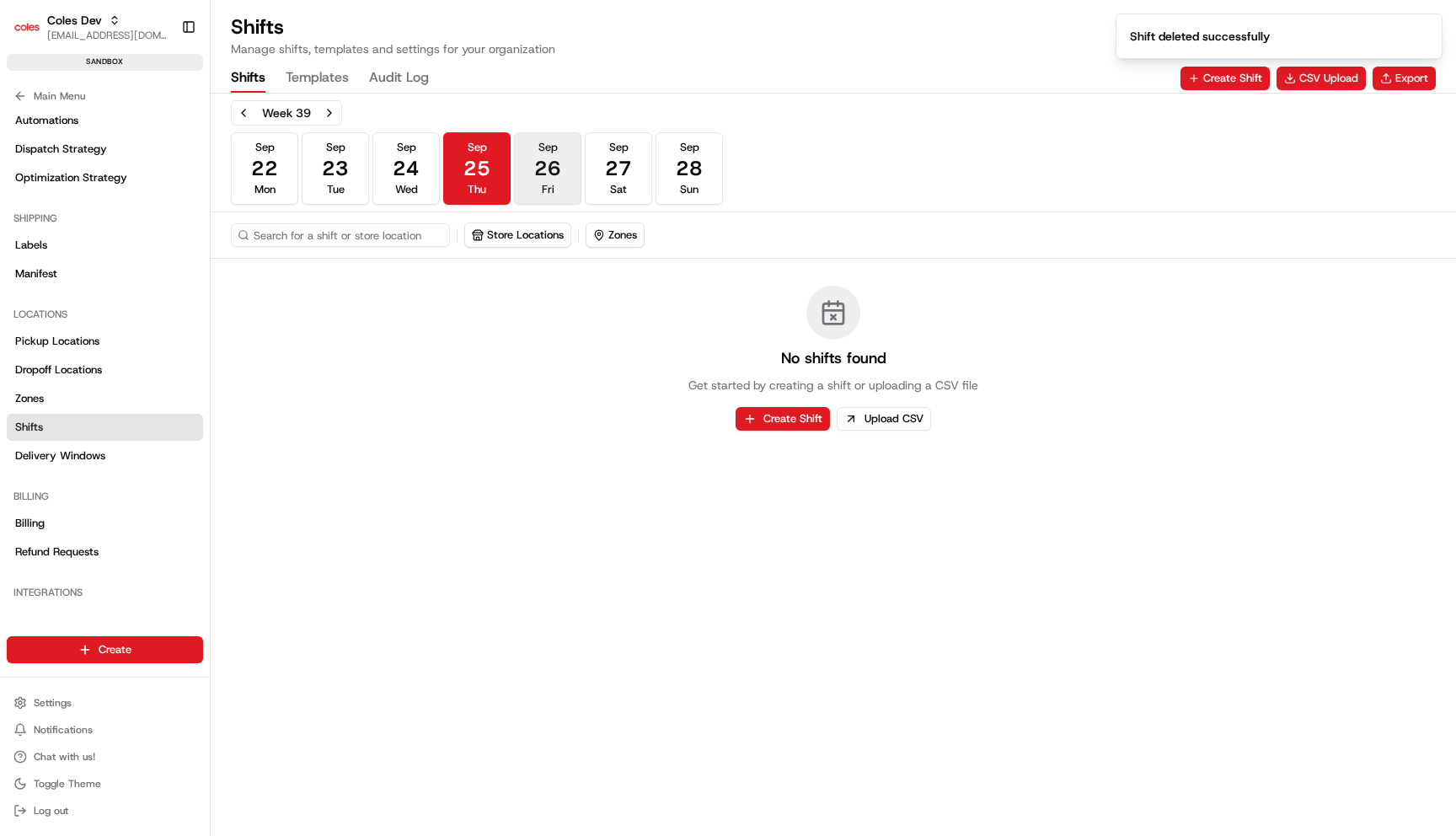
click at [561, 177] on button "[DATE] Fri" at bounding box center [547, 169] width 68 height 73
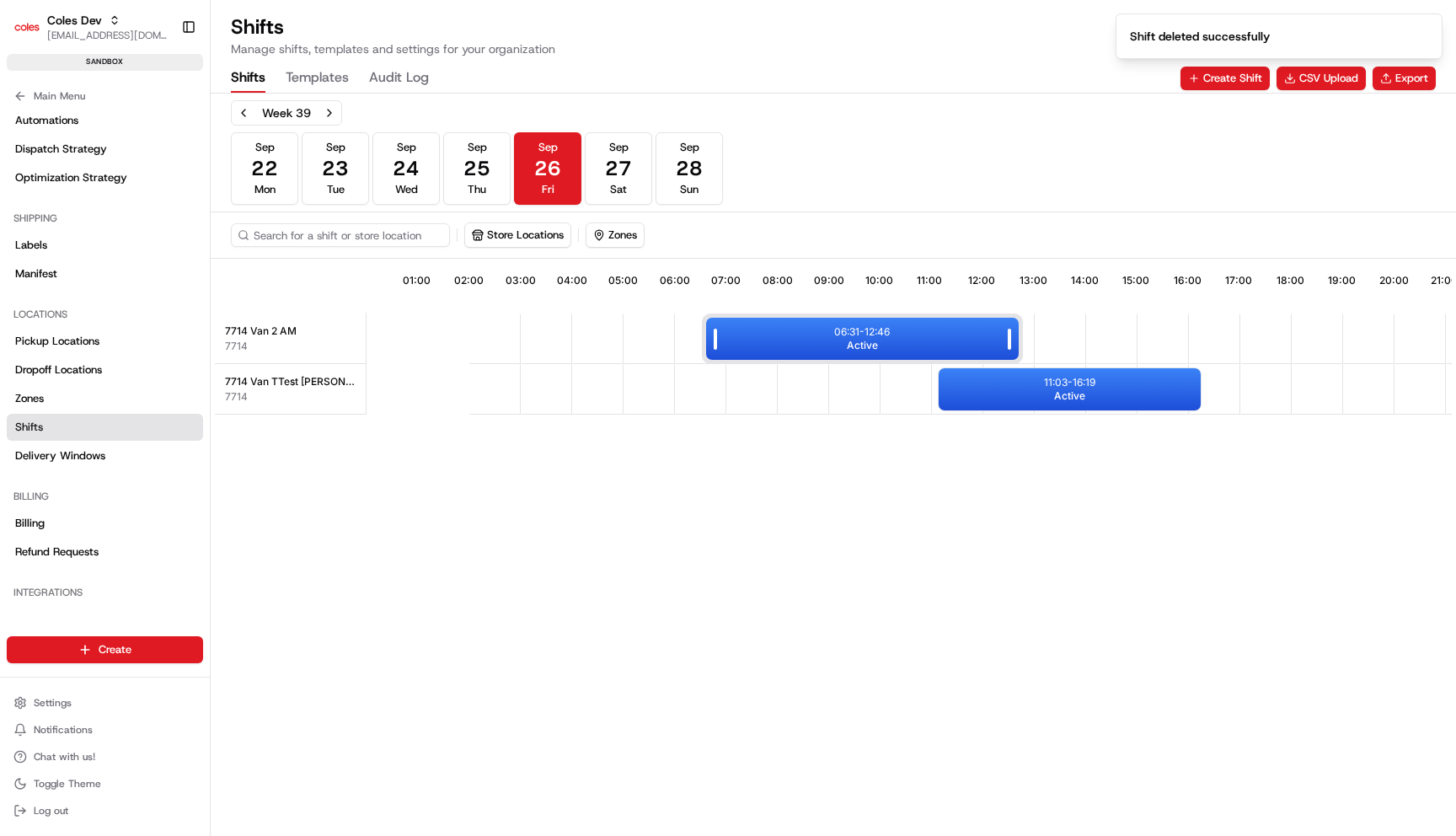
click at [848, 355] on div "06:31 - 12:46 Active" at bounding box center [862, 338] width 312 height 42
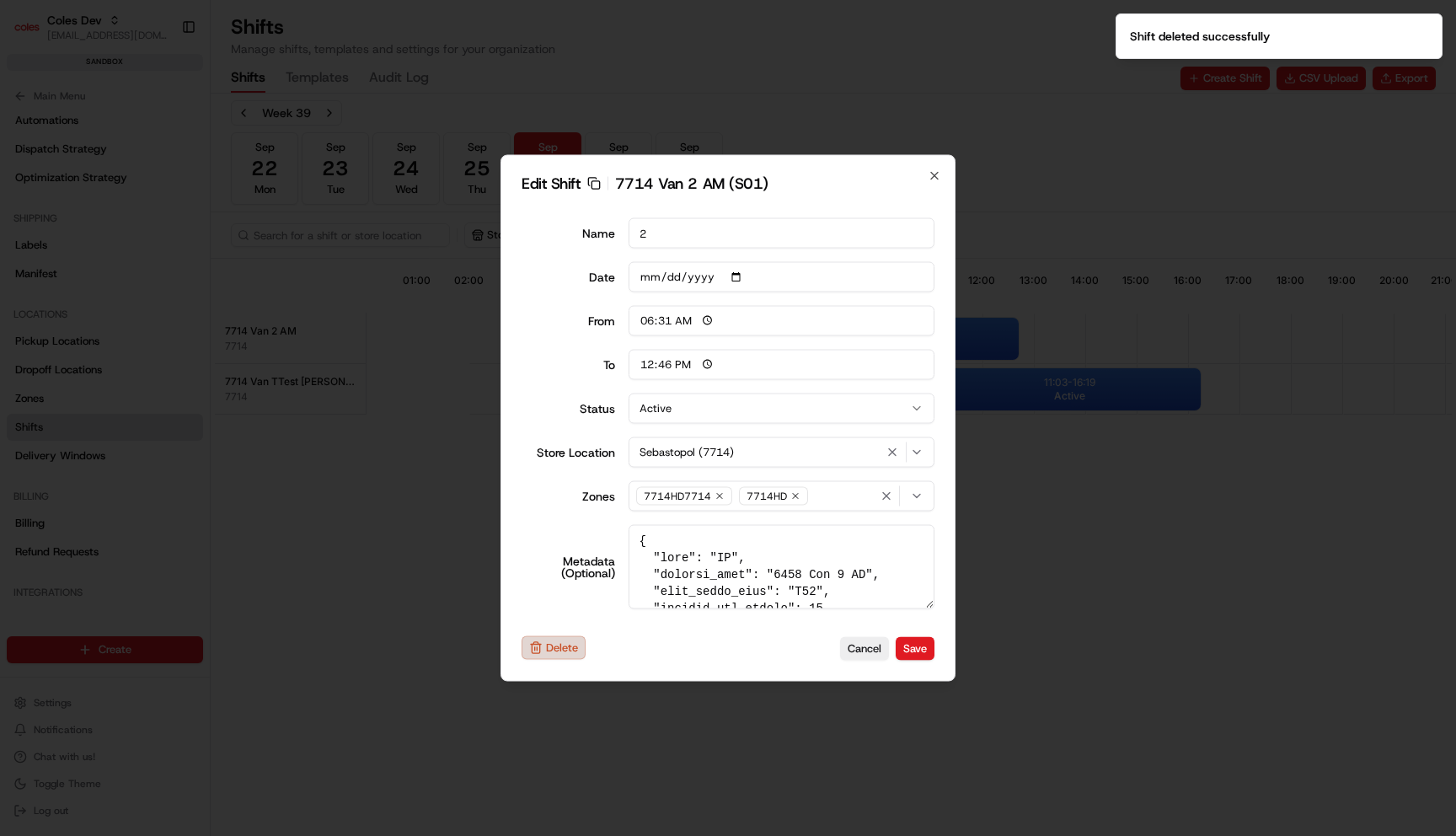
click at [549, 657] on button "Delete" at bounding box center [553, 648] width 64 height 24
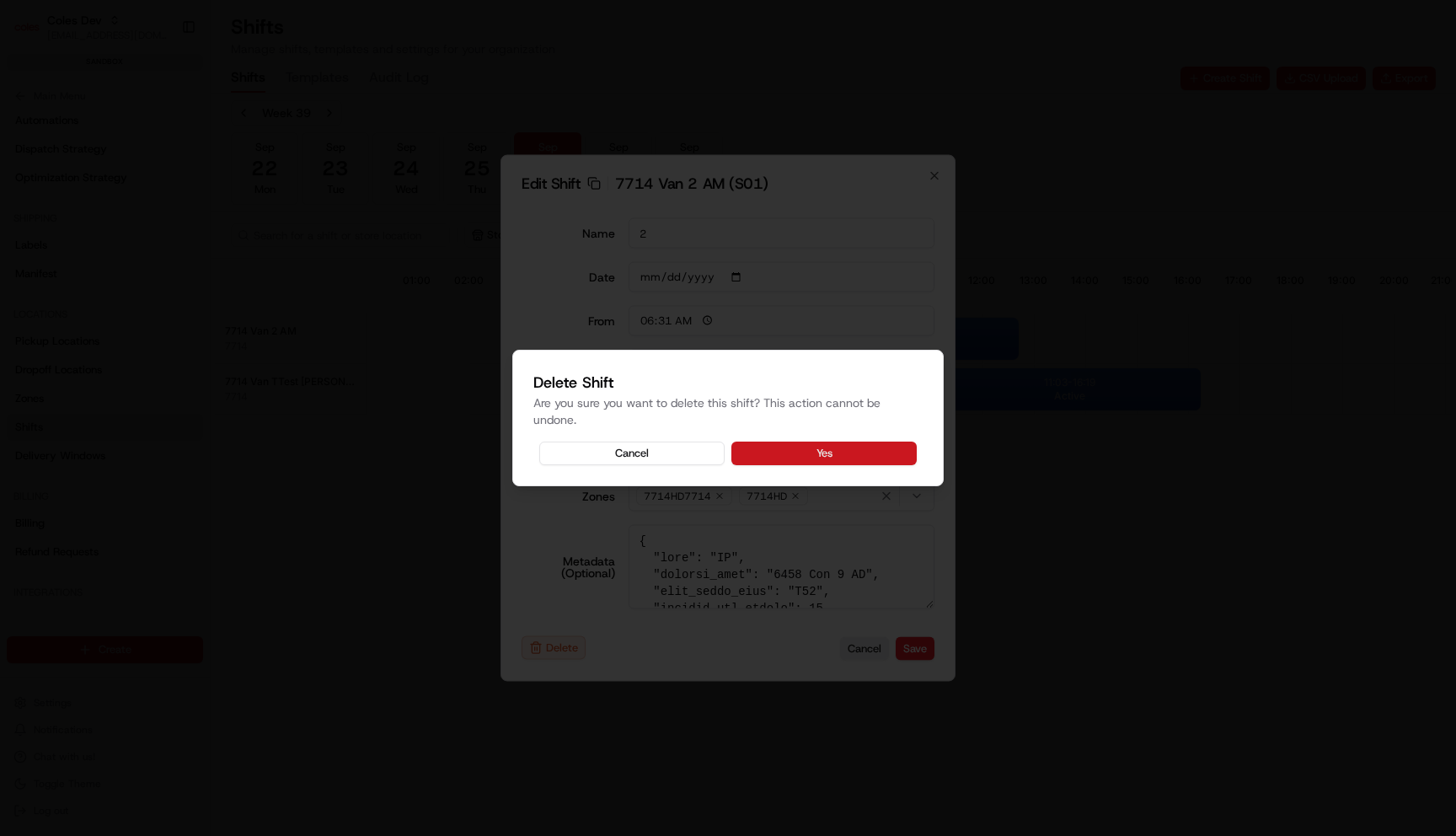
click at [907, 449] on button "Yes" at bounding box center [824, 454] width 185 height 24
type input "06:00"
type input "14:00"
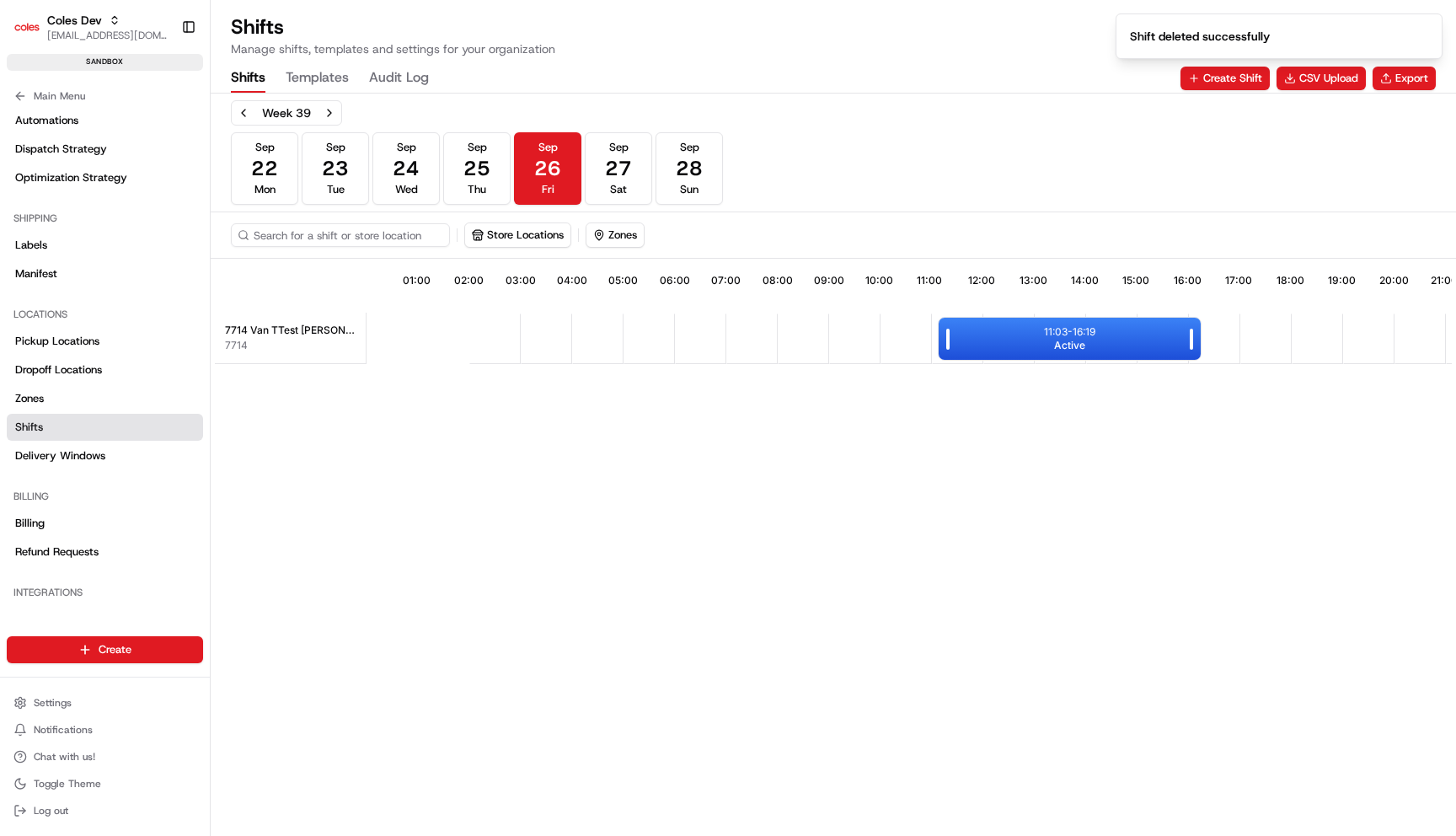
click at [1018, 336] on div "11:03 - 16:19 Active" at bounding box center [1069, 338] width 262 height 42
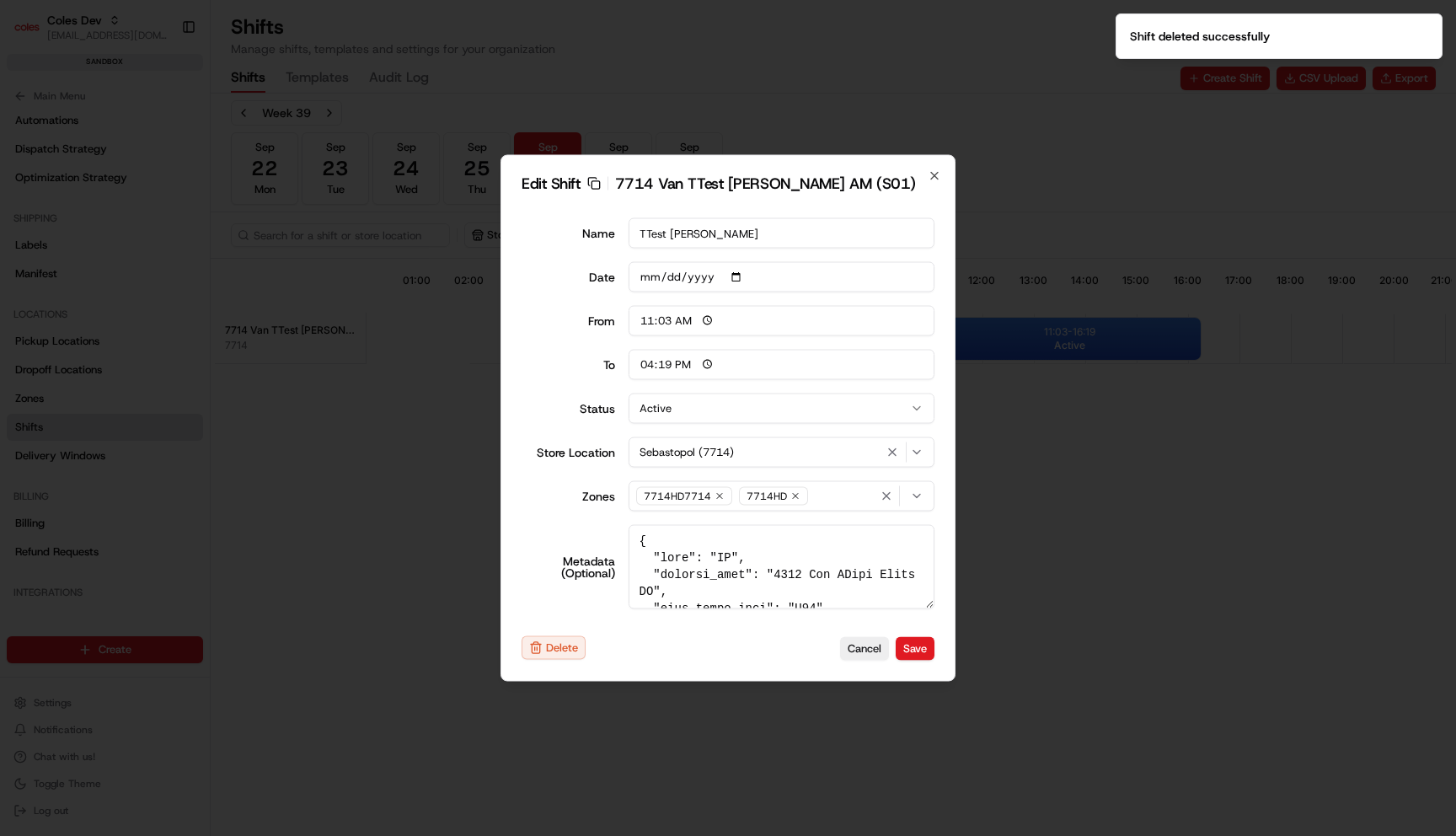
click at [556, 634] on div "Edit Shift Copy sft_C5Z9d8dbRv7iqBM8dbJjE4 7714 Van TTest [PERSON_NAME] AM (S01…" at bounding box center [728, 418] width 455 height 527
click at [574, 644] on button "Delete" at bounding box center [553, 648] width 64 height 24
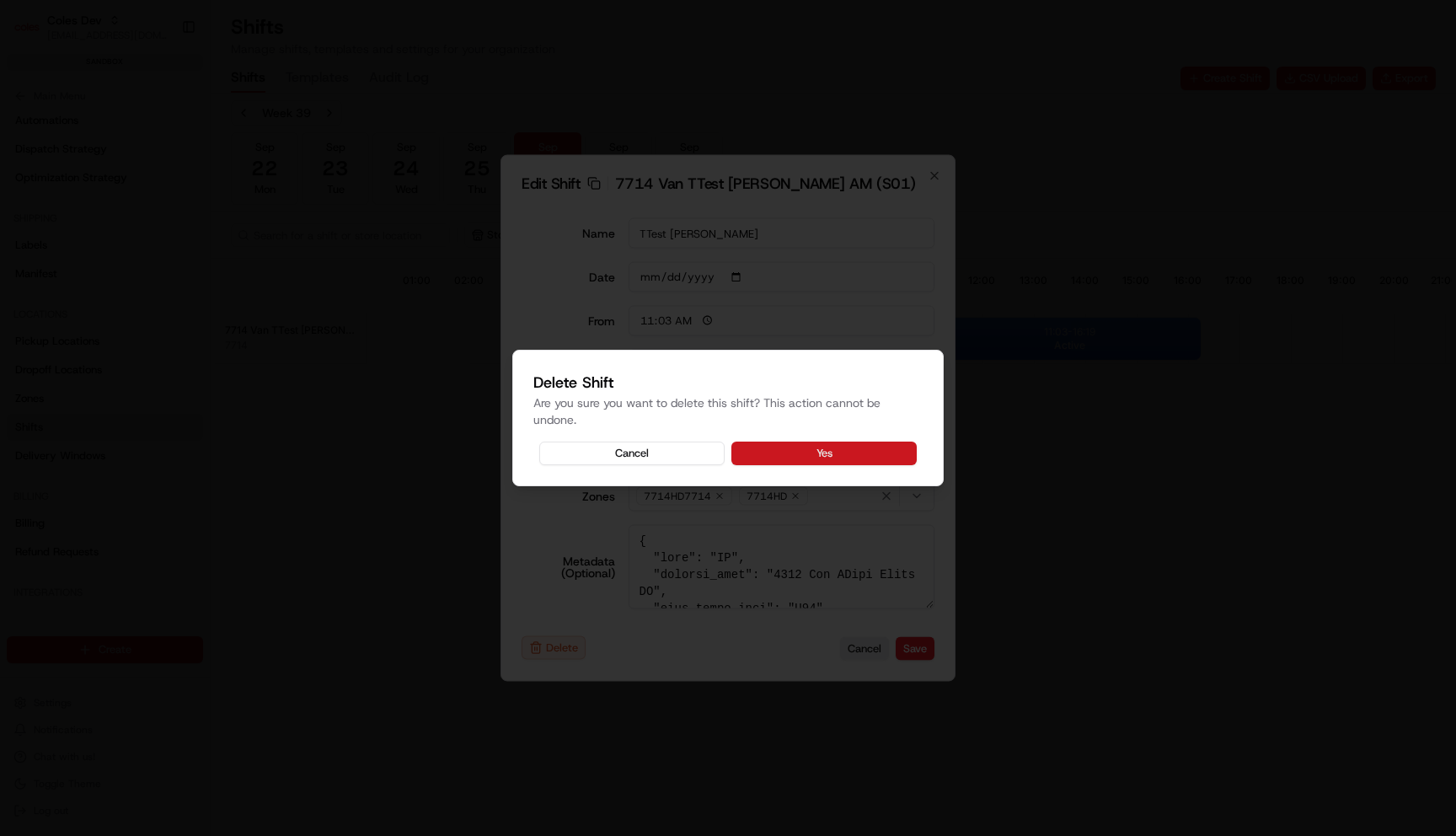
click at [825, 453] on button "Yes" at bounding box center [824, 454] width 185 height 24
type input "06:00"
type input "14:00"
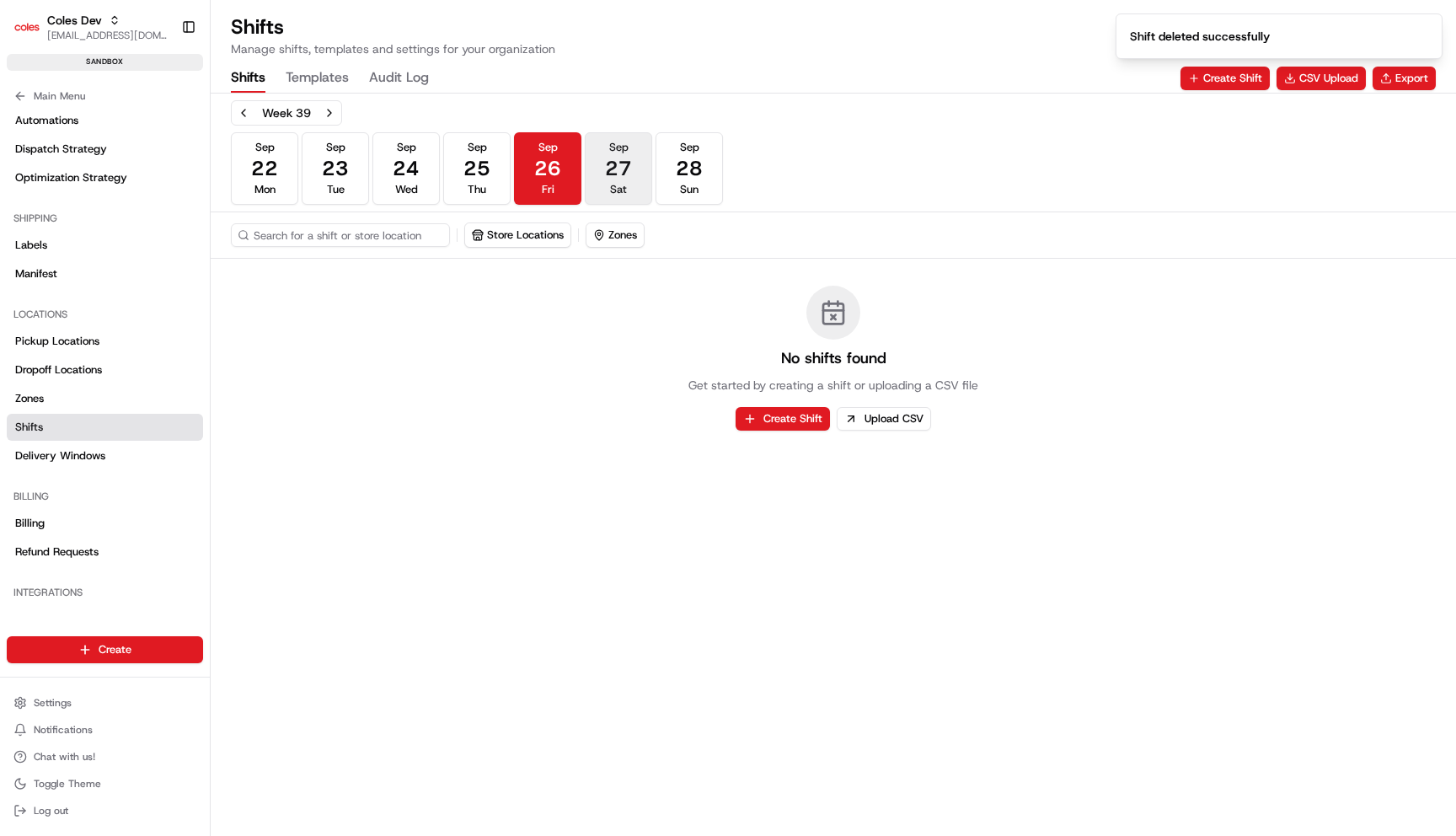
click at [605, 185] on button "[DATE] Sat" at bounding box center [618, 169] width 68 height 73
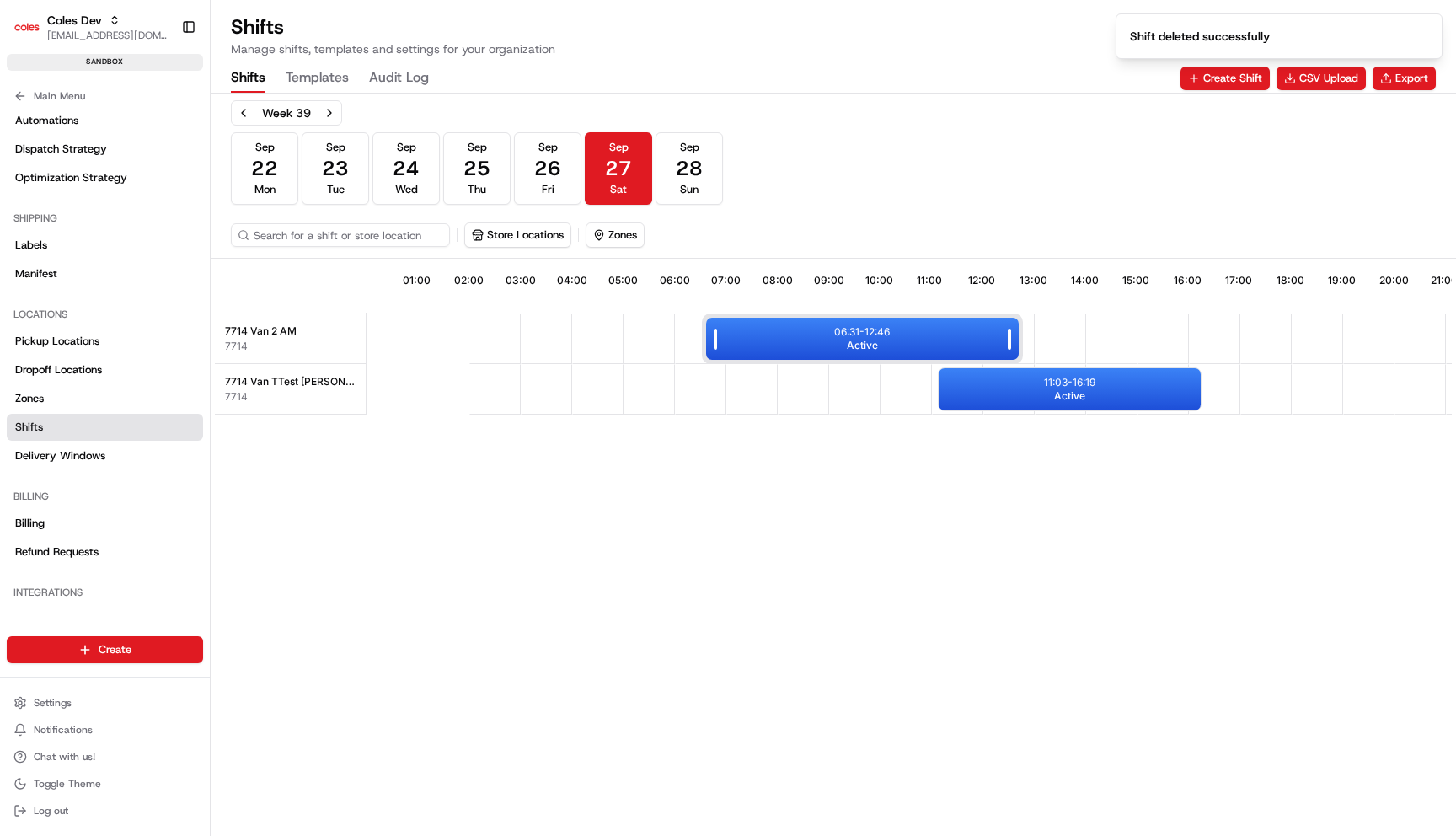
click at [824, 329] on div "06:31 - 12:46 Active" at bounding box center [862, 338] width 312 height 42
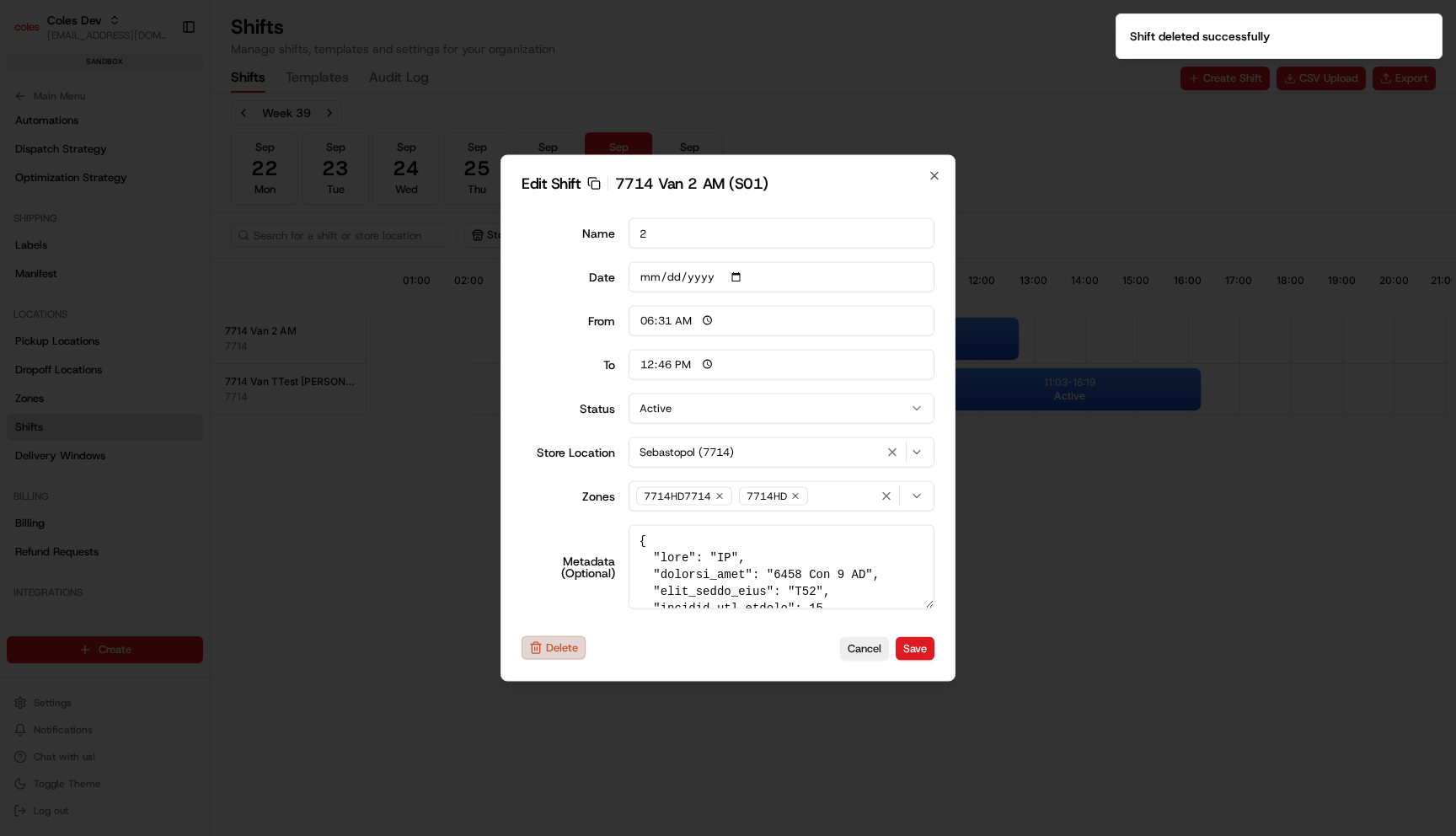
click at [546, 649] on button "Delete" at bounding box center [553, 648] width 64 height 24
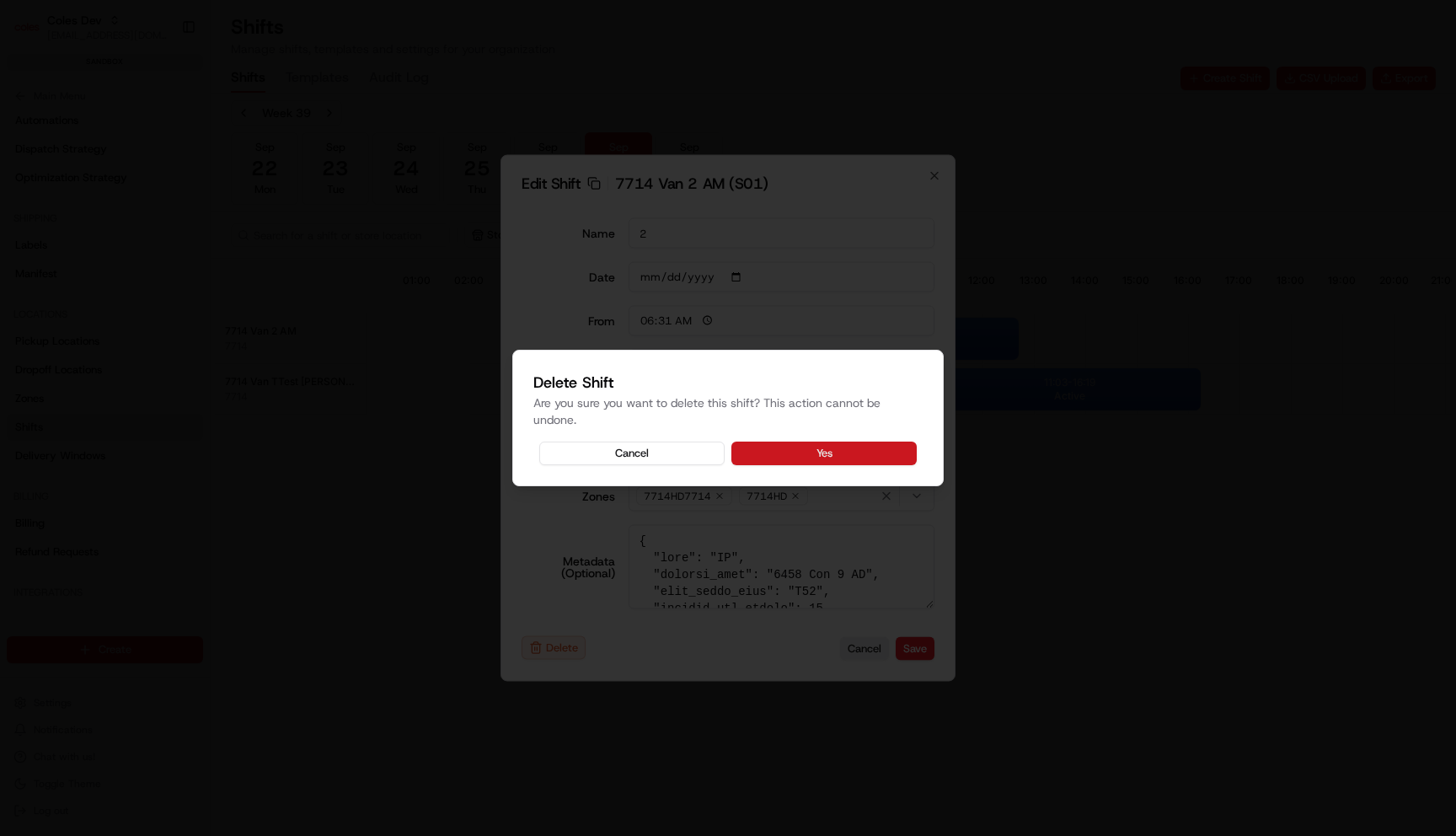
click at [836, 449] on button "Yes" at bounding box center [824, 454] width 185 height 24
type input "06:00"
type input "14:00"
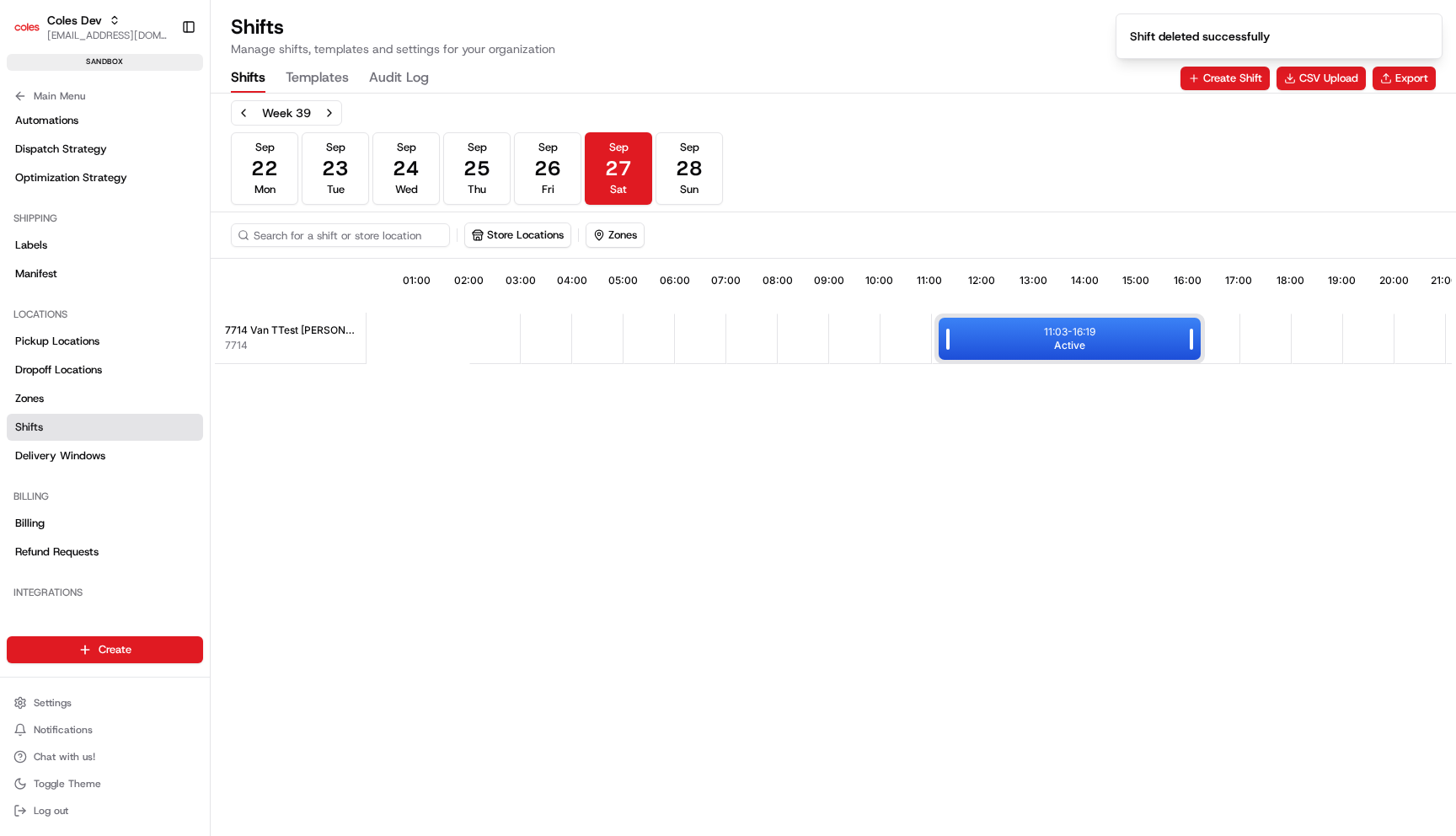
click at [1025, 349] on div "11:03 - 16:19 Active" at bounding box center [1069, 338] width 262 height 42
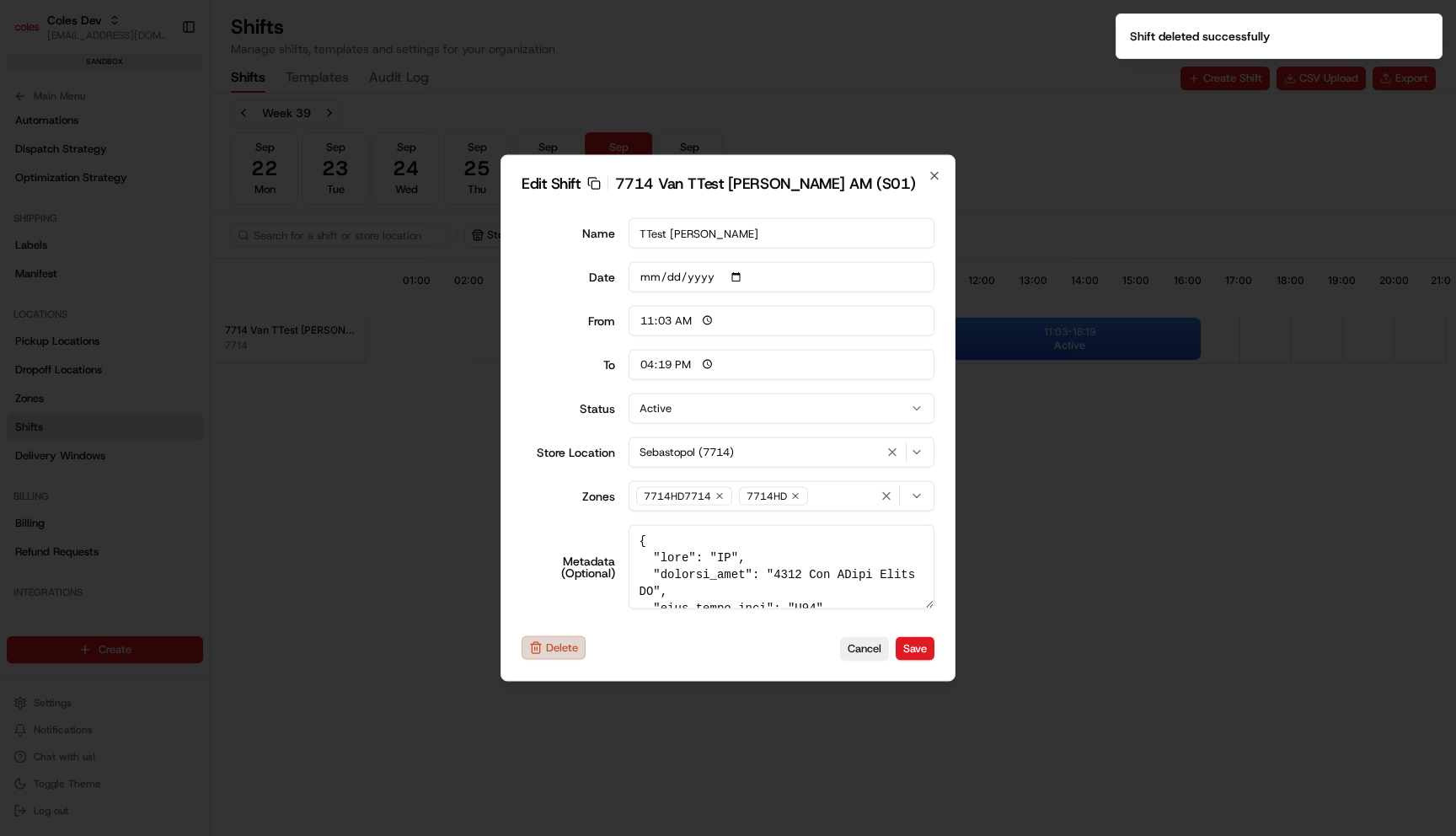
click at [548, 655] on button "Delete" at bounding box center [553, 648] width 64 height 24
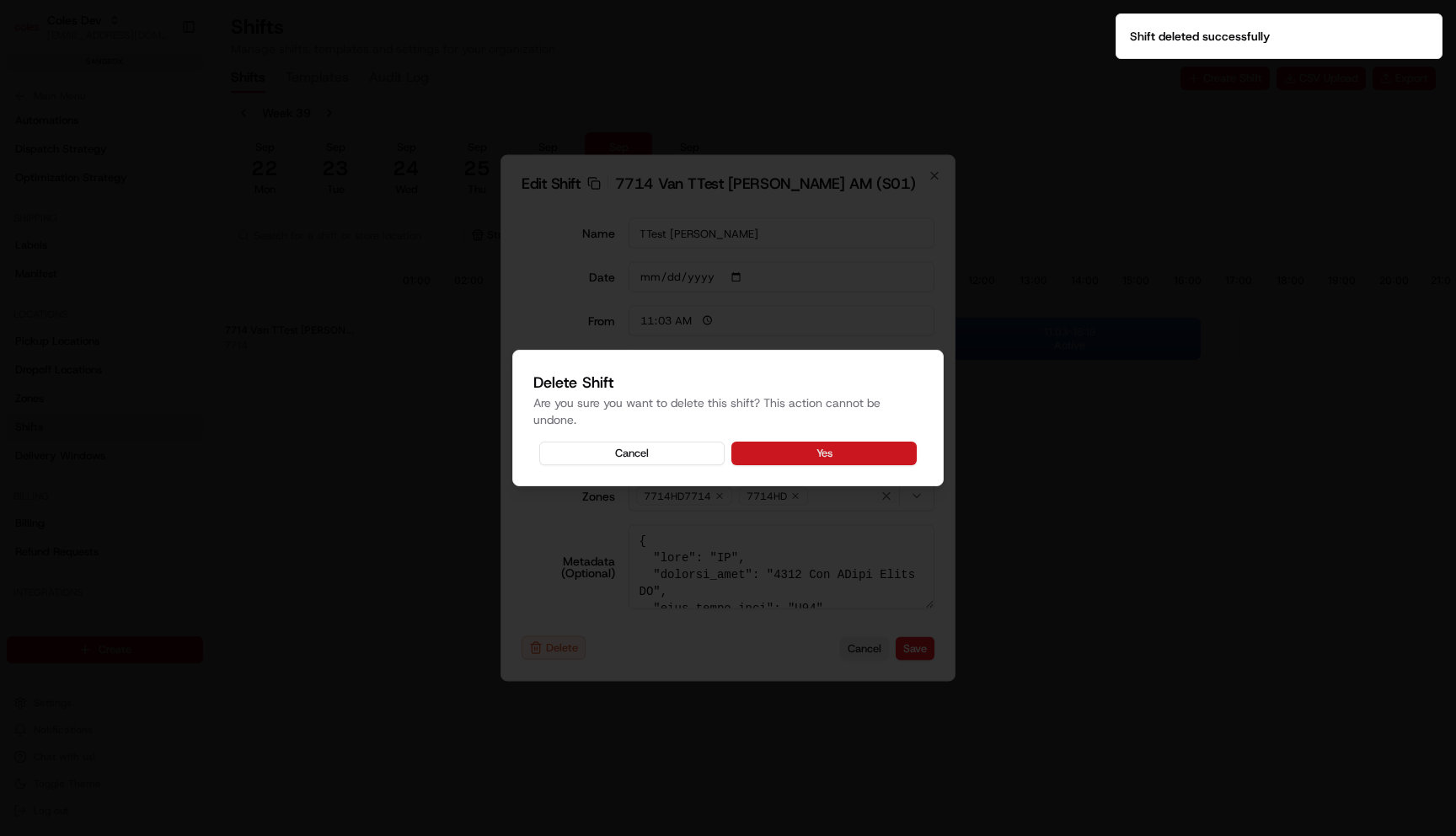
click at [806, 446] on button "Yes" at bounding box center [824, 454] width 185 height 24
type input "06:00"
type input "14:00"
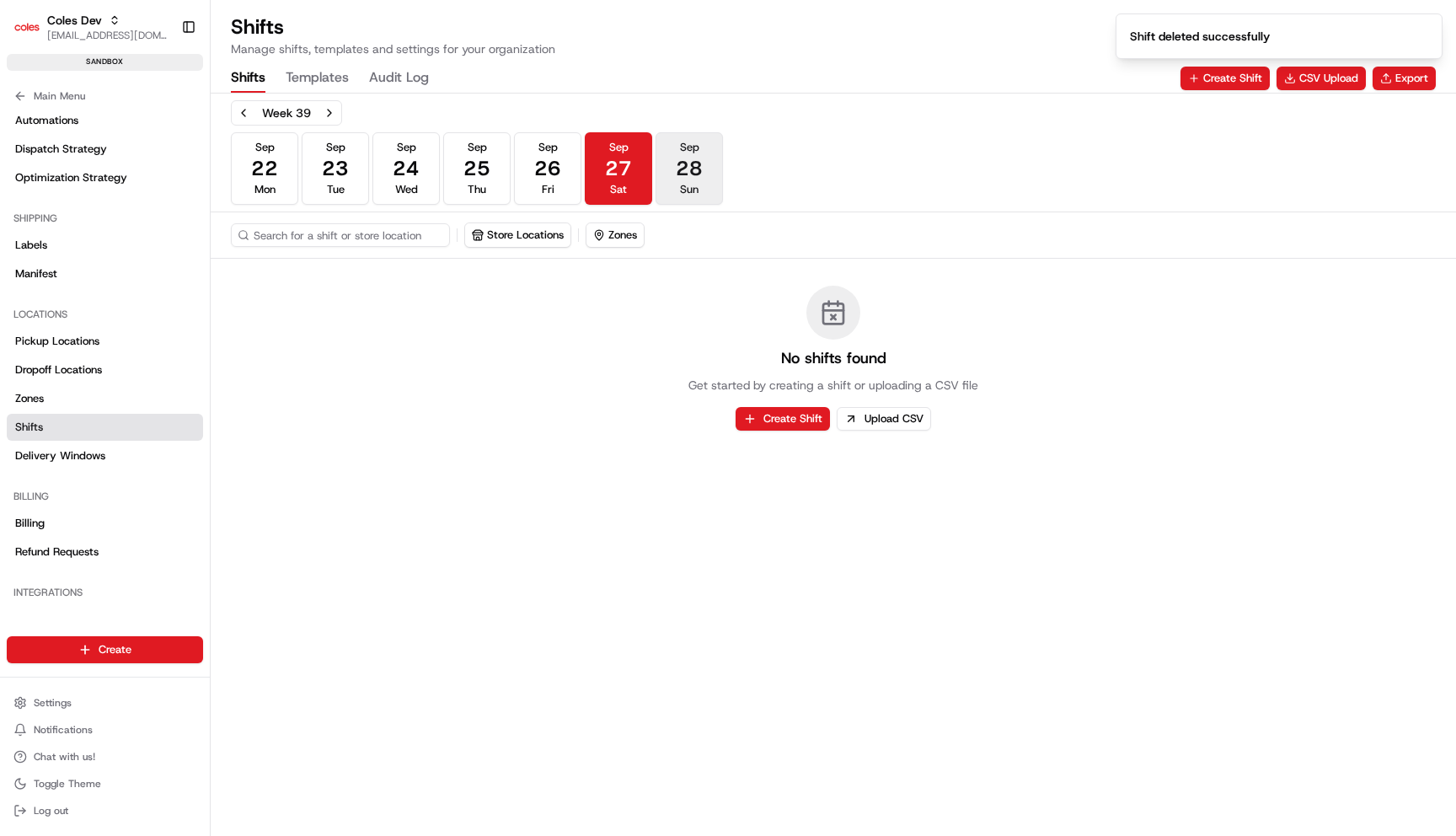
click at [678, 171] on span "28" at bounding box center [688, 168] width 27 height 27
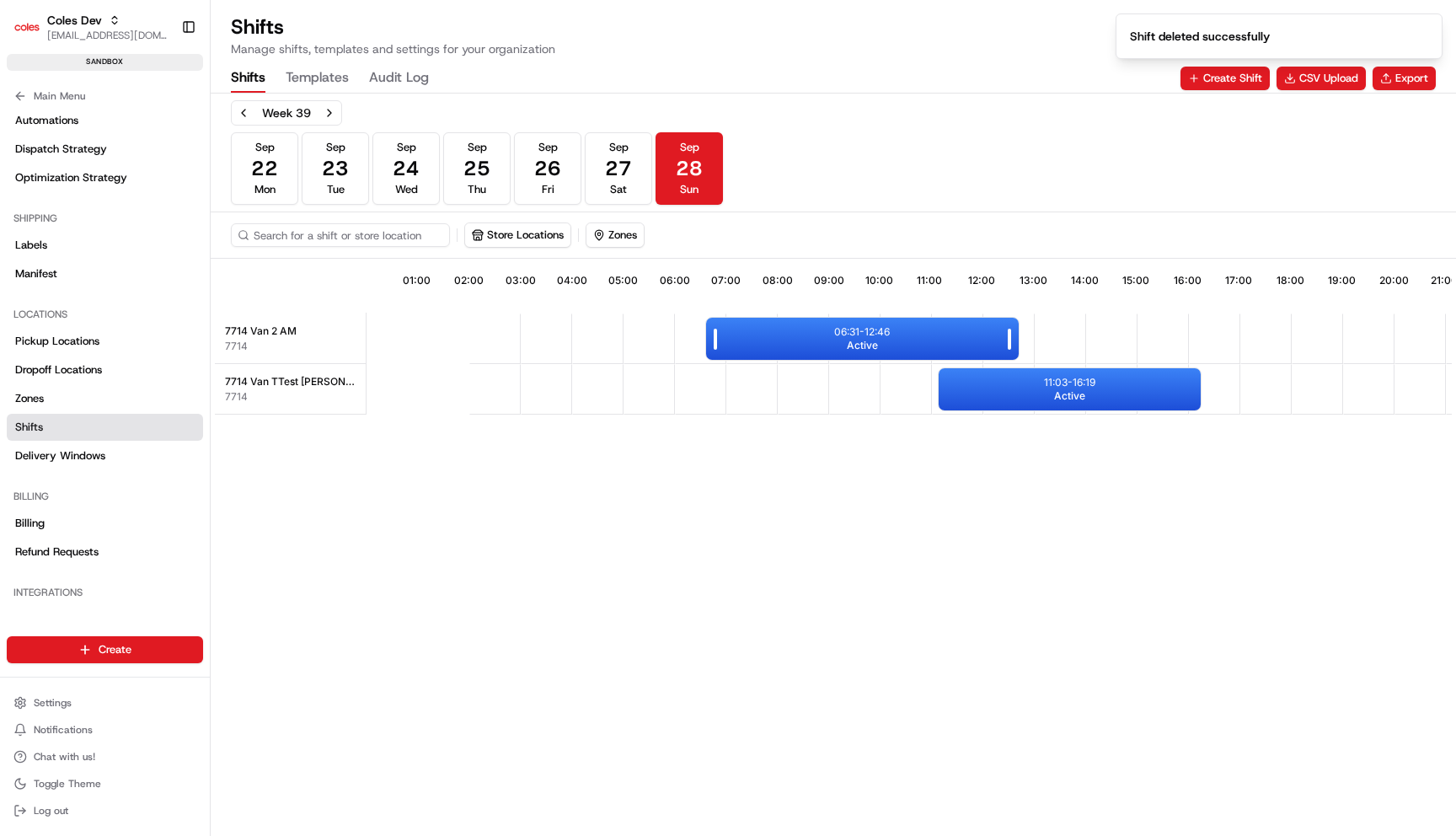
click at [806, 315] on div "06:31 - 12:46 Active" at bounding box center [863, 338] width 321 height 51
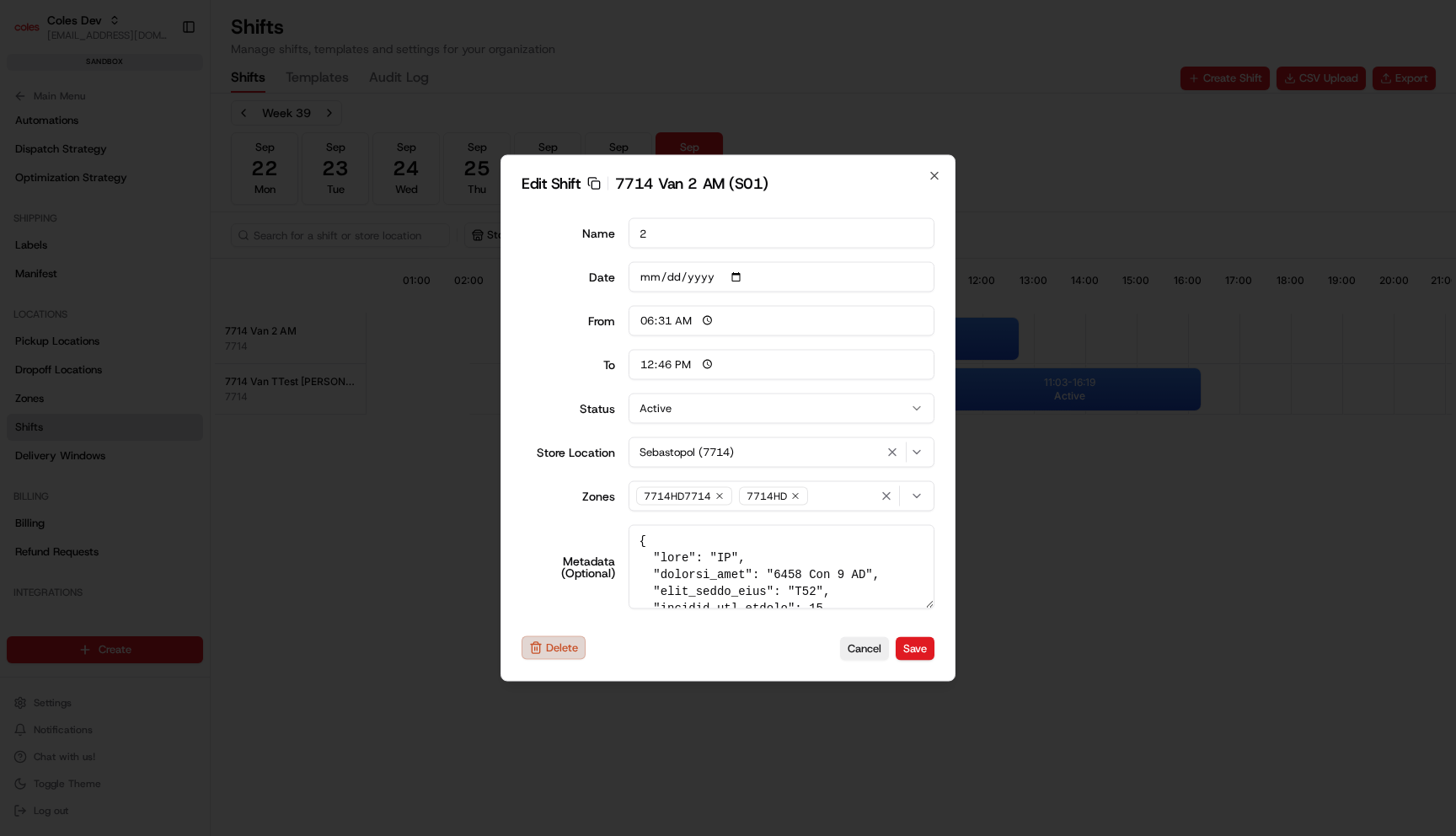
click at [555, 638] on button "Delete" at bounding box center [553, 648] width 64 height 24
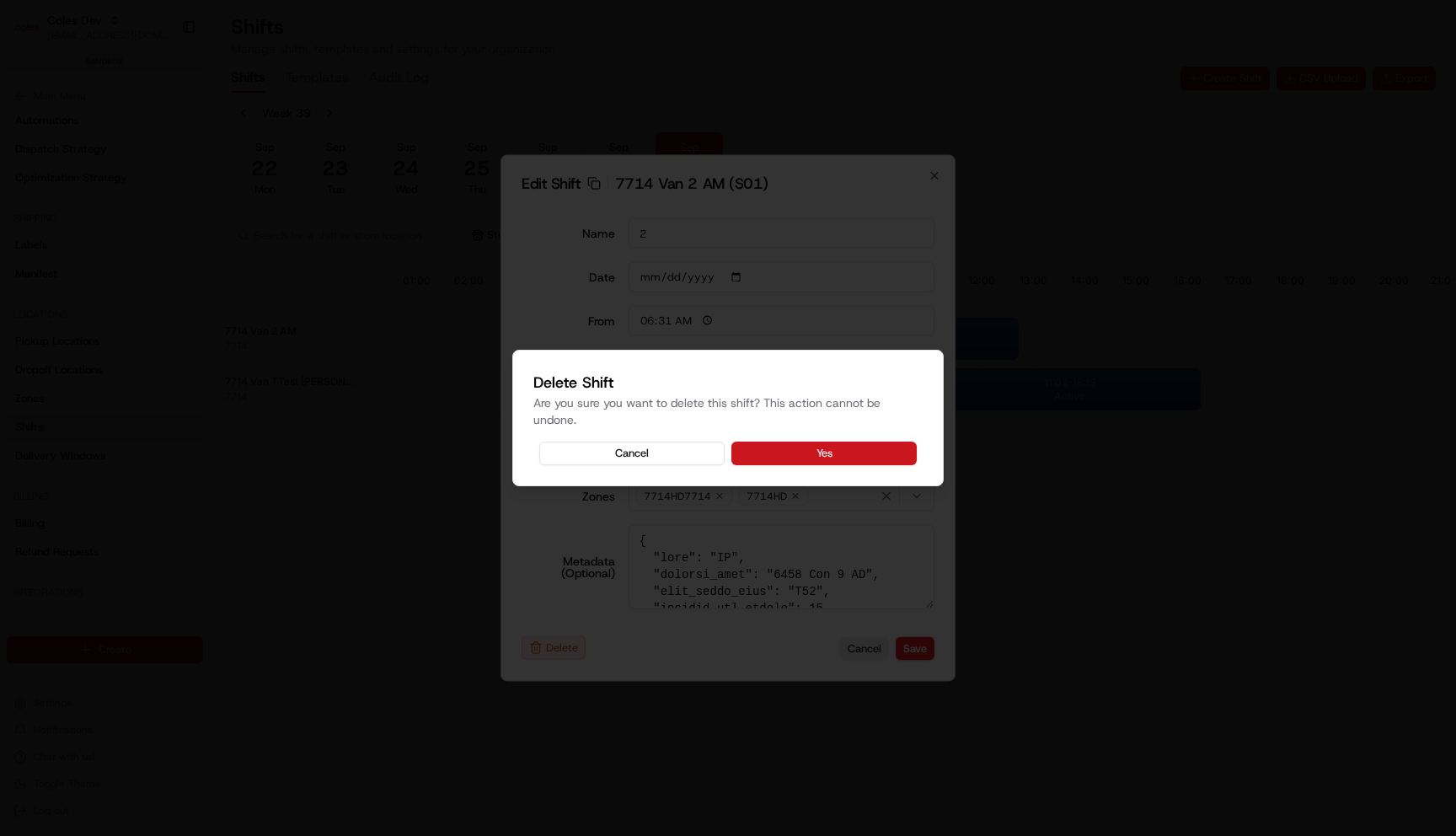
click at [821, 455] on button "Yes" at bounding box center [824, 454] width 185 height 24
type input "06:00"
type input "14:00"
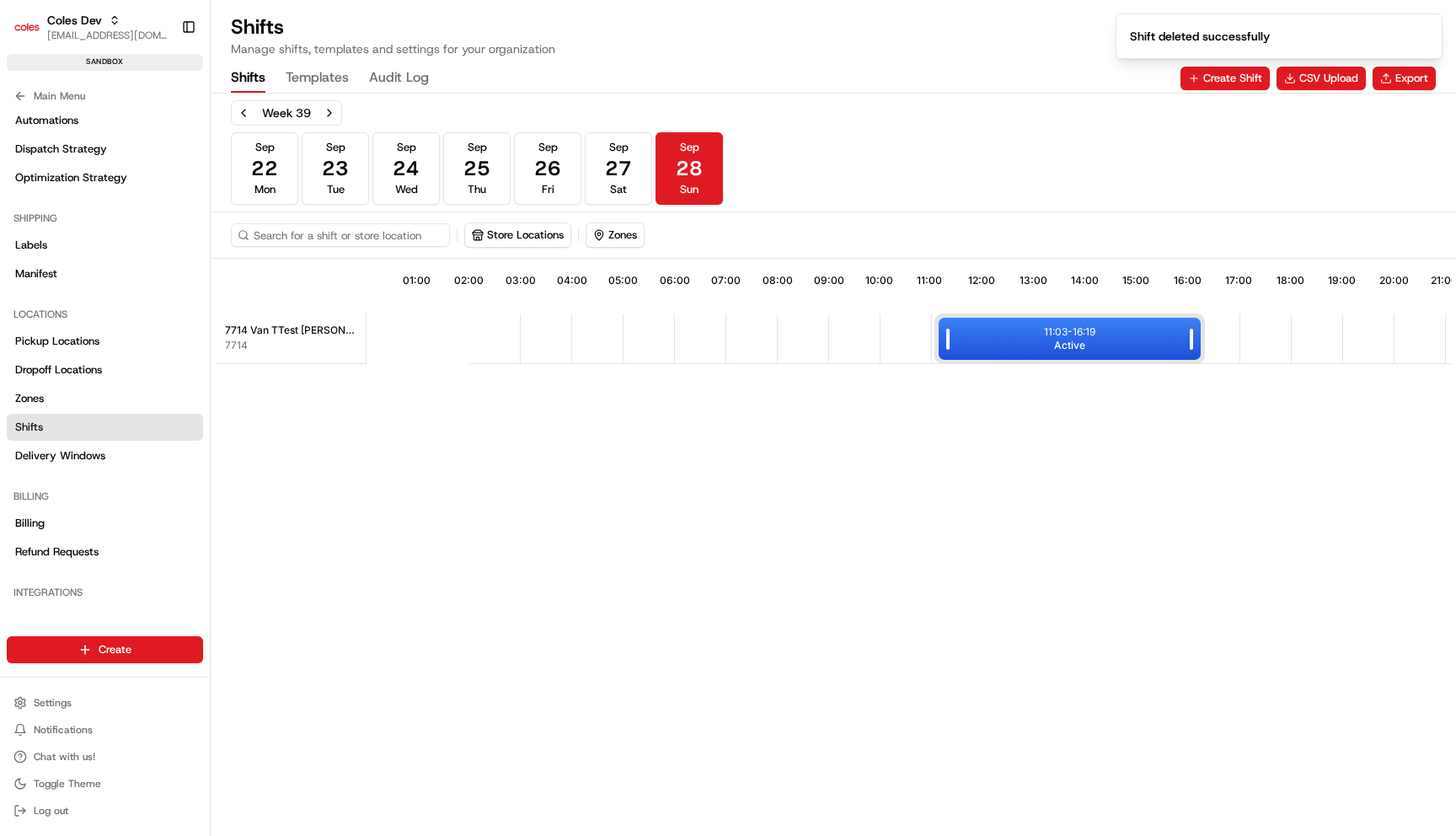
click at [1000, 318] on div "11:03 - 16:19 Active" at bounding box center [1069, 338] width 262 height 42
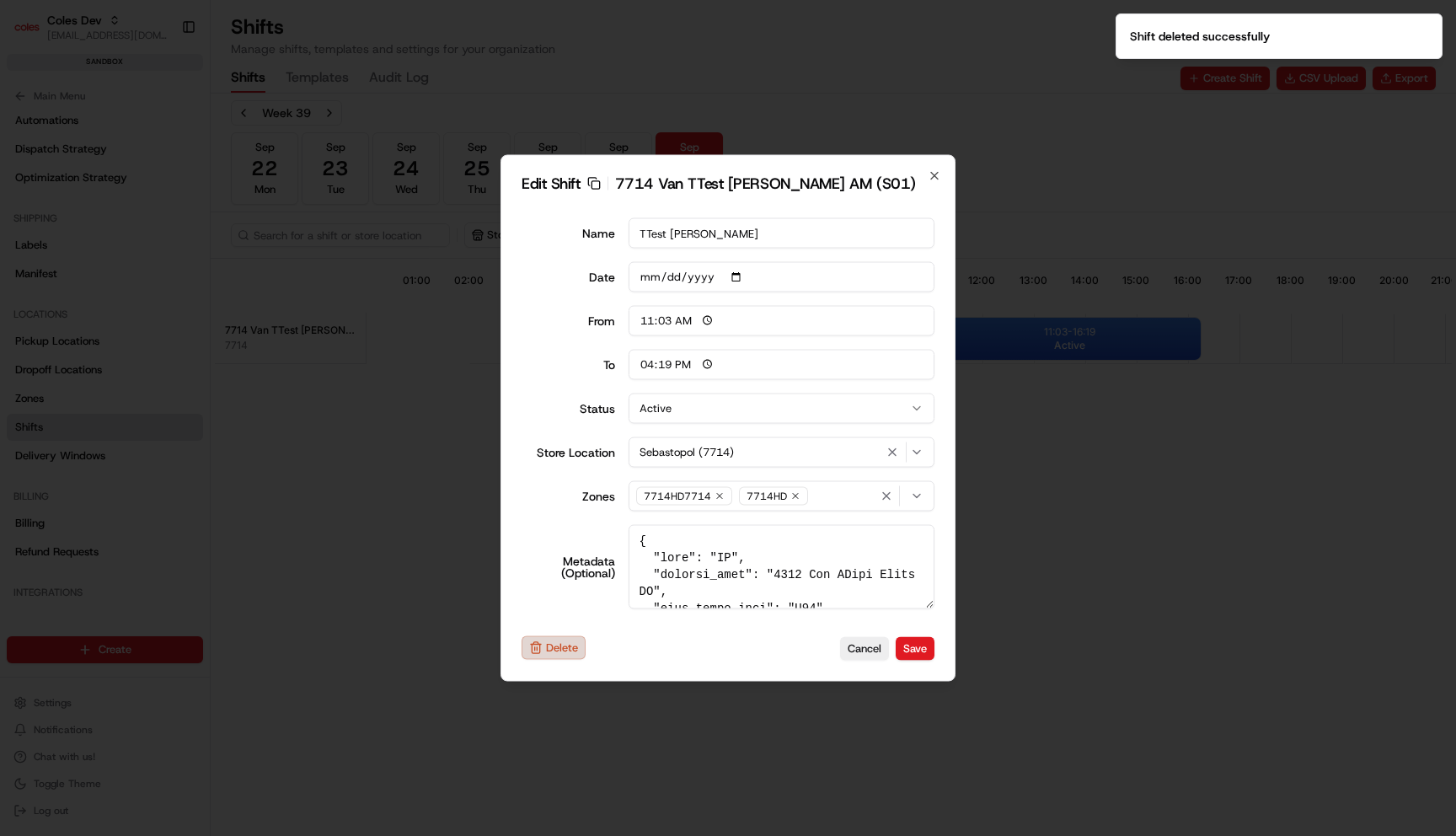
click at [561, 639] on button "Delete" at bounding box center [553, 648] width 64 height 24
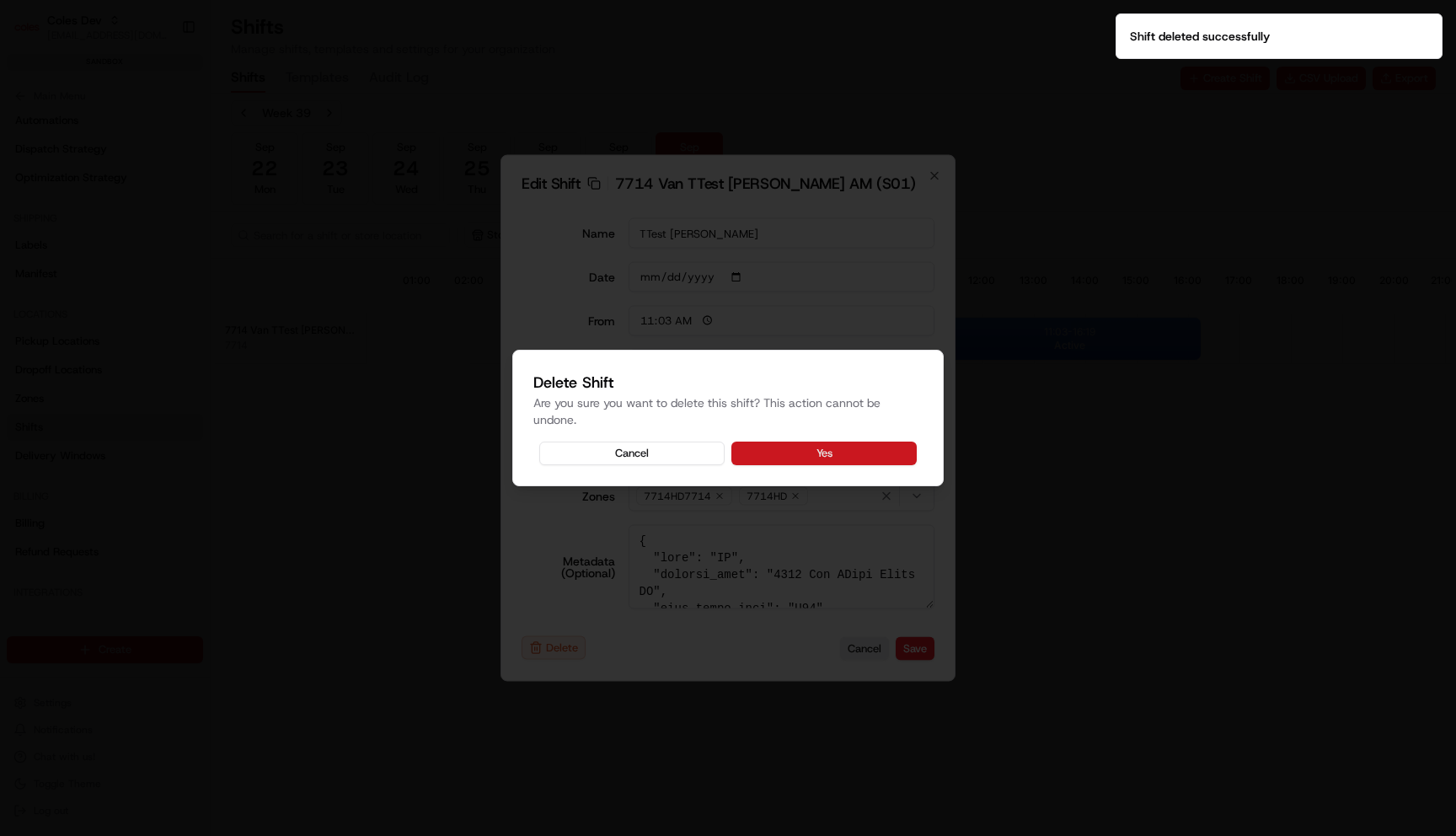
click at [852, 455] on button "Yes" at bounding box center [824, 454] width 185 height 24
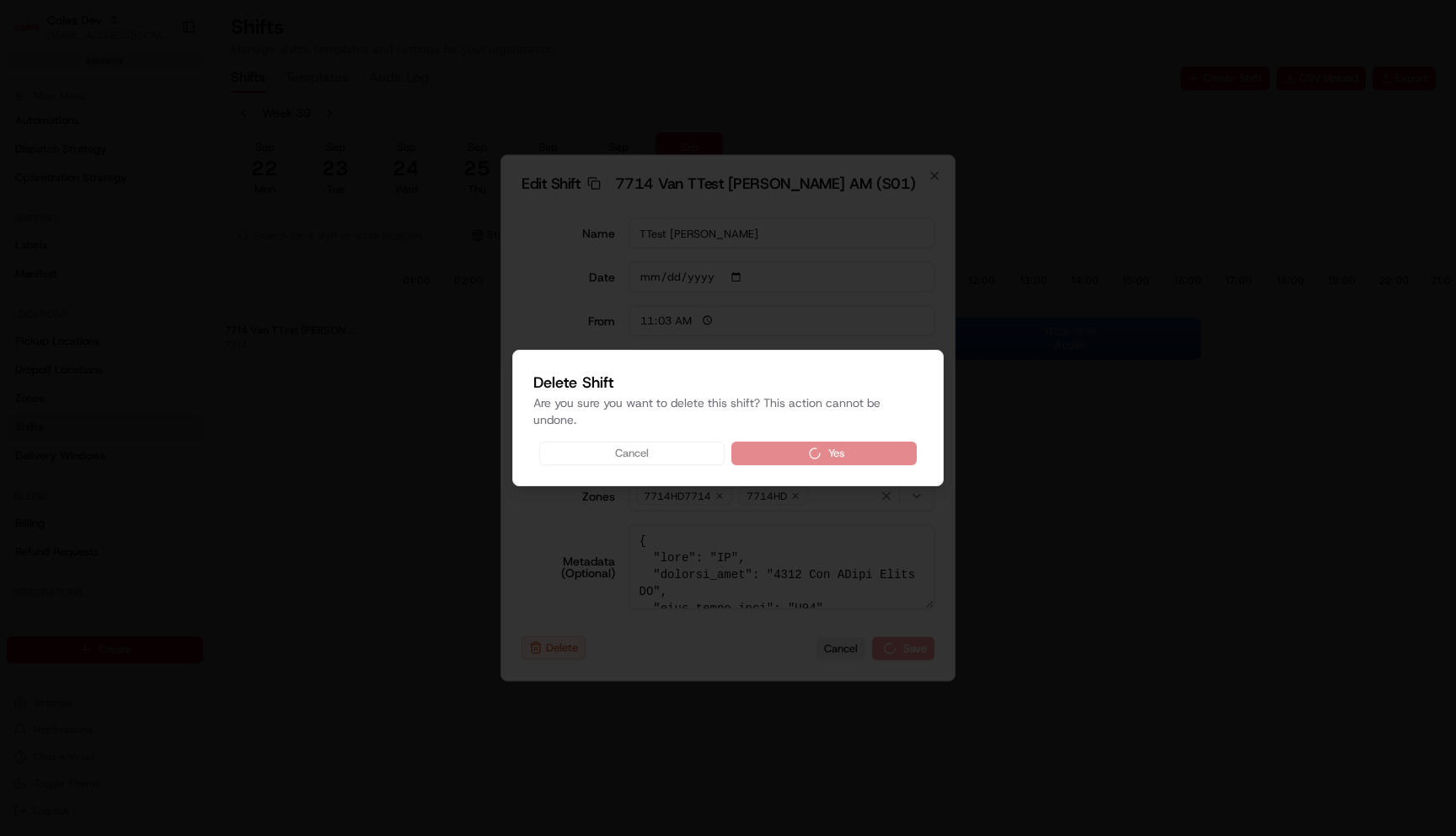
type input "06:00"
type input "14:00"
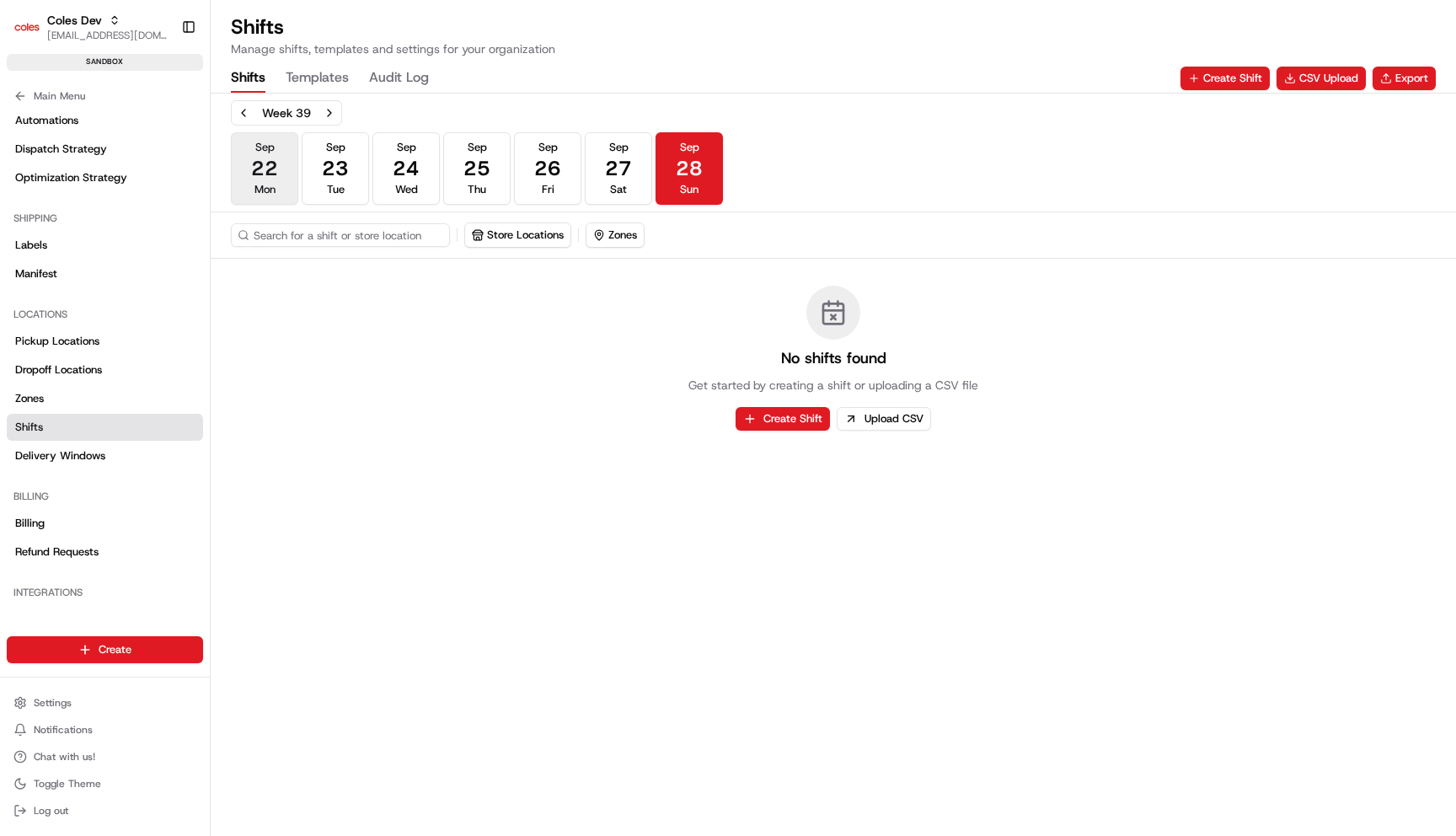
click at [269, 185] on span "Mon" at bounding box center [264, 189] width 21 height 15
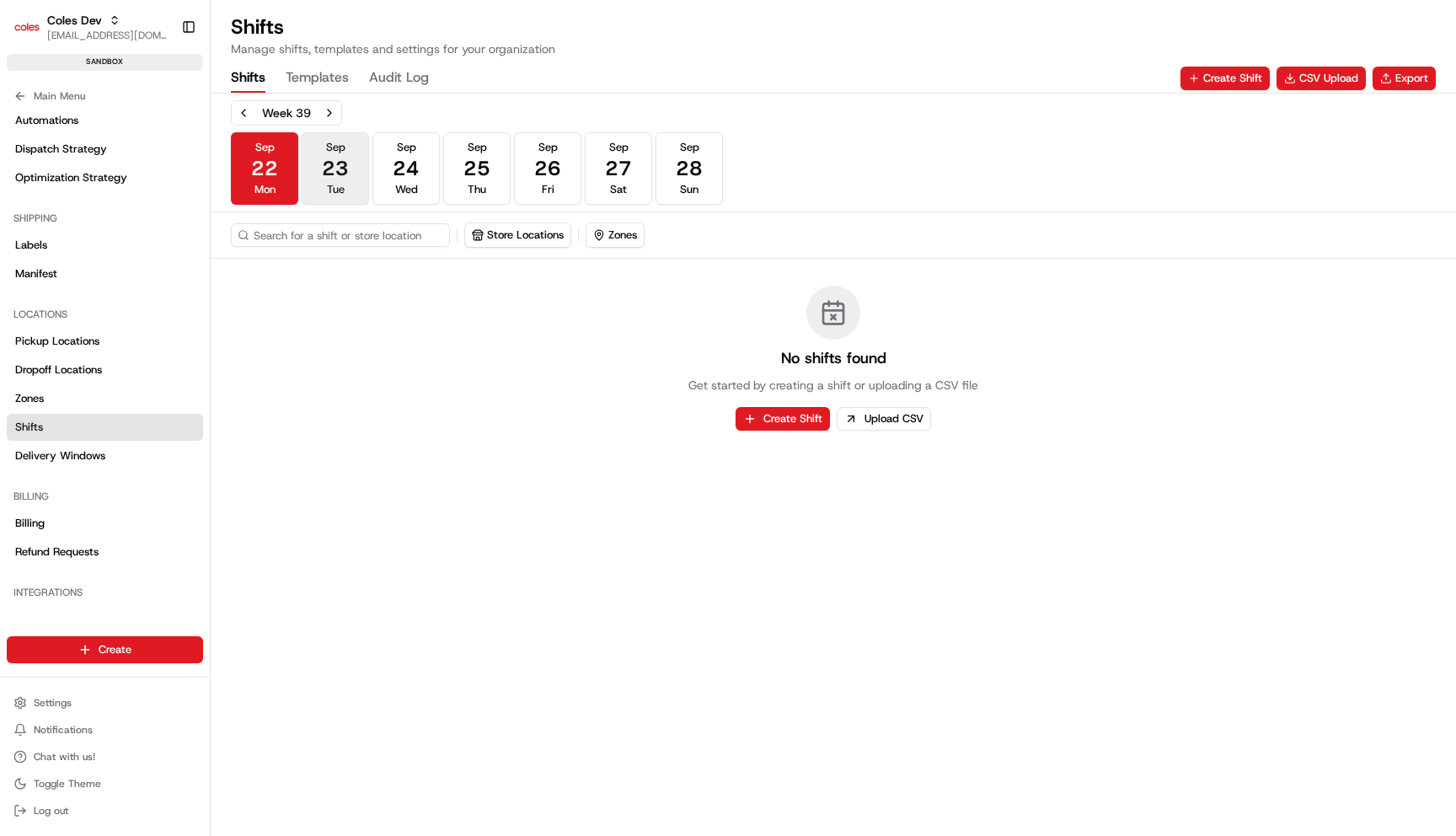
click at [335, 179] on span "23" at bounding box center [335, 168] width 27 height 27
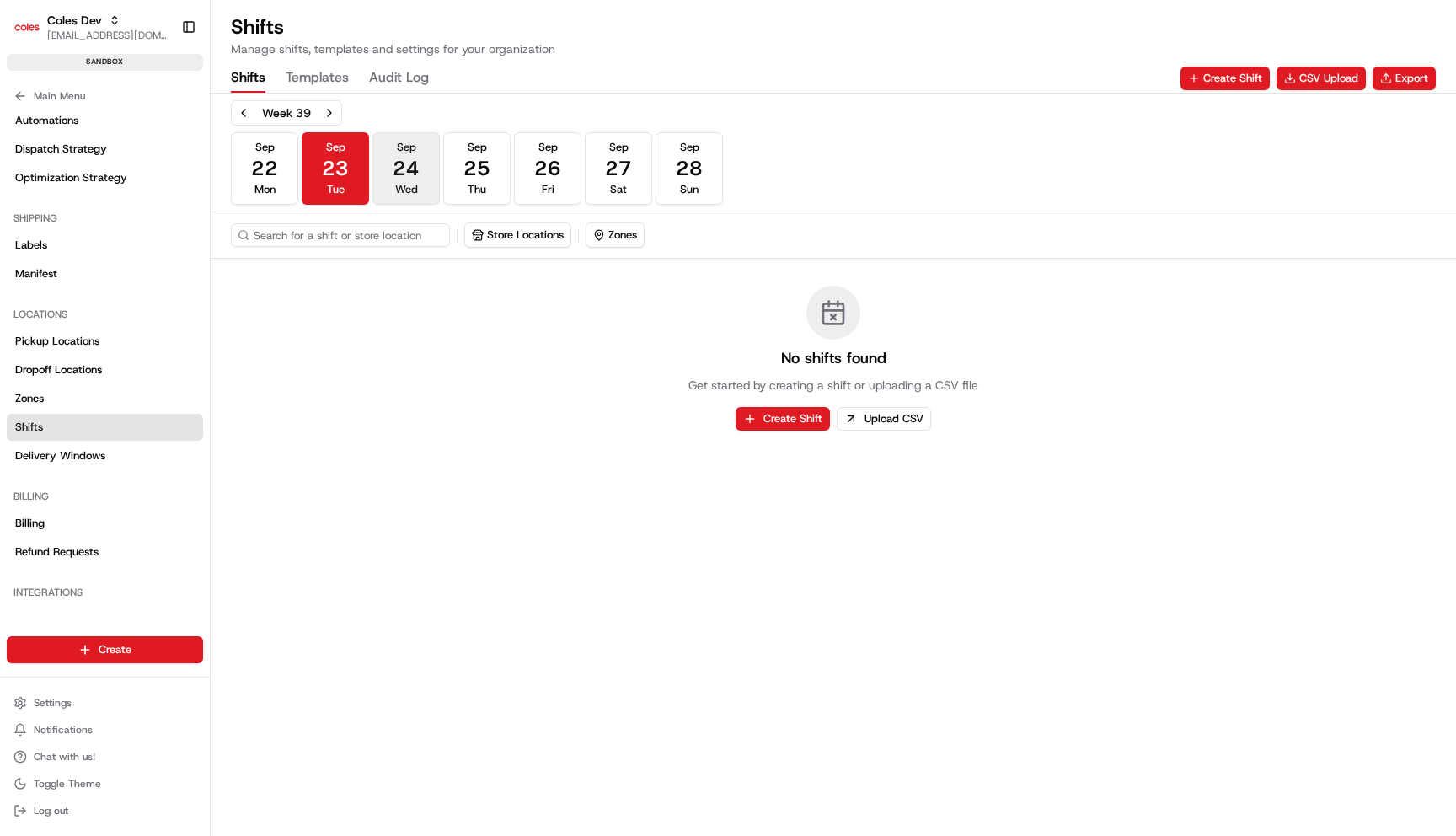
click at [396, 179] on span "24" at bounding box center [406, 168] width 27 height 27
click at [441, 179] on div "[DATE] [DATE] [DATE] [DATE] [DATE] [DATE] [DATE] Sun" at bounding box center [476, 169] width 492 height 73
click at [525, 179] on button "[DATE] Fri" at bounding box center [547, 169] width 68 height 73
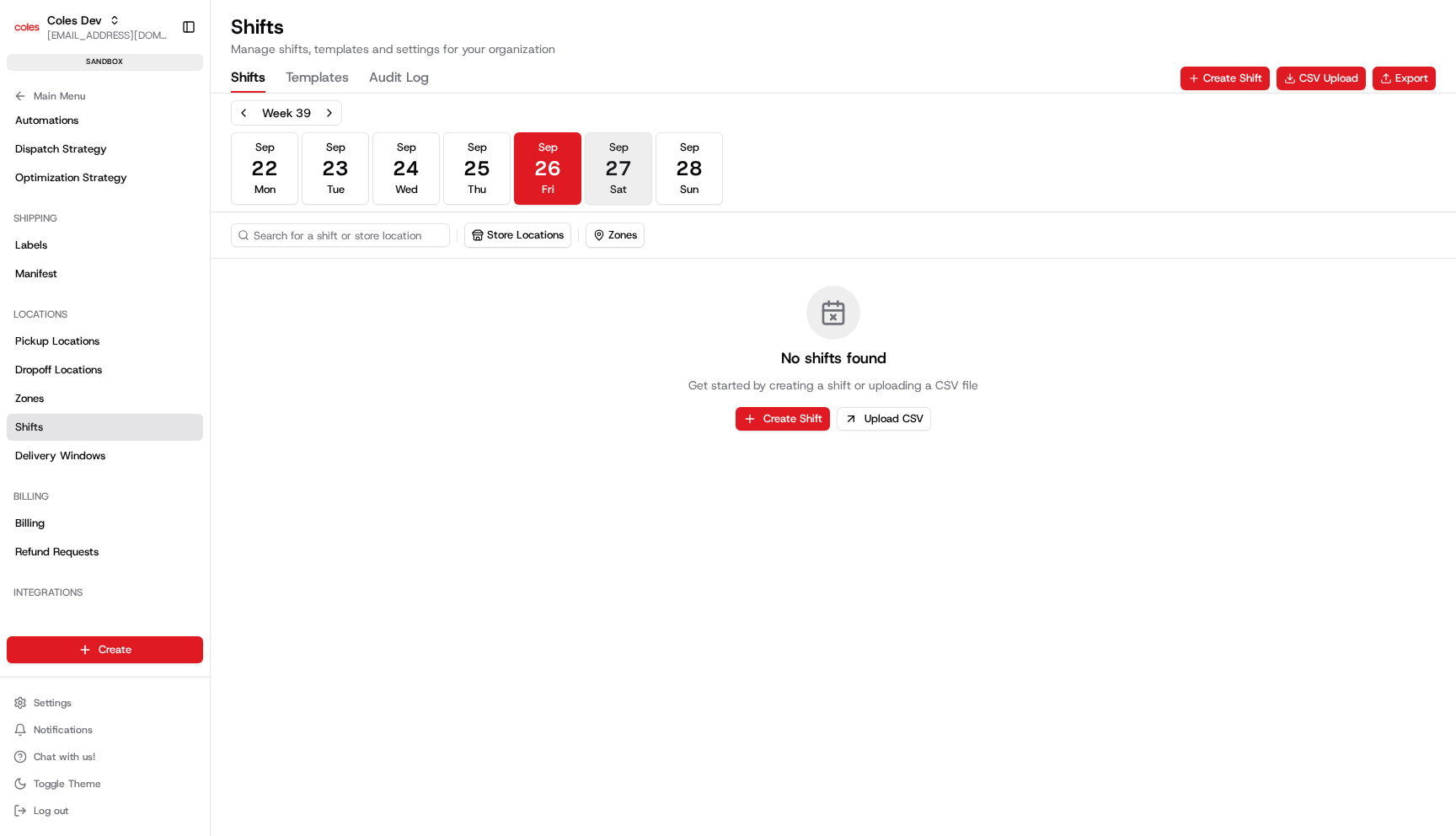
click at [597, 184] on button "[DATE] Sat" at bounding box center [618, 169] width 68 height 73
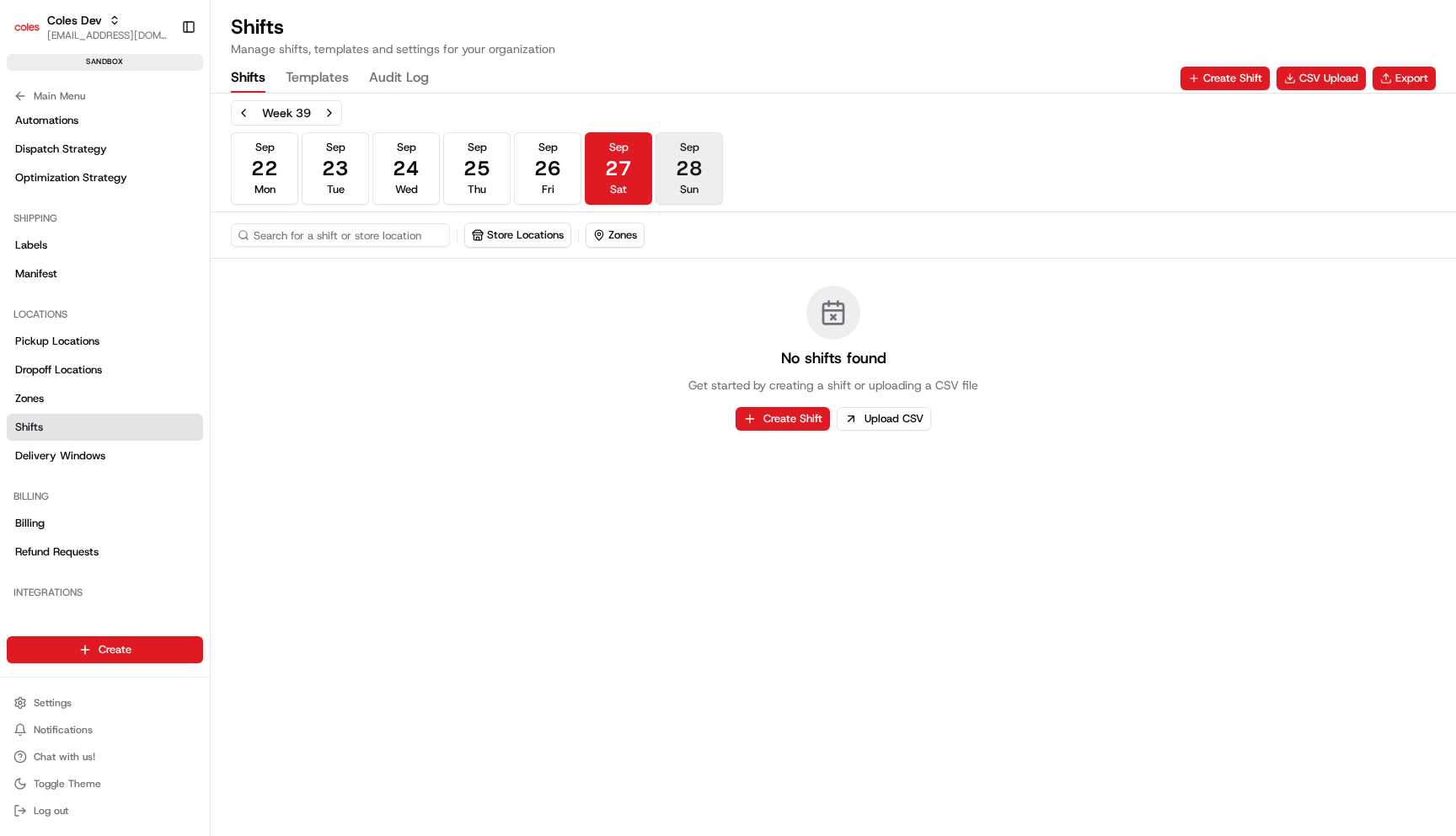
click at [659, 184] on button "[DATE] Sun" at bounding box center [689, 169] width 68 height 73
click at [429, 144] on button "[DATE] Wed" at bounding box center [406, 169] width 68 height 73
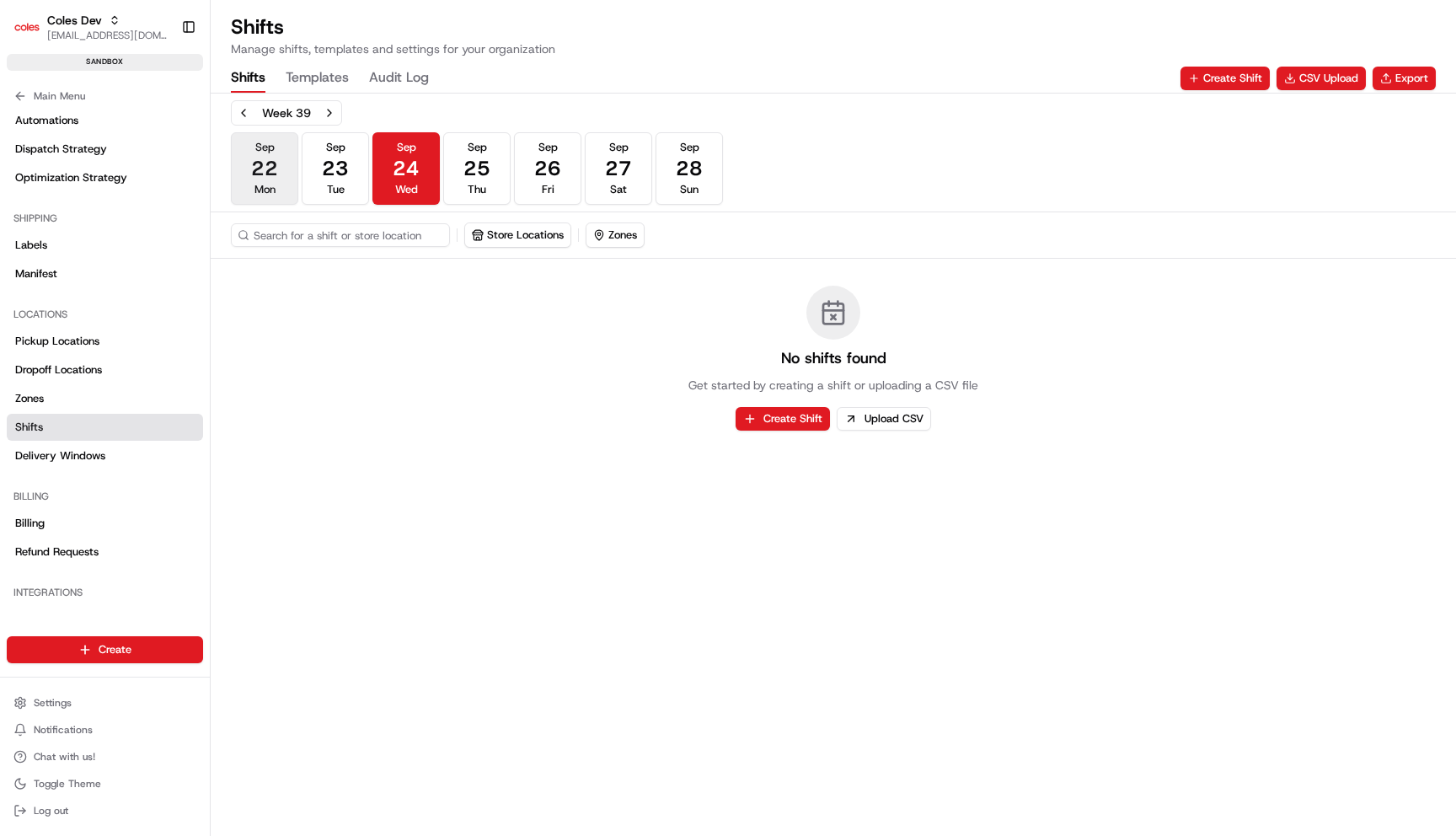
click at [278, 164] on button "[DATE] Mon" at bounding box center [264, 169] width 68 height 73
